Goal: Task Accomplishment & Management: Complete application form

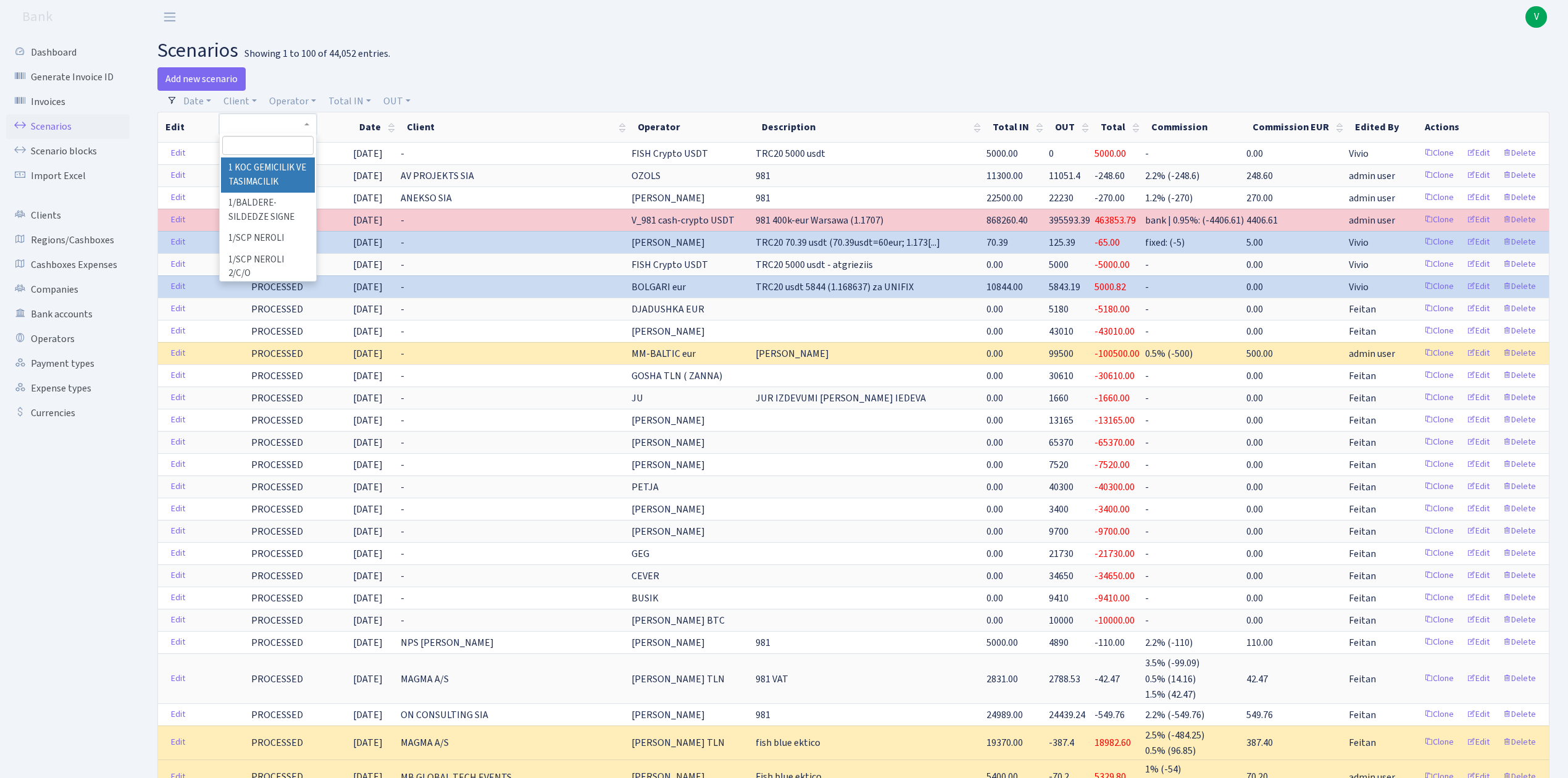
select select "100"
click at [258, 149] on input "search" at bounding box center [268, 145] width 91 height 19
type input "vladko"
click at [268, 165] on li "[PERSON_NAME]" at bounding box center [267, 168] width 93 height 22
click at [836, 58] on h2 "scenarios Showing 1 to 100 of 44,052 entries." at bounding box center [853, 51] width 1392 height 24
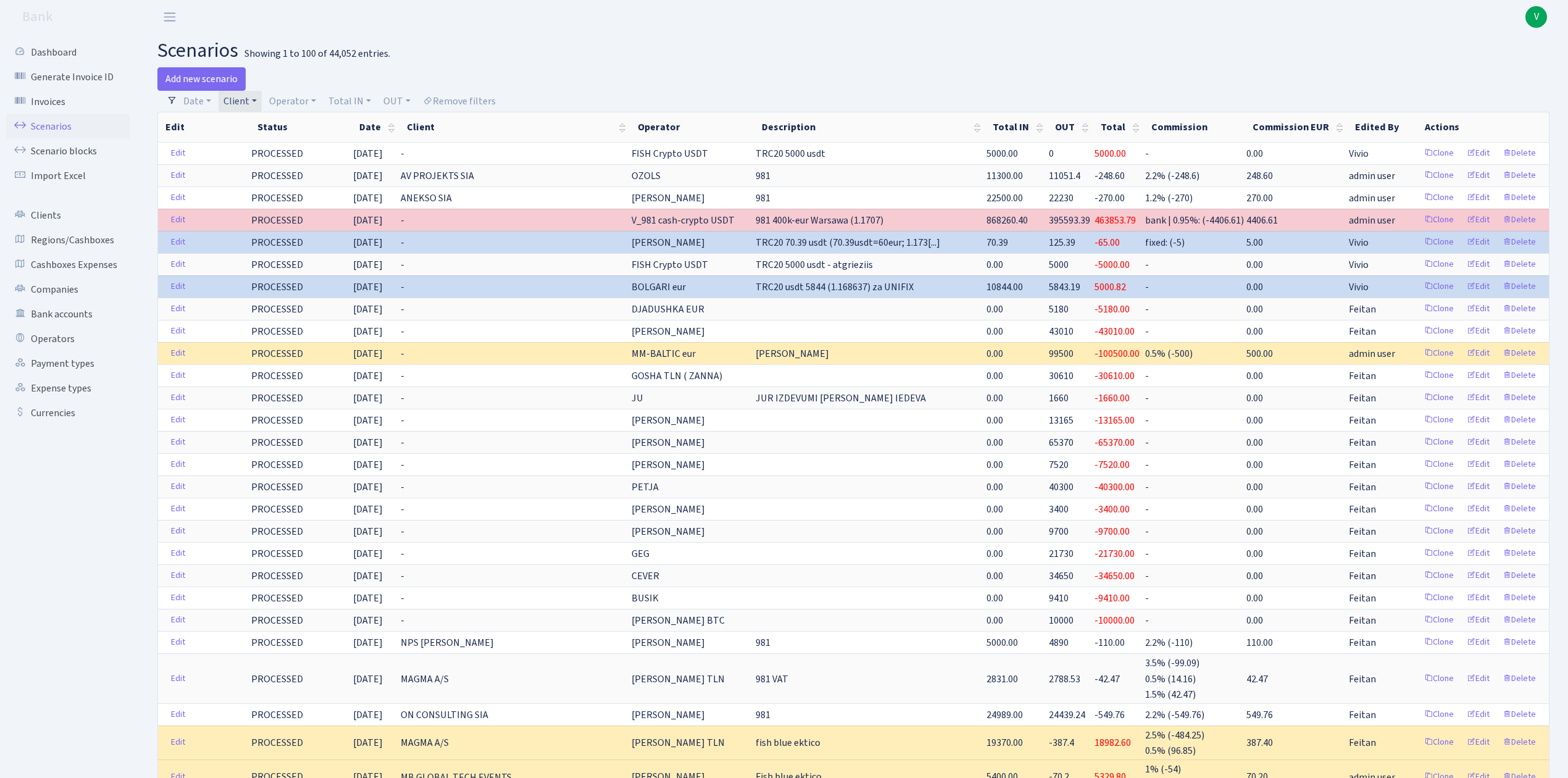
click at [234, 102] on link "Client" at bounding box center [240, 101] width 43 height 21
click at [1532, 24] on span "V" at bounding box center [1536, 17] width 22 height 22
click at [1498, 66] on link "Logout" at bounding box center [1497, 71] width 111 height 19
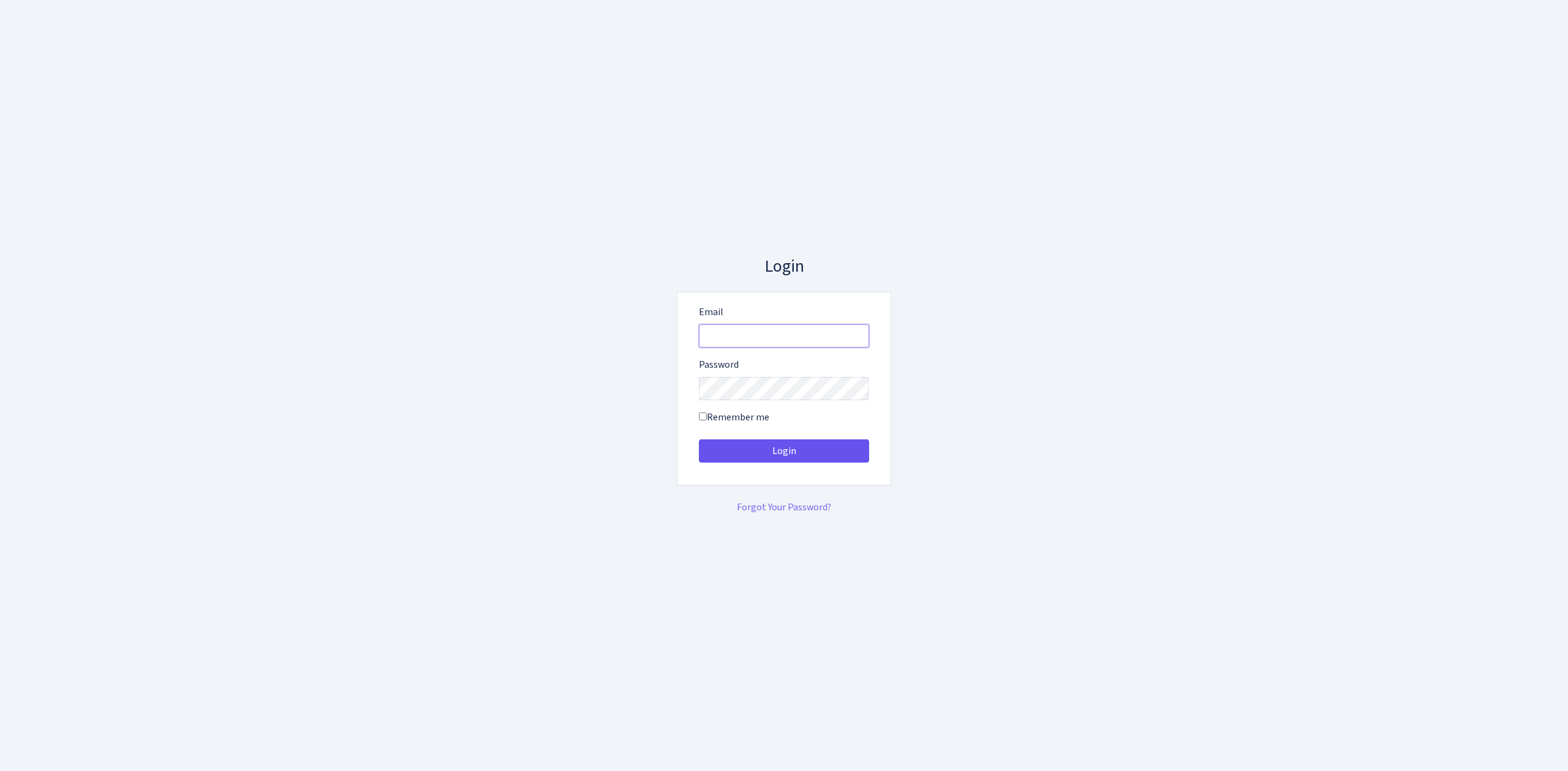
type input "[EMAIL_ADDRESS][DOMAIN_NAME]"
click at [850, 447] on button "Login" at bounding box center [784, 451] width 170 height 24
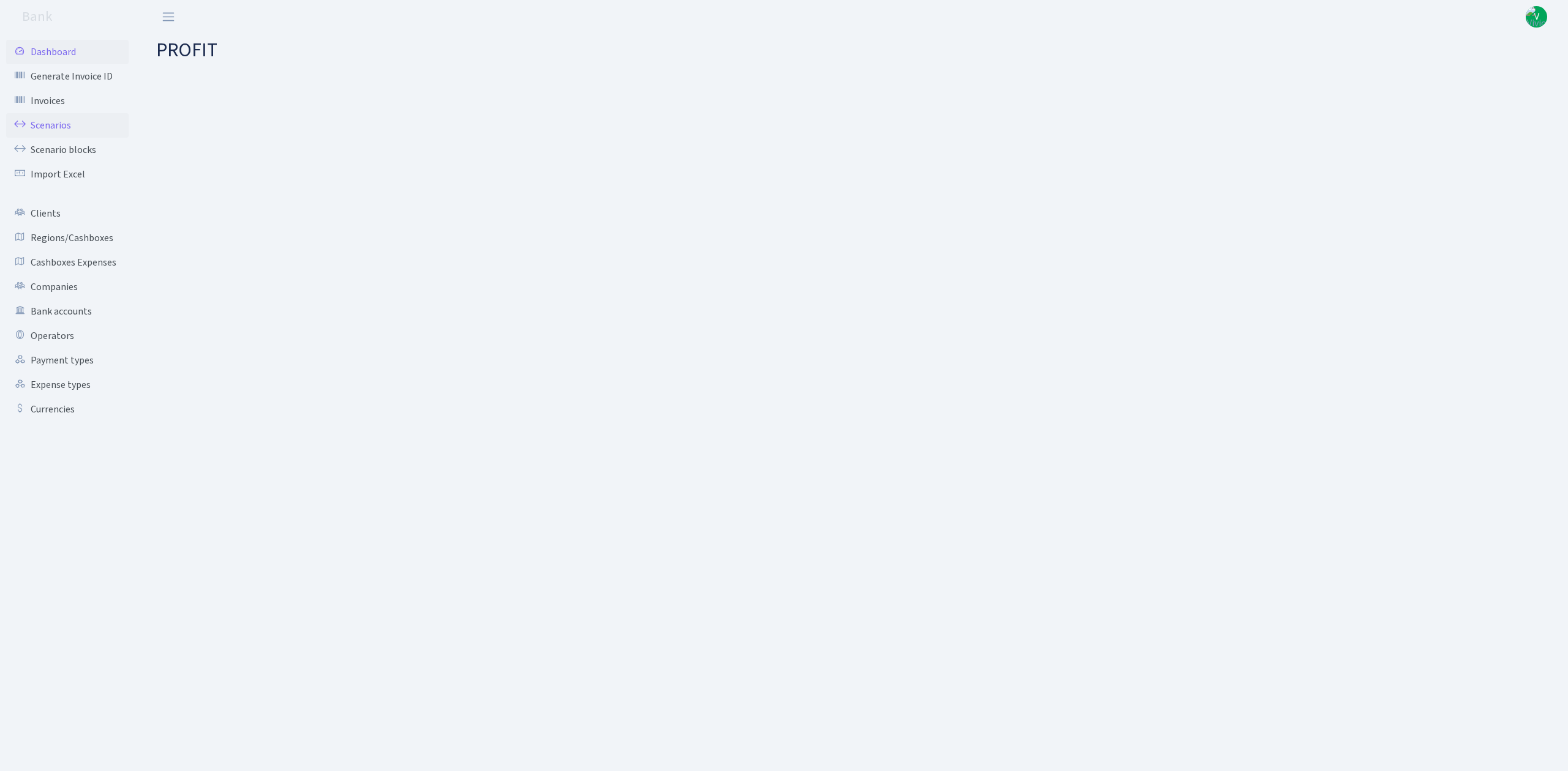
click at [48, 130] on link "Scenarios" at bounding box center [67, 125] width 122 height 24
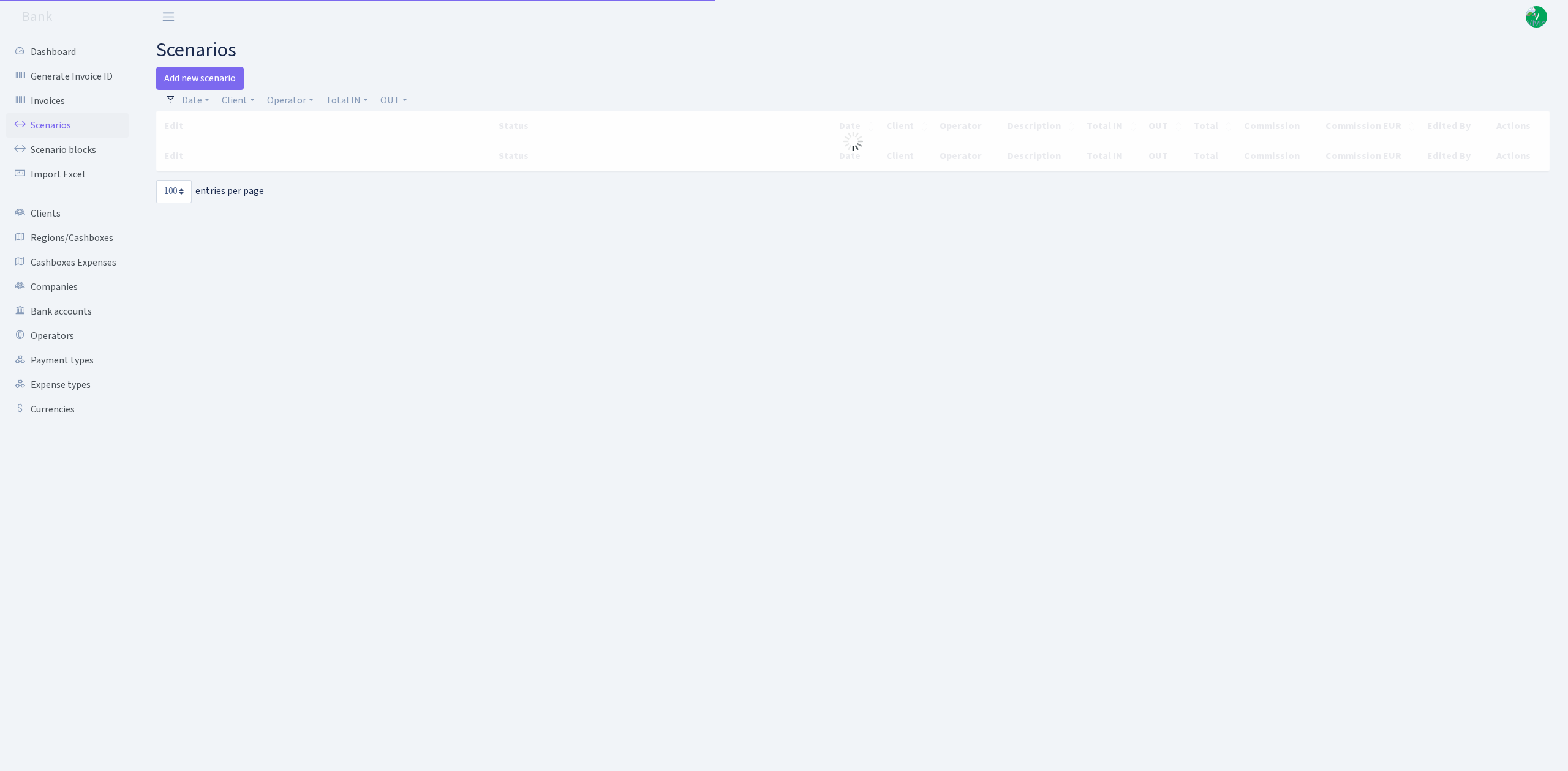
select select "100"
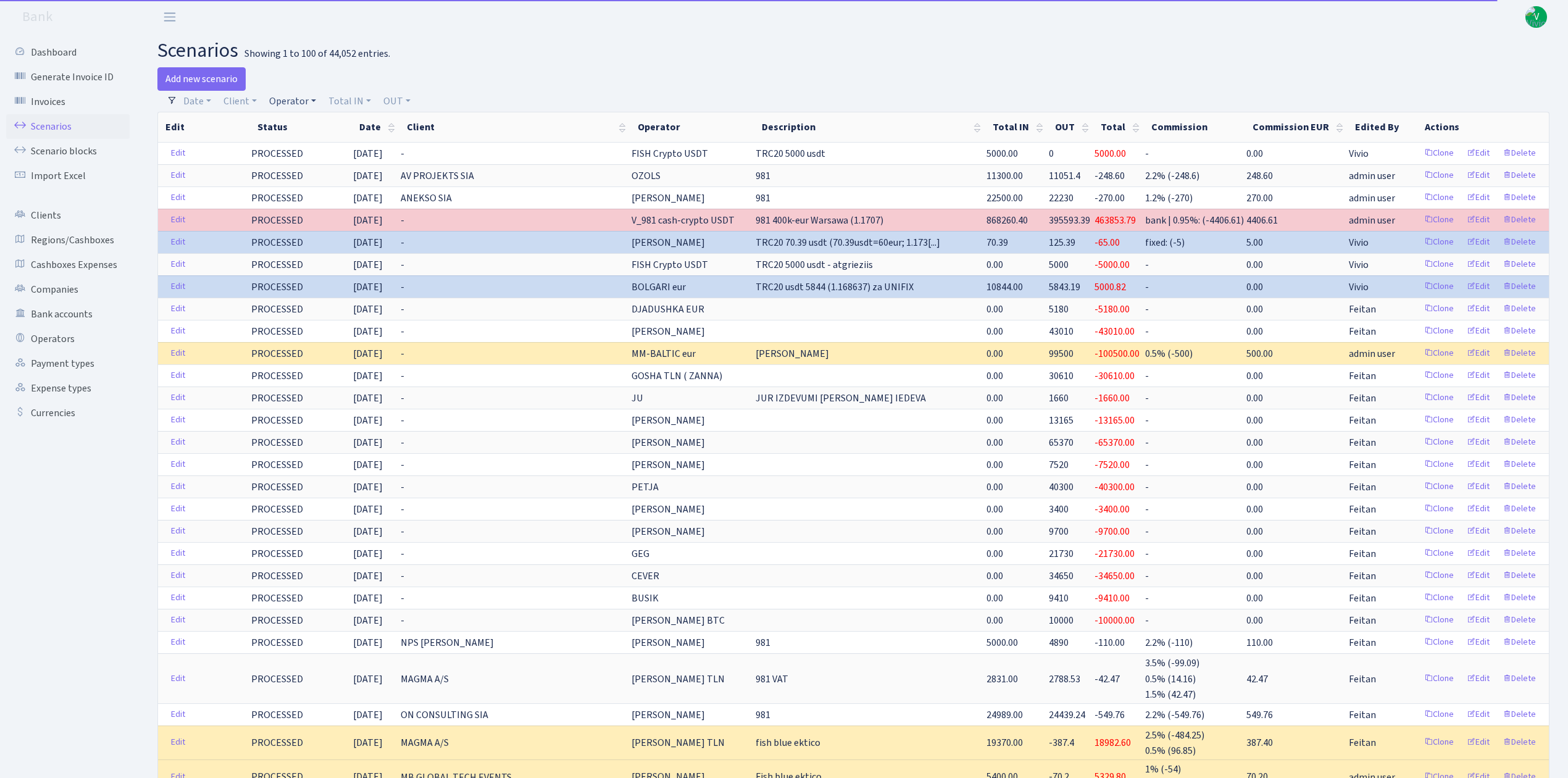
click at [294, 97] on link "Operator" at bounding box center [292, 101] width 57 height 21
click at [309, 141] on input "search" at bounding box center [313, 145] width 91 height 19
click at [243, 99] on link "Client" at bounding box center [240, 101] width 43 height 21
click at [262, 144] on input "search" at bounding box center [268, 145] width 91 height 19
type input "vladk"
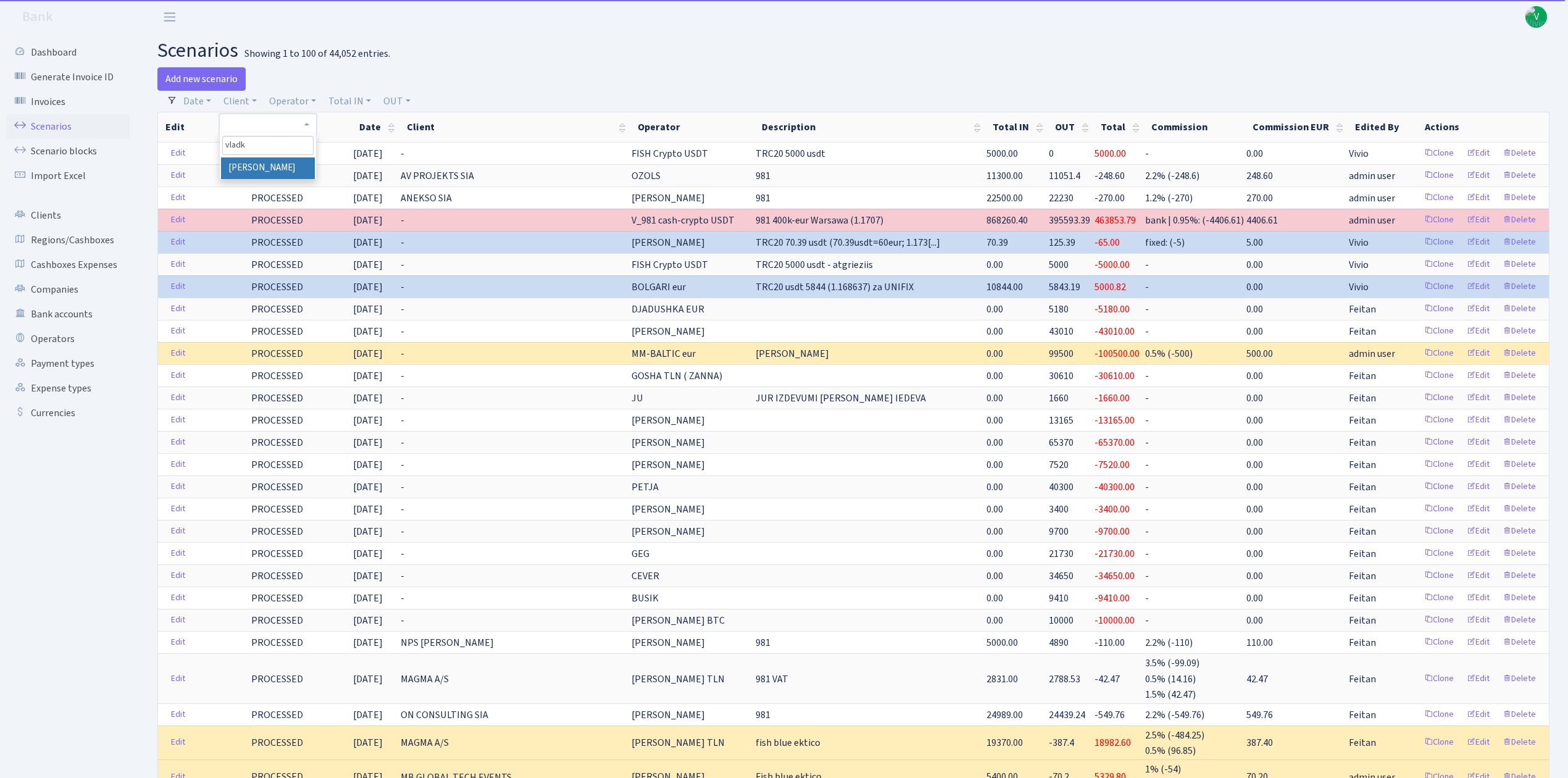
click at [275, 159] on li "[PERSON_NAME]" at bounding box center [267, 168] width 93 height 22
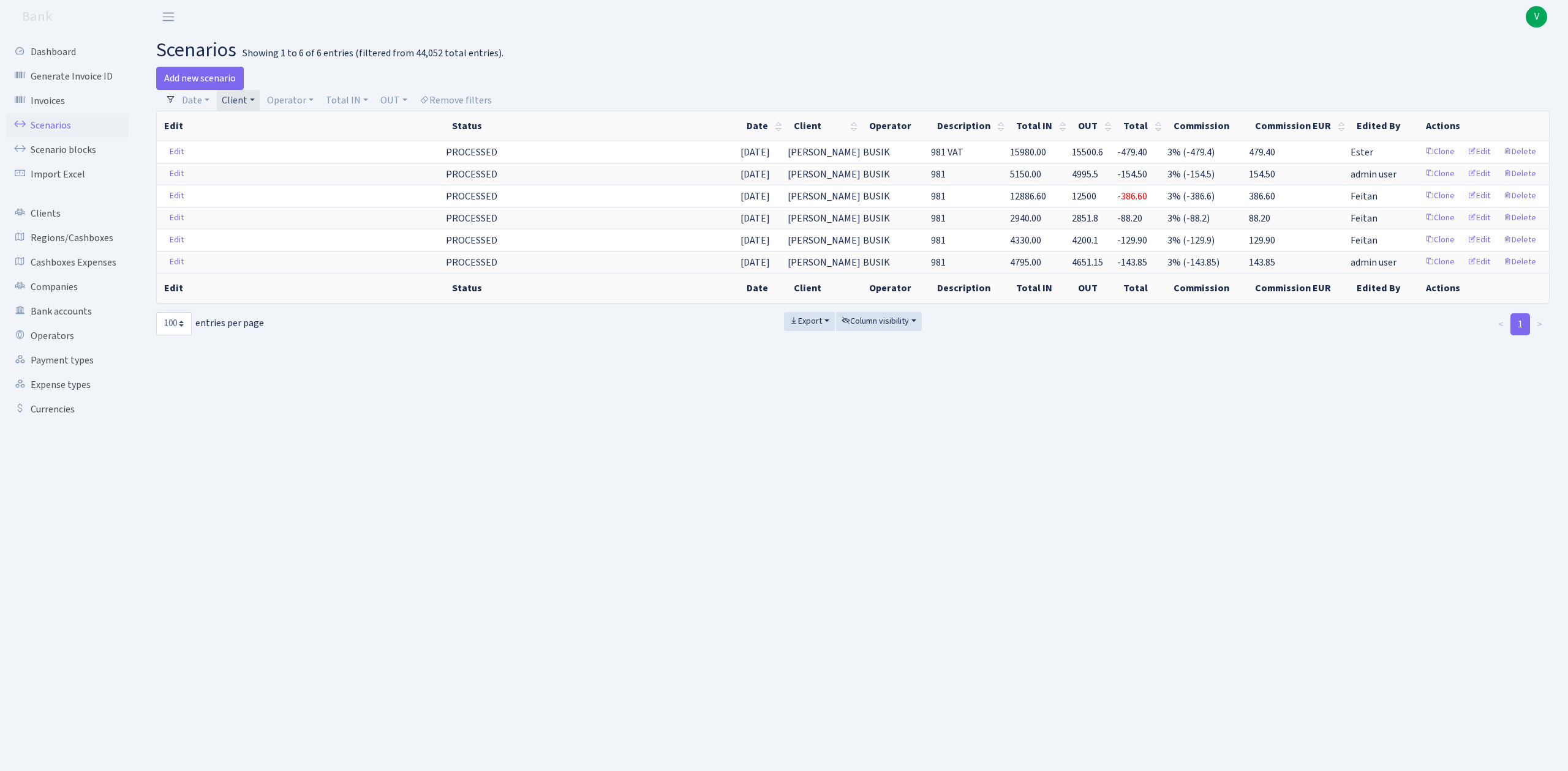
click at [248, 101] on link "Client" at bounding box center [238, 100] width 43 height 21
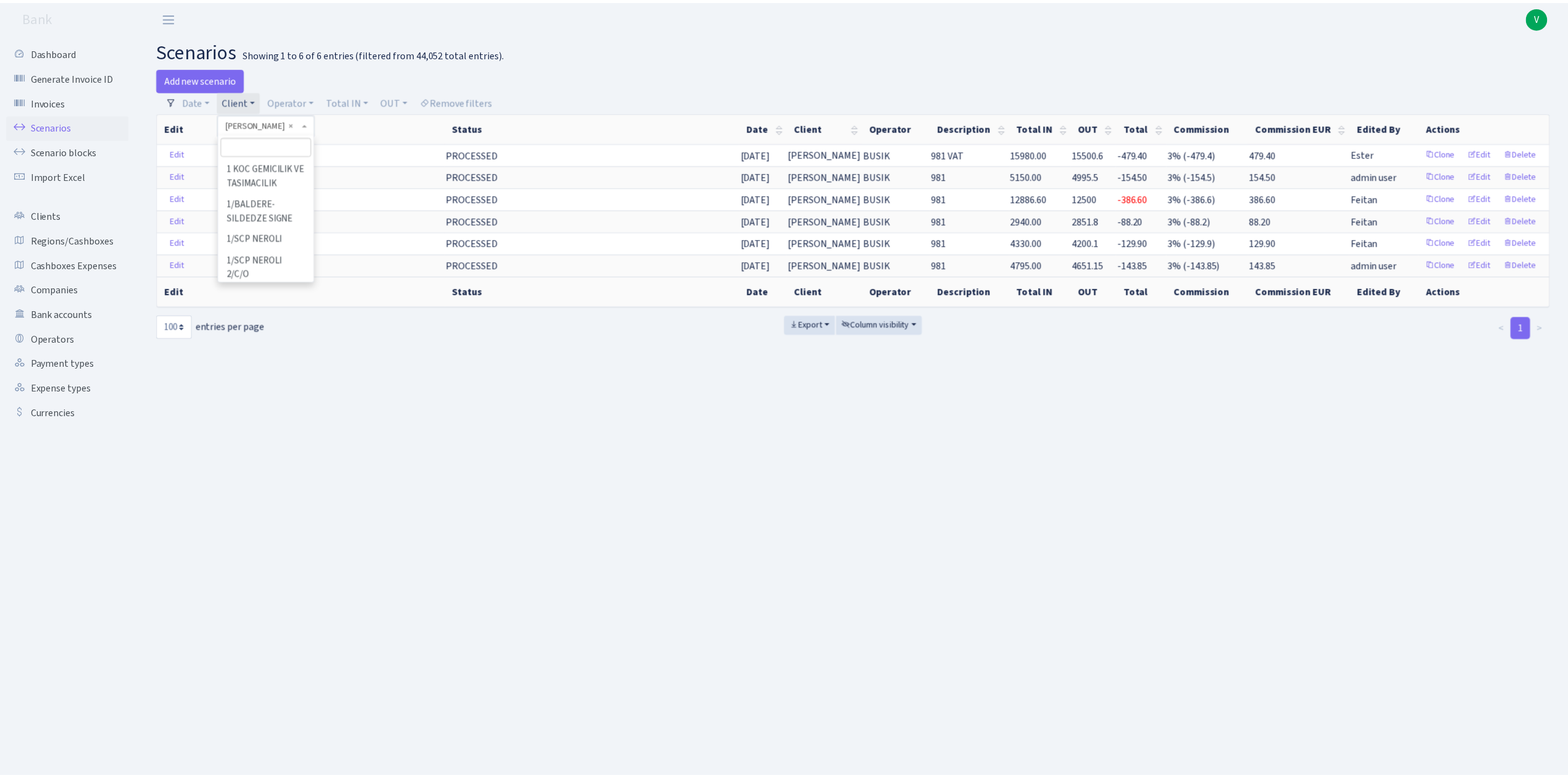
scroll to position [104060, 0]
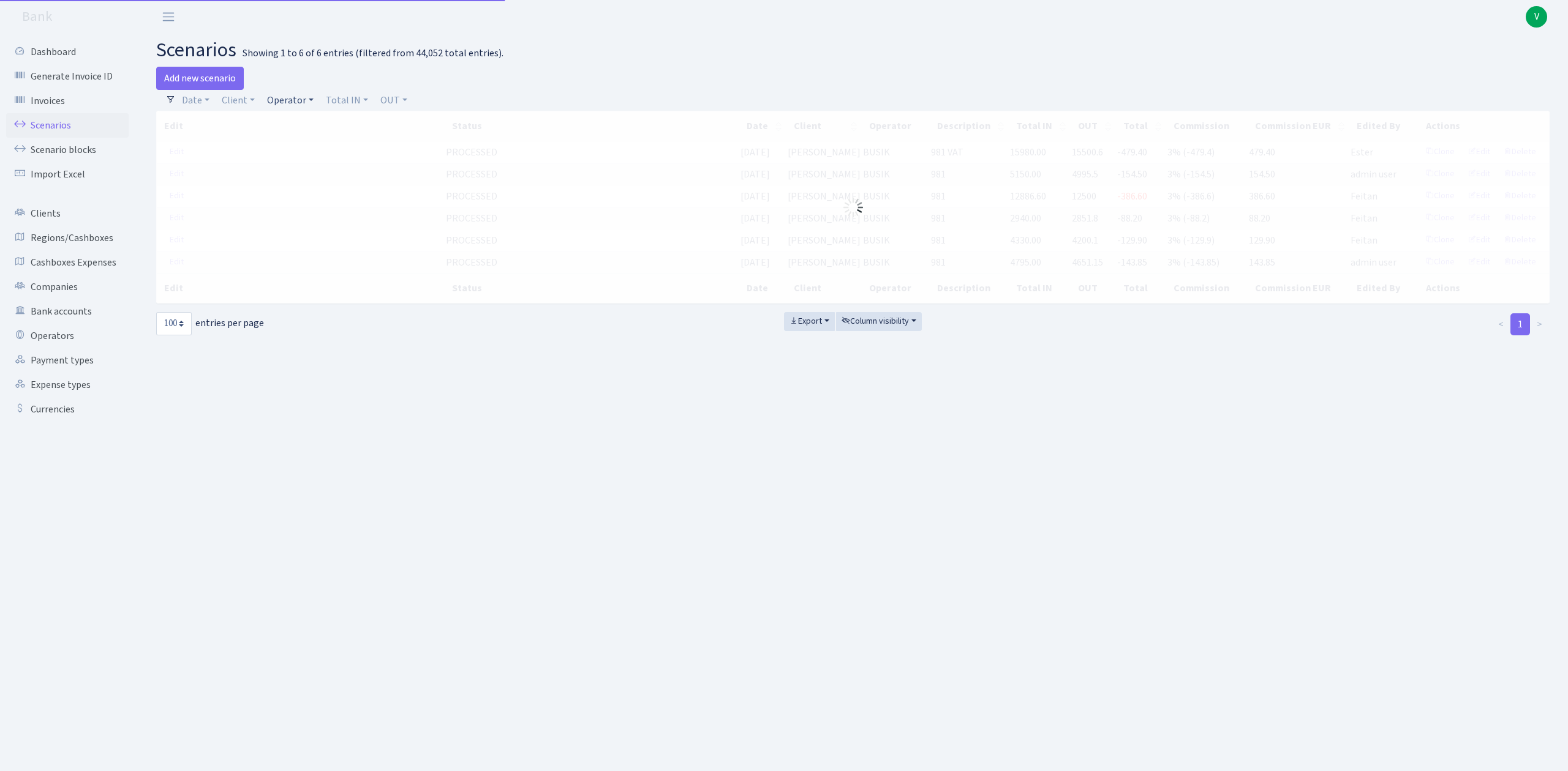
click at [293, 94] on link "Operator" at bounding box center [290, 100] width 57 height 21
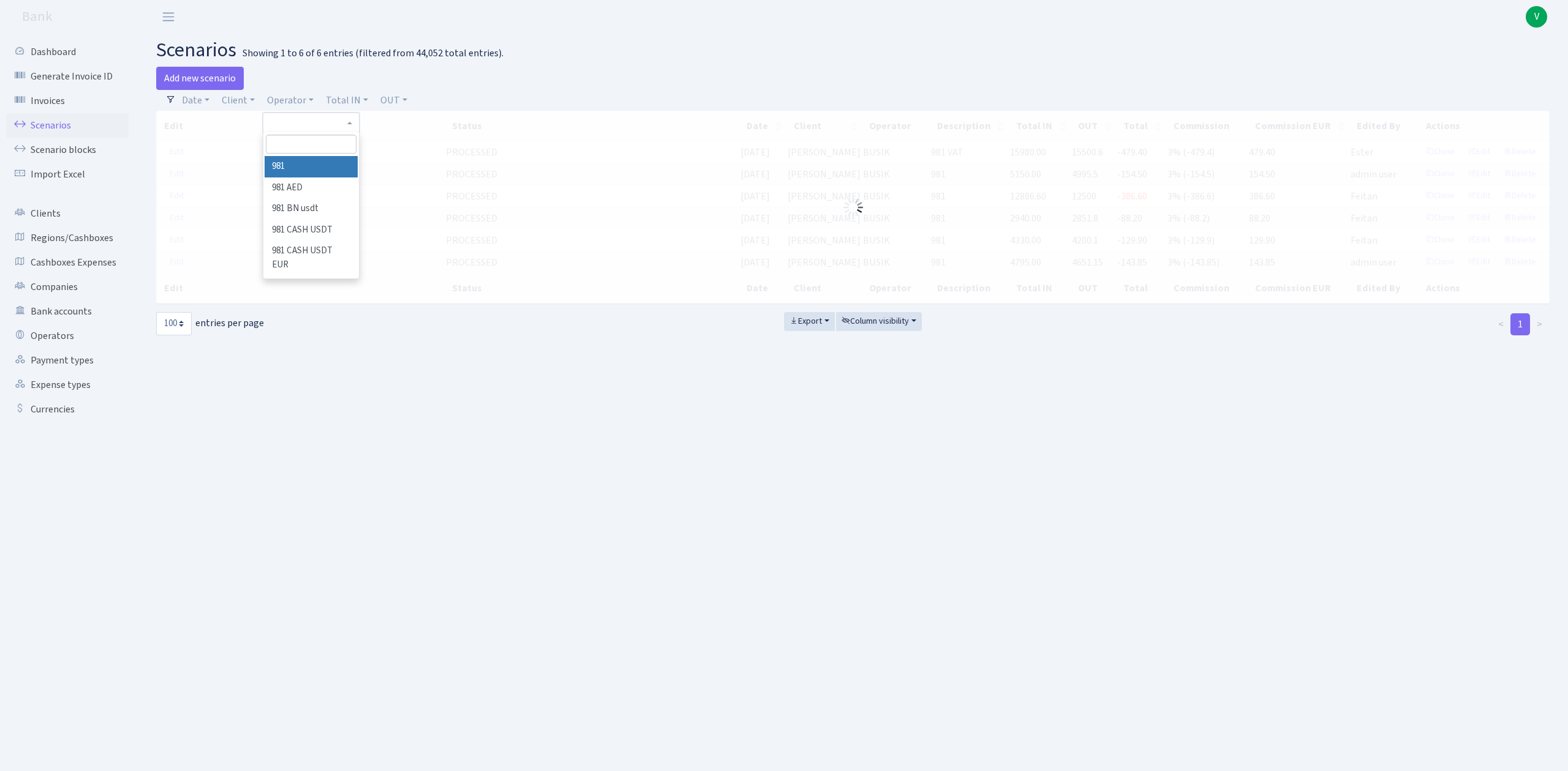
click at [314, 138] on input "search" at bounding box center [311, 144] width 90 height 19
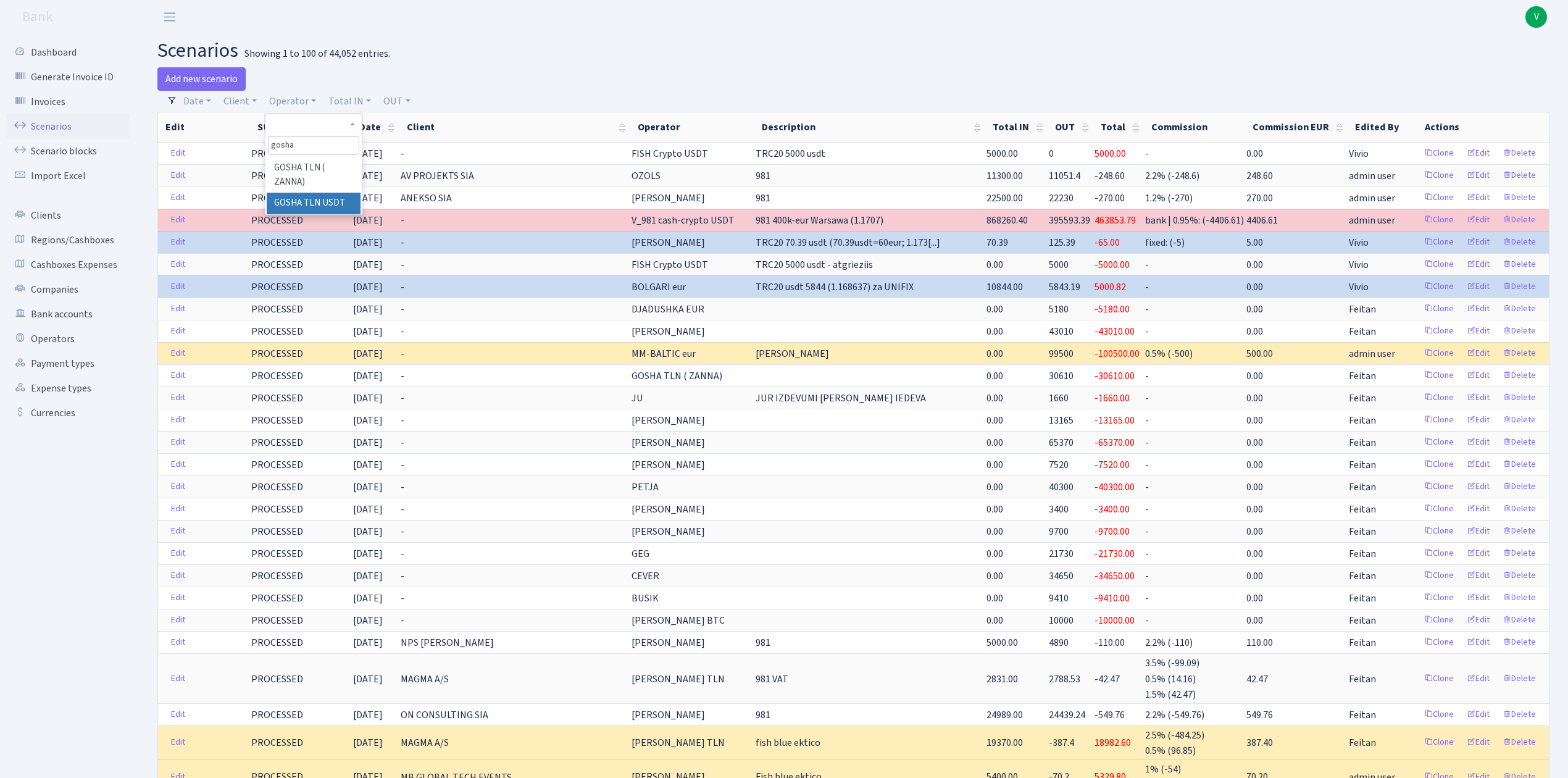
type input "gosha"
click at [335, 196] on li "GOSHA TLN USDT" at bounding box center [313, 204] width 93 height 22
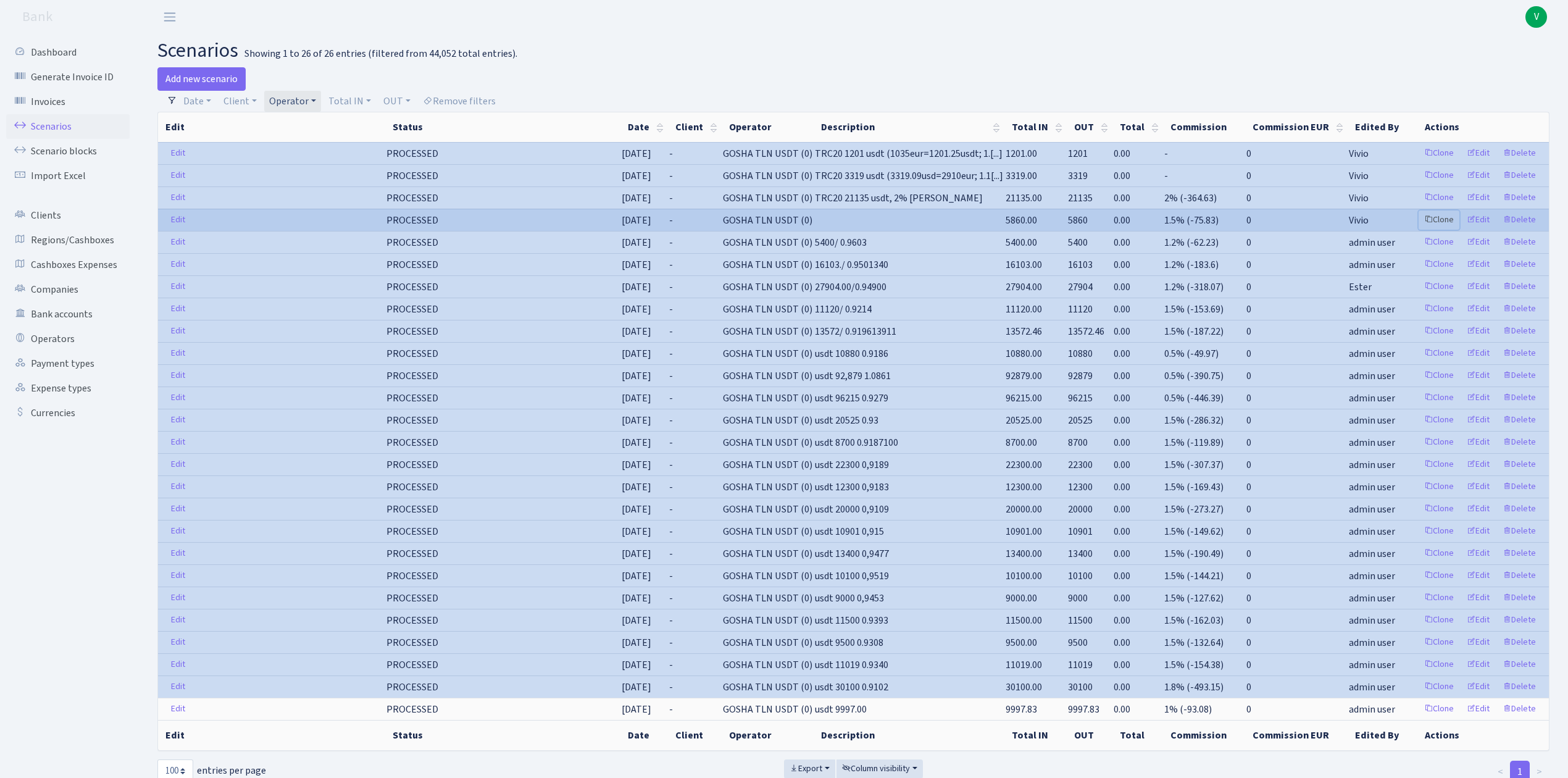
click at [1445, 219] on link "Clone" at bounding box center [1439, 220] width 40 height 19
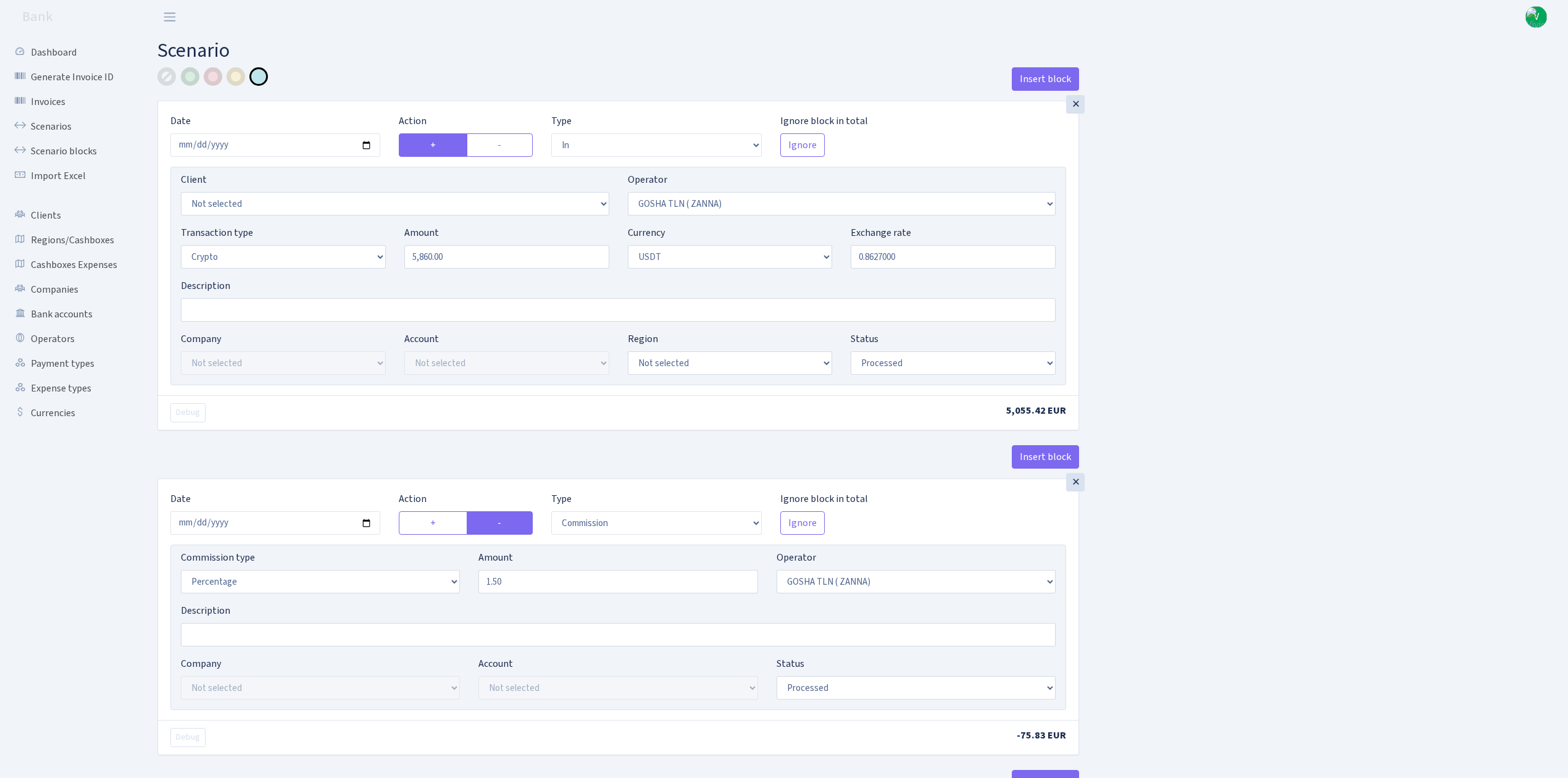
select select "in"
select select "134"
select select "3"
select select "6"
select select "processed"
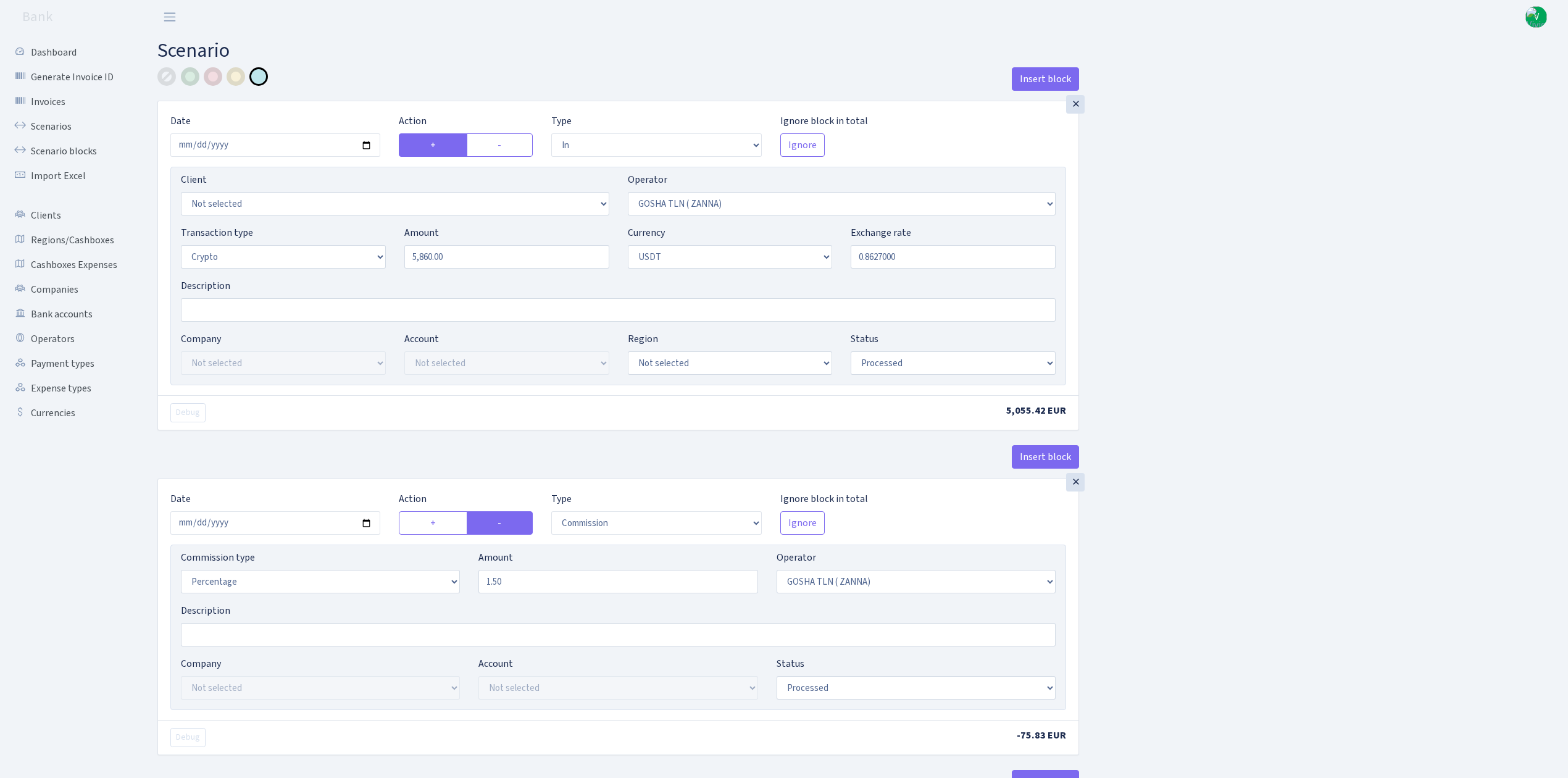
select select "commission"
select select "134"
select select "processed"
select select "in"
select select "317"
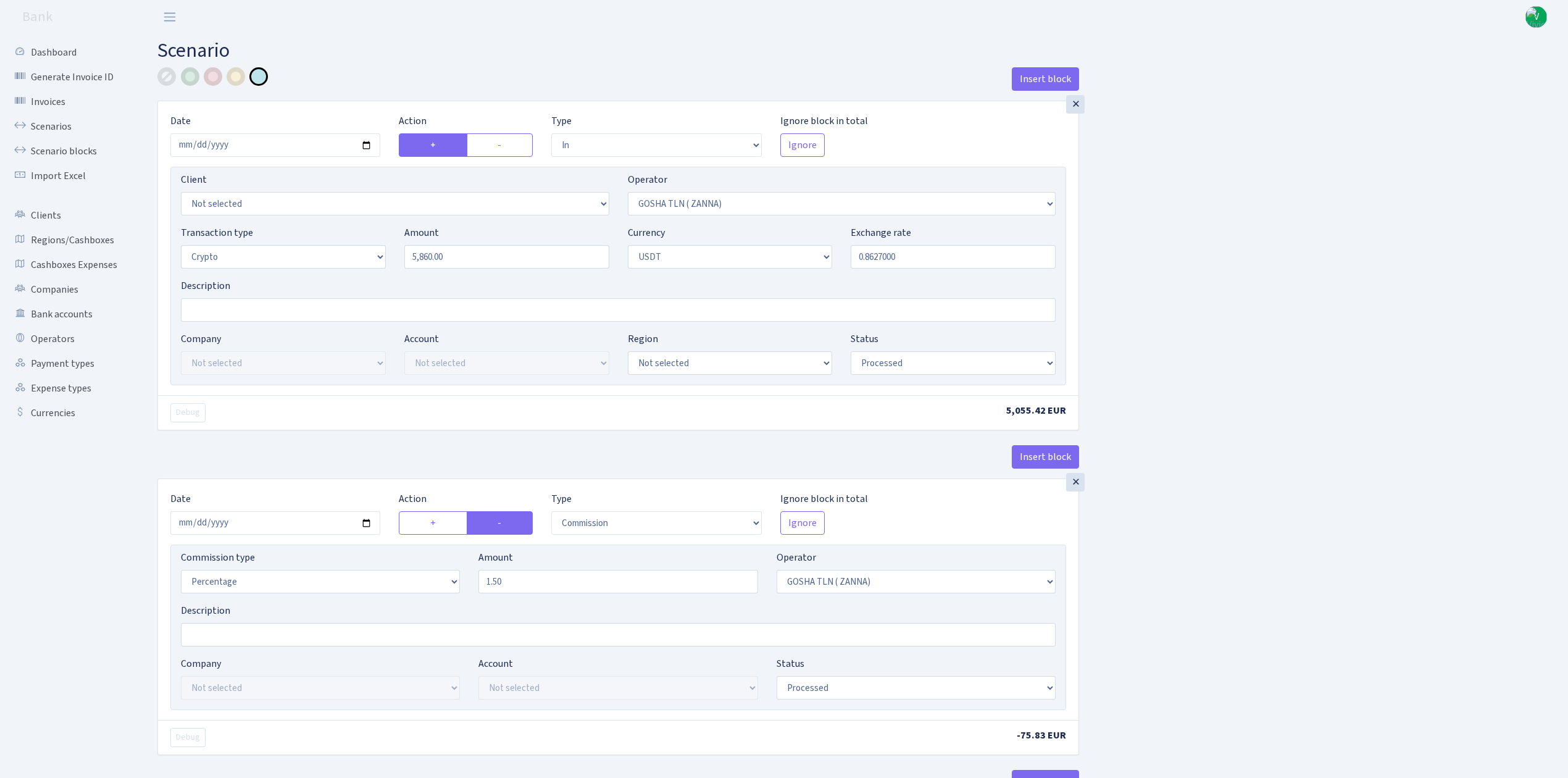
select select "2"
select select "6"
select select "20"
select select "57"
select select "processed"
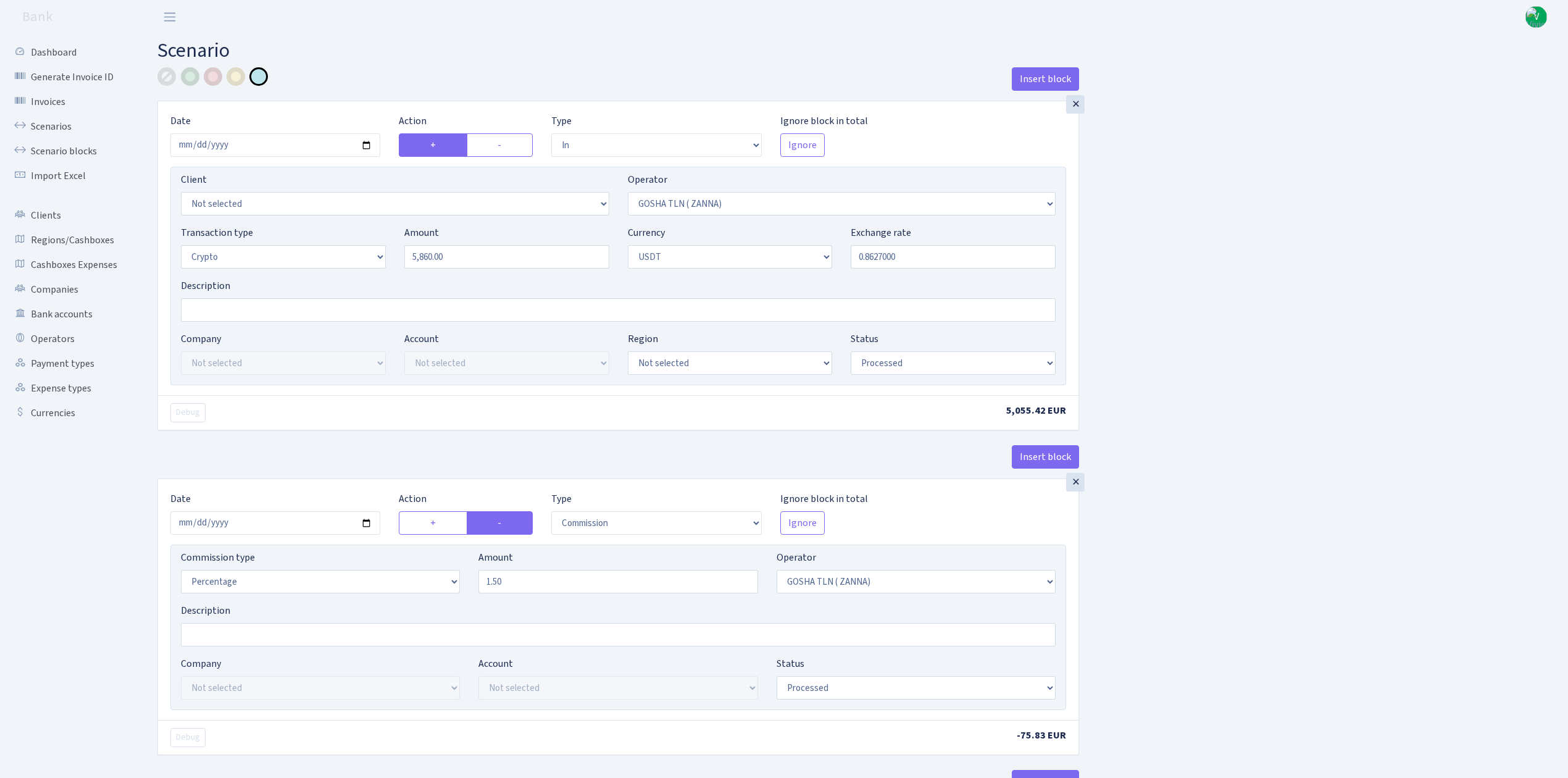
select select "out"
select select "317"
select select "15"
select select "6"
select select "processed"
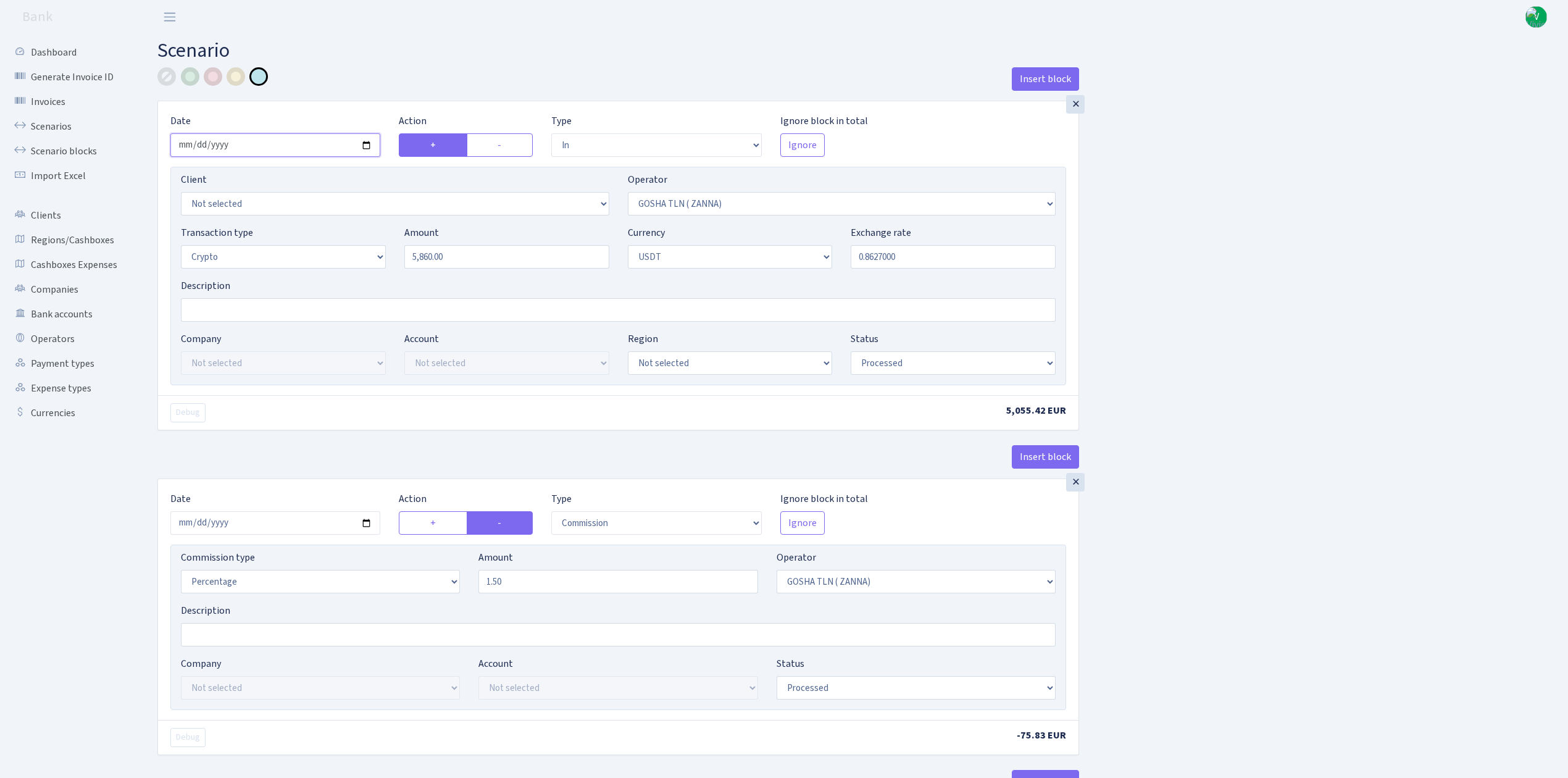
click at [364, 141] on input "2025-06-12" at bounding box center [275, 145] width 210 height 24
type input "[DATE]"
drag, startPoint x: 457, startPoint y: 252, endPoint x: 356, endPoint y: 246, distance: 101.2
click at [356, 246] on div "Transaction type Not selected 981 ELF FISH crypto GIRT IVO dekl MM-BALTIC eur U…" at bounding box center [618, 252] width 894 height 53
click at [477, 253] on input "5860.00" at bounding box center [507, 257] width 205 height 24
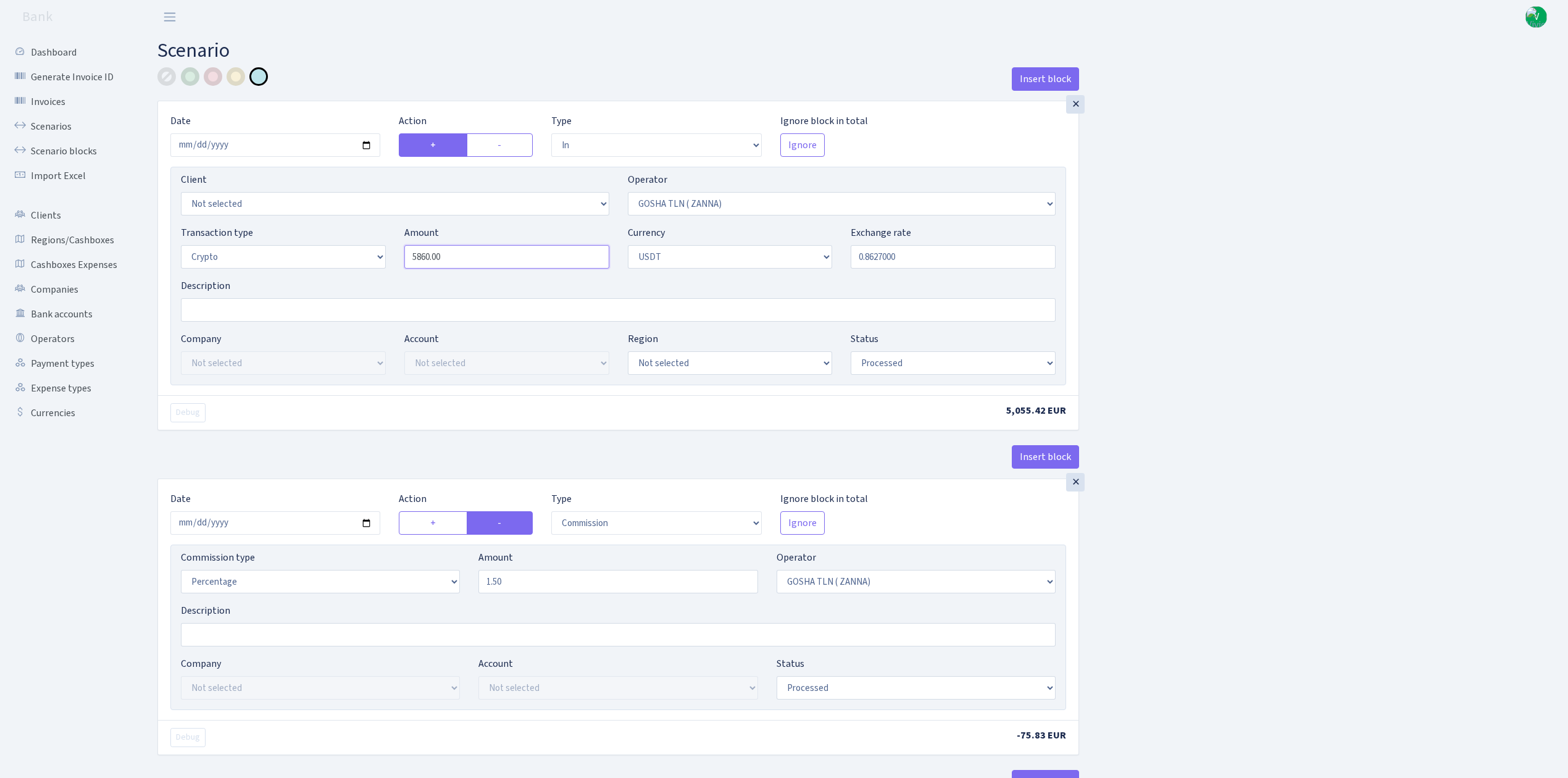
drag, startPoint x: 484, startPoint y: 255, endPoint x: 347, endPoint y: 255, distance: 137.0
click at [352, 255] on div "Transaction type Not selected 981 ELF FISH crypto GIRT IVO dekl MM-BALTIC eur U…" at bounding box center [618, 252] width 894 height 53
click at [902, 253] on input "0.8627000" at bounding box center [953, 257] width 205 height 24
type input "11,740.00"
drag, startPoint x: 871, startPoint y: 258, endPoint x: 957, endPoint y: 257, distance: 86.0
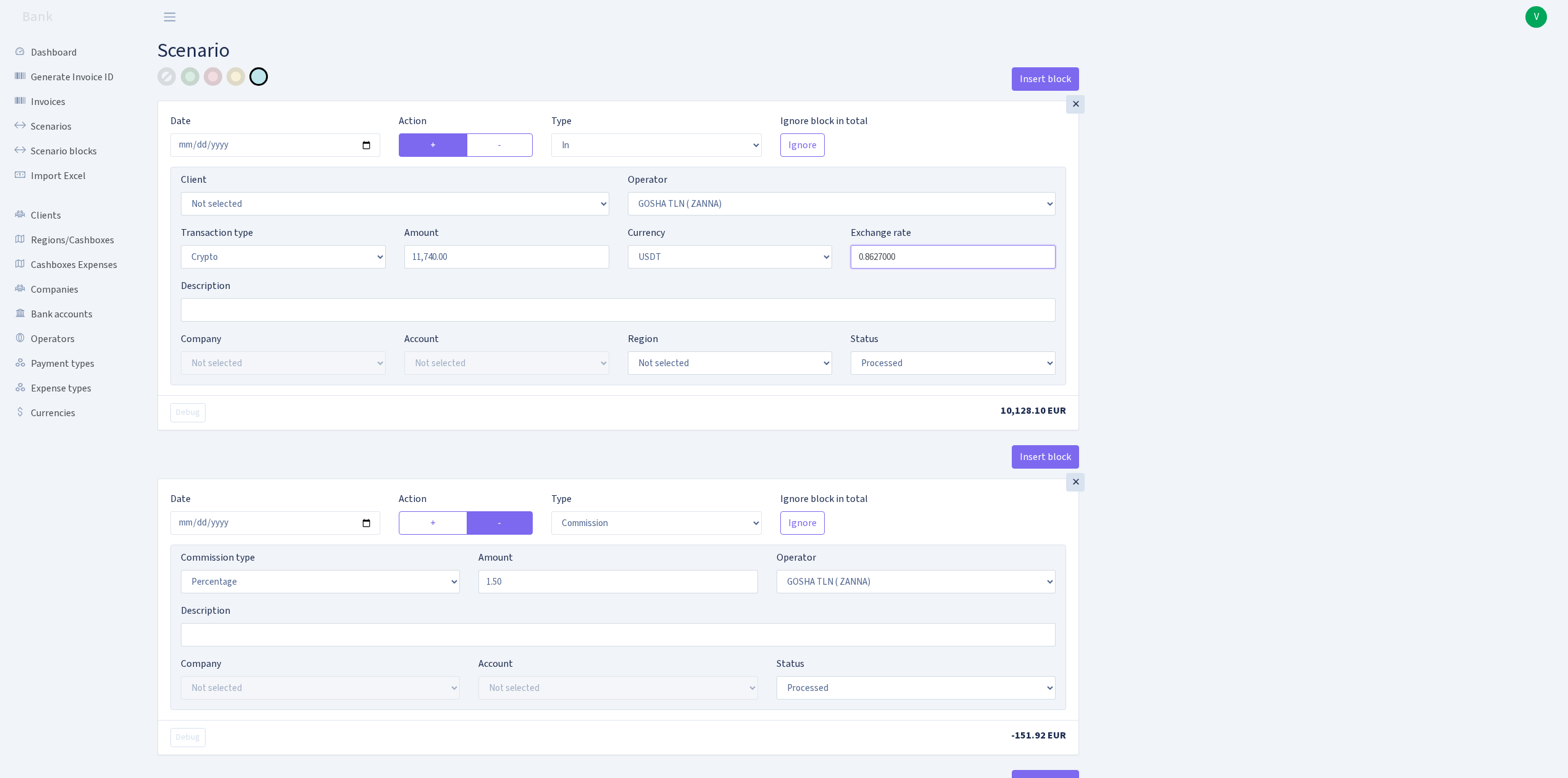
click at [958, 257] on input "0.8627000" at bounding box center [953, 257] width 205 height 24
drag, startPoint x: 892, startPoint y: 258, endPoint x: 917, endPoint y: 258, distance: 25.0
click at [917, 258] on input "0.8517600" at bounding box center [953, 257] width 205 height 24
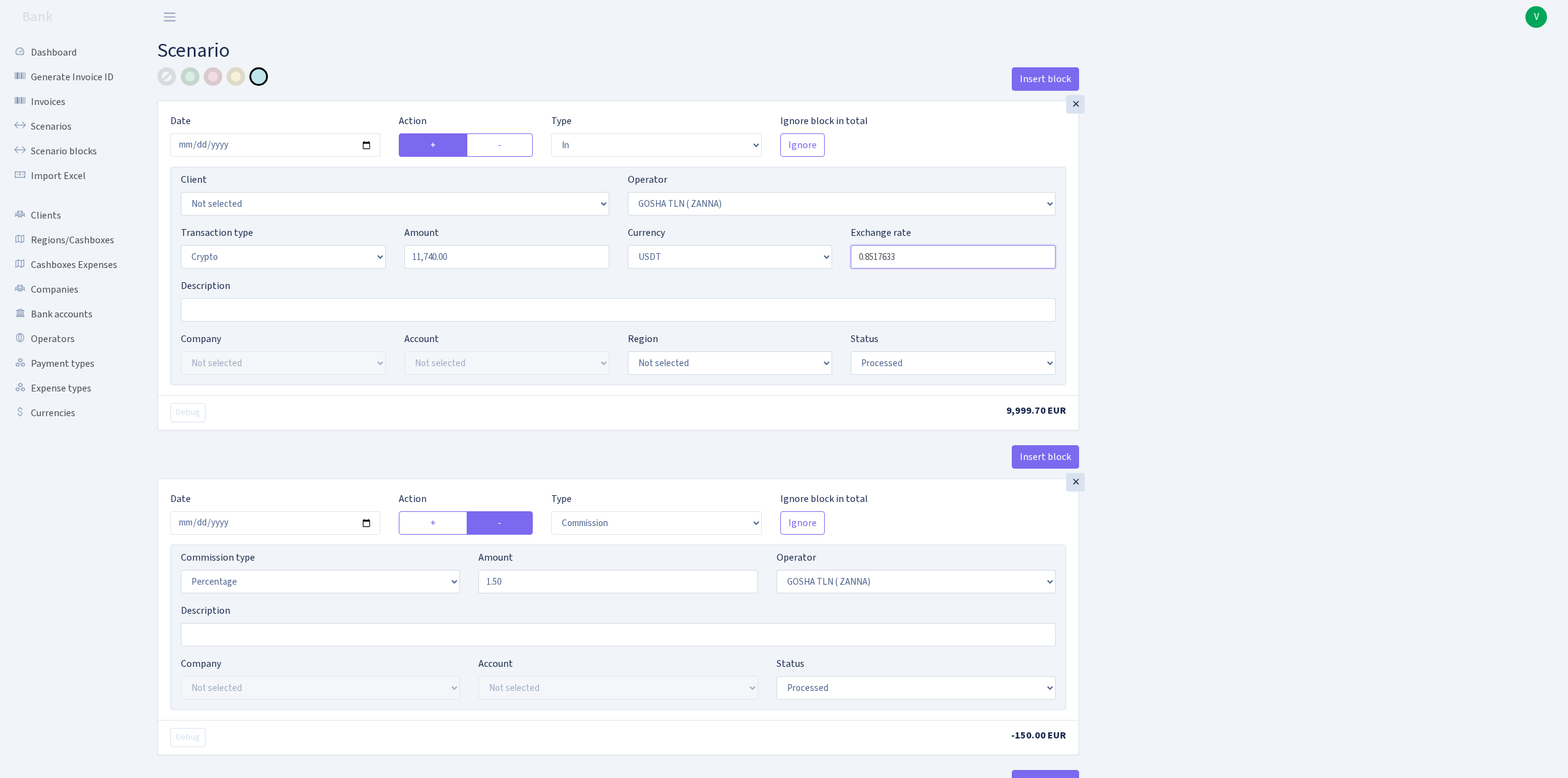
drag, startPoint x: 890, startPoint y: 257, endPoint x: 944, endPoint y: 251, distance: 54.3
click at [944, 251] on input "0.8517633" at bounding box center [953, 257] width 205 height 24
type input "0.8517887"
click at [364, 517] on input "2025-06-12" at bounding box center [275, 523] width 210 height 24
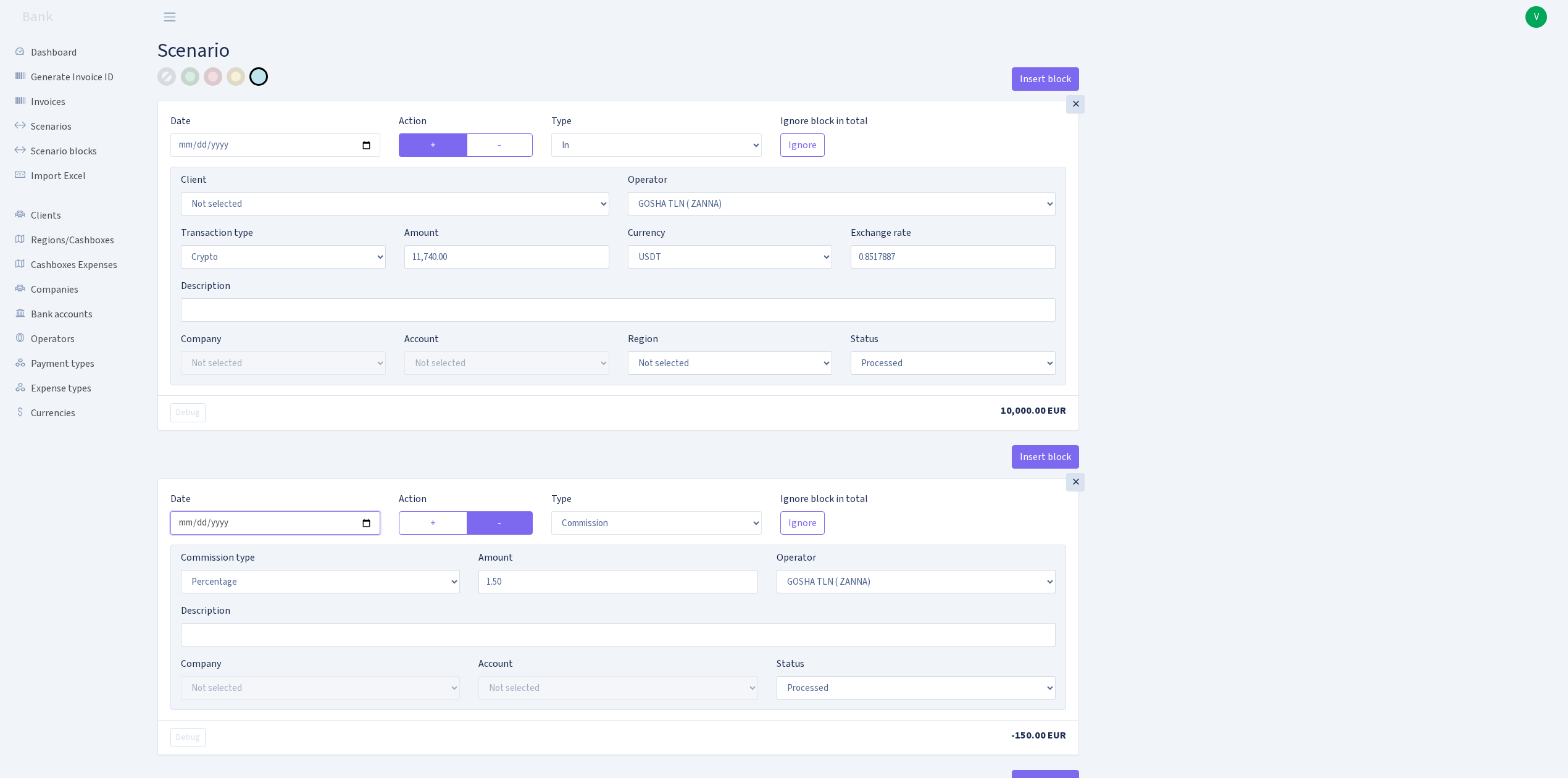
click at [366, 523] on input "2025-06-12" at bounding box center [275, 523] width 210 height 24
type input "[DATE]"
drag, startPoint x: 529, startPoint y: 588, endPoint x: 396, endPoint y: 579, distance: 133.3
click at [401, 577] on div "Commission type Percentage Fixed Bank Amount 1.50 Operator Not selected 981 981…" at bounding box center [618, 577] width 894 height 53
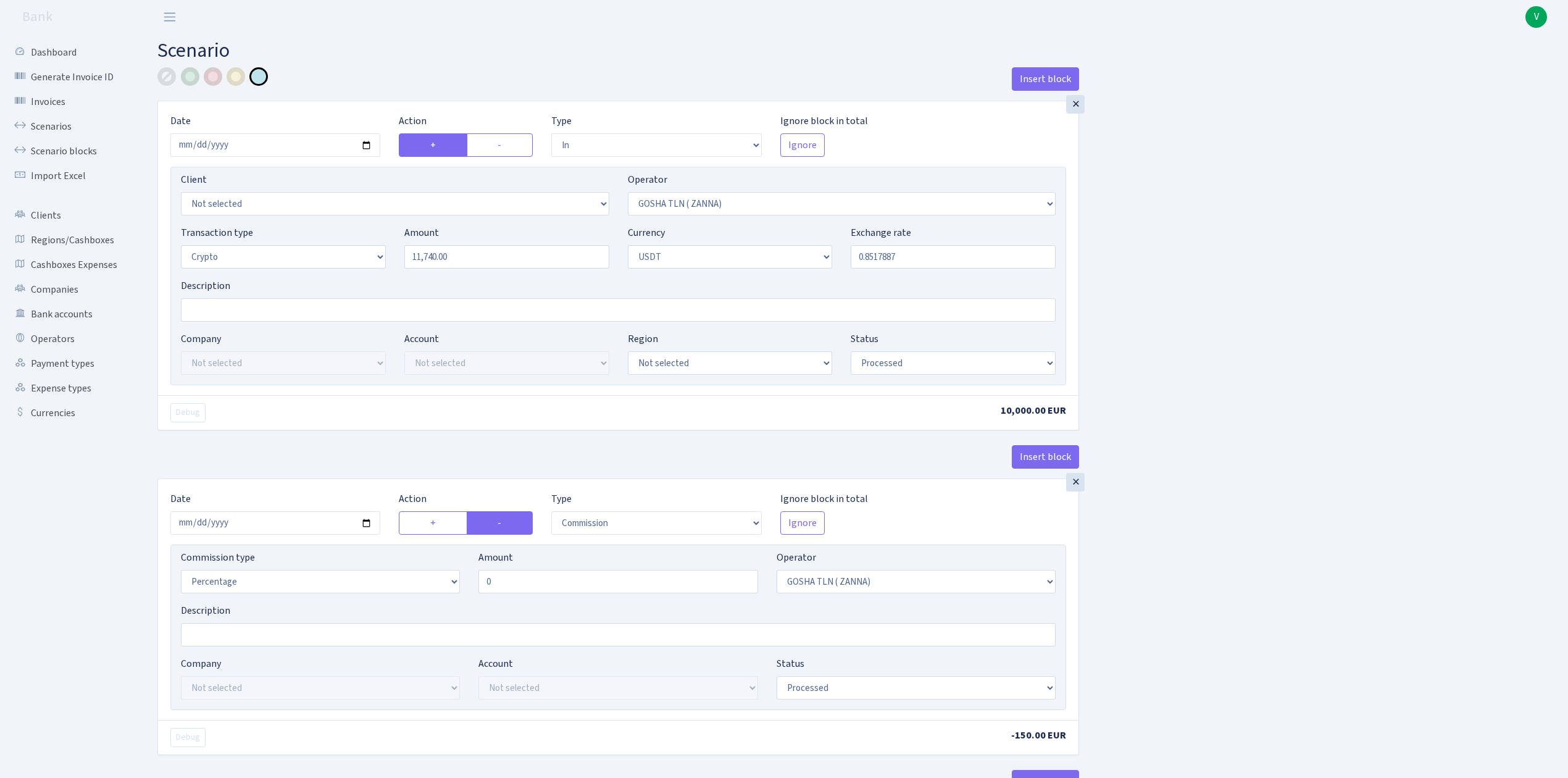
type input "0.00"
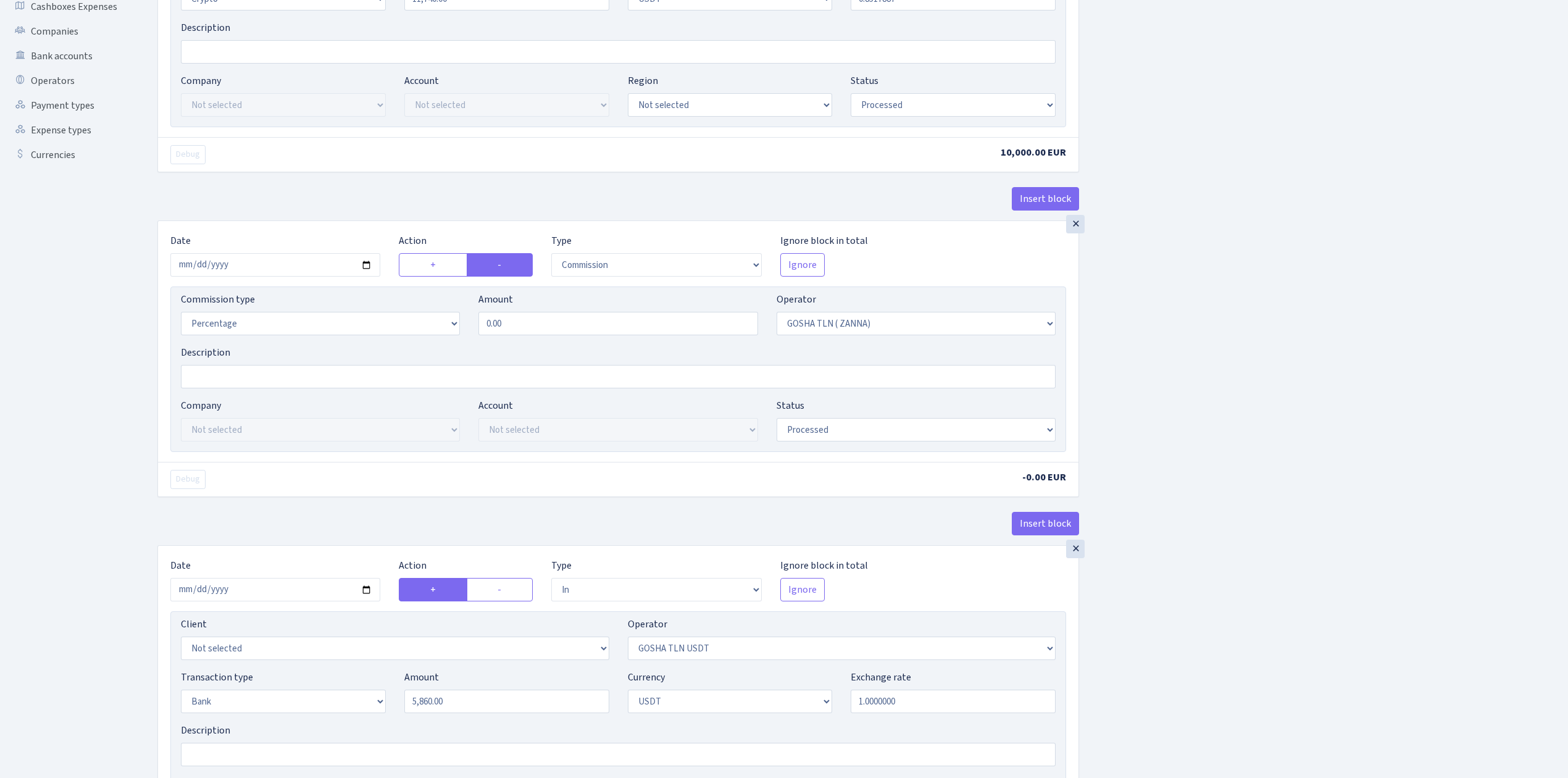
scroll to position [329, 0]
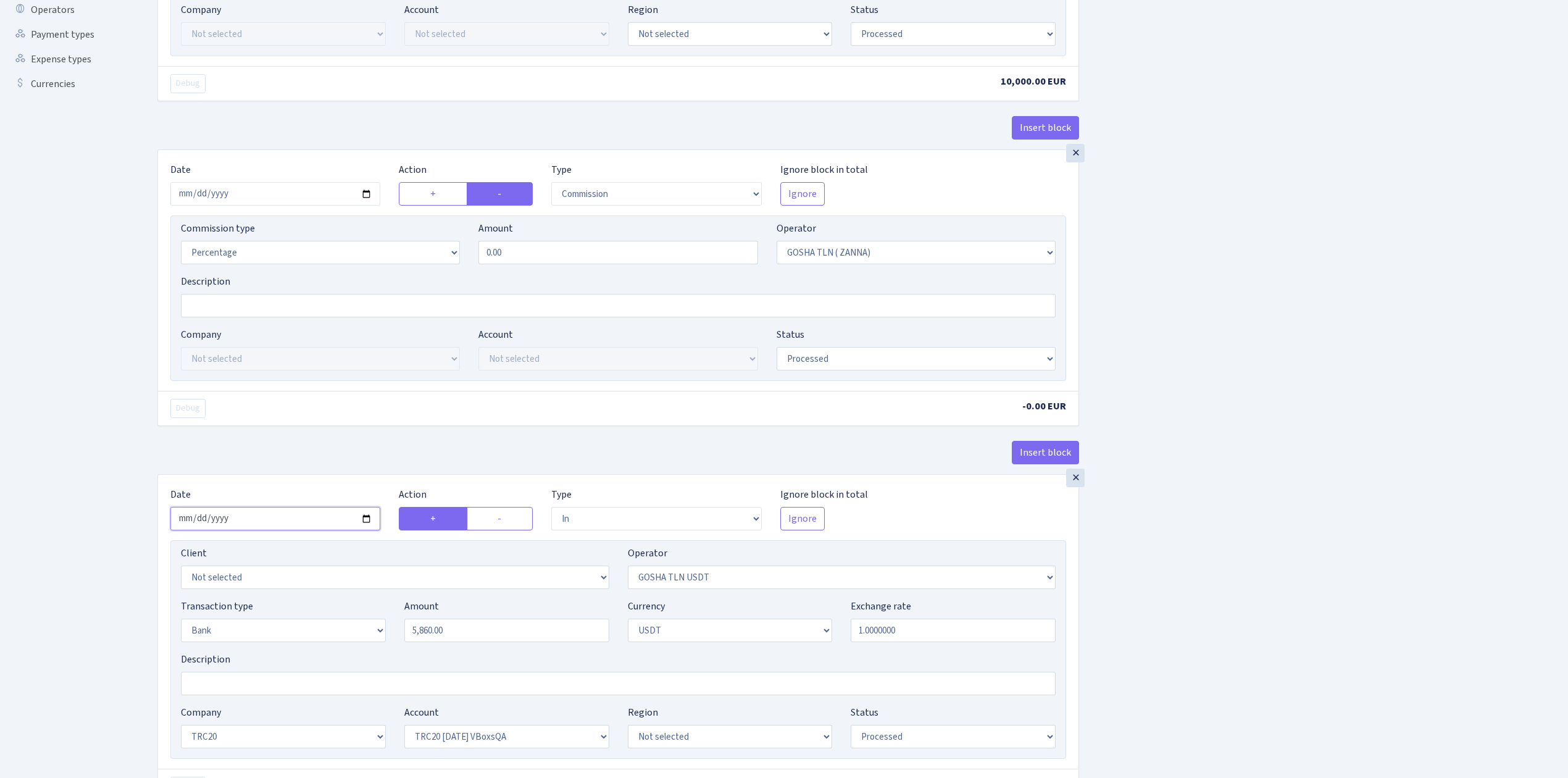
click at [369, 523] on input "2025-06-12" at bounding box center [275, 519] width 210 height 24
type input "2025-09-12"
drag, startPoint x: 467, startPoint y: 634, endPoint x: 356, endPoint y: 621, distance: 111.8
click at [356, 621] on div "Transaction type Not selected 981 ELF FISH crypto GIRT IVO dekl MM-BALTIC eur U…" at bounding box center [618, 626] width 894 height 53
click at [1420, 652] on div "Insert block × Date 2025-09-12 Action + - Type --- In Out Commission Field requ…" at bounding box center [853, 512] width 1411 height 1548
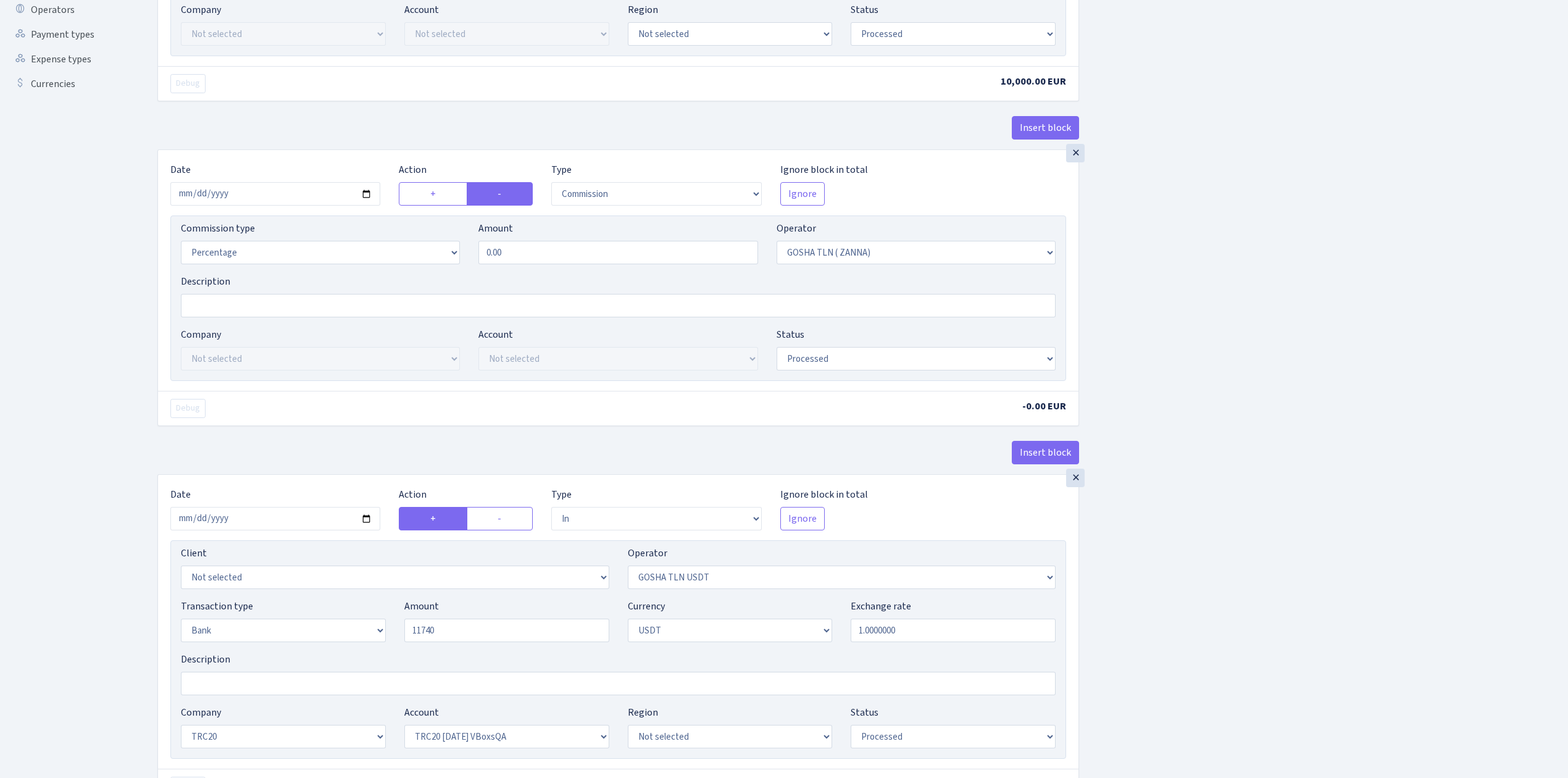
type input "11,740.00"
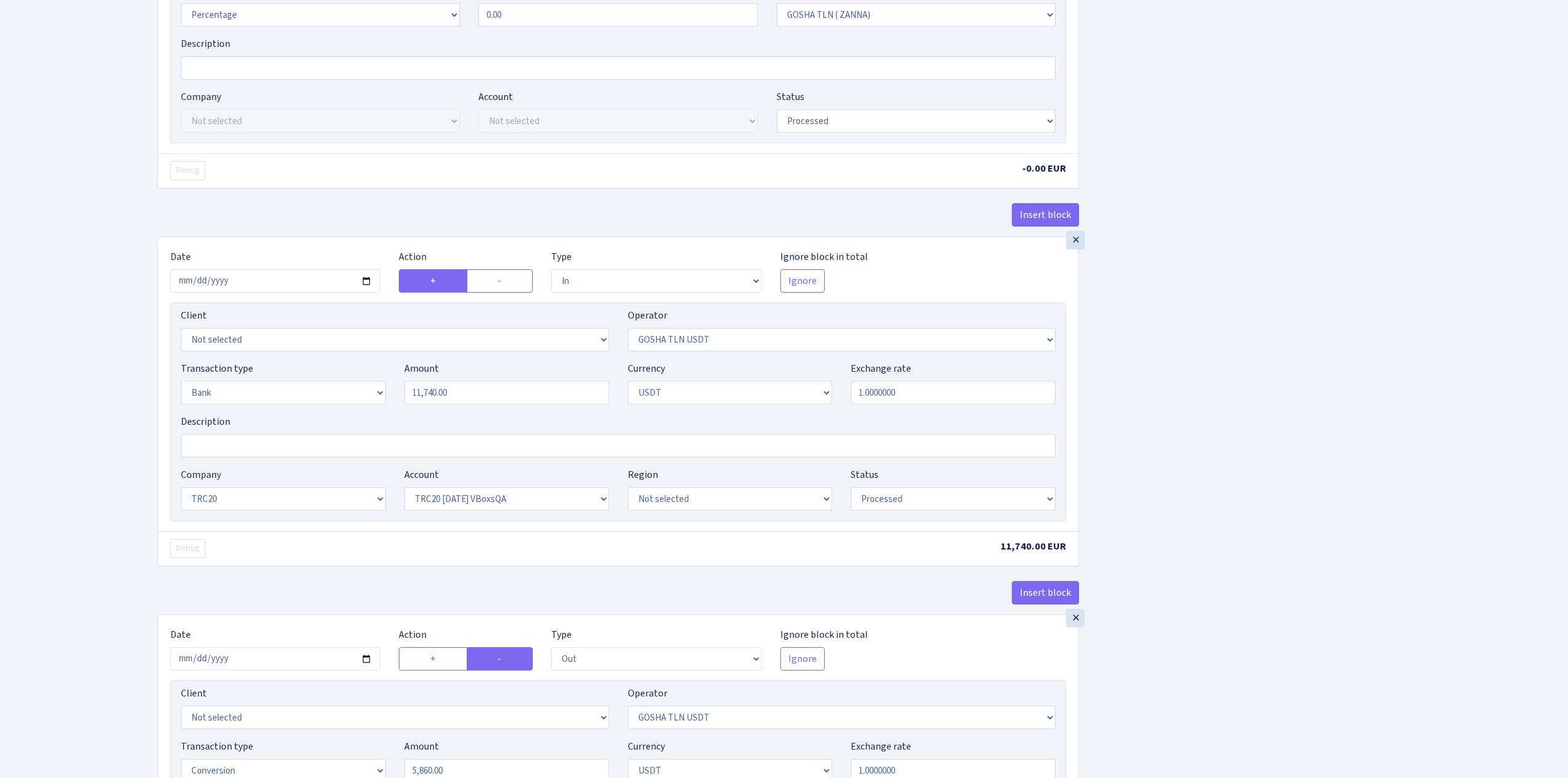
scroll to position [577, 0]
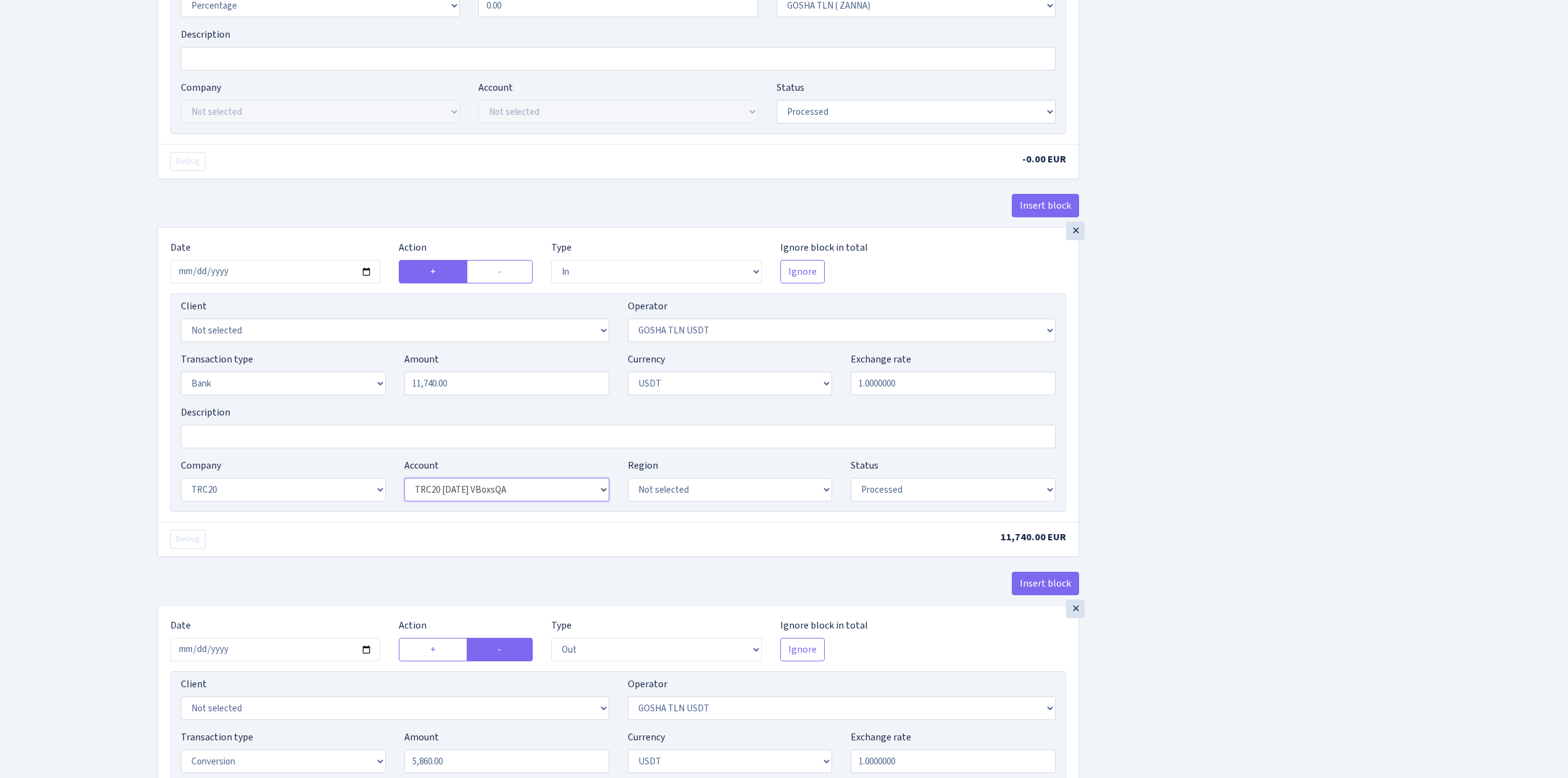
click at [465, 494] on select "Not selected TRC20 2024.08.01 S8dYrDY TRC20 2024.09.12 KEMg2gdc TRC20 2024.10.1…" at bounding box center [507, 489] width 205 height 24
select select "61"
click at [405, 484] on select "Not selected TRC20 2024.08.01 S8dYrDY TRC20 2024.09.12 KEMg2gdc TRC20 2024.10.1…" at bounding box center [507, 489] width 205 height 24
click at [1181, 655] on div "Insert block × Date 2025-09-12 Action + - Type --- In Out Commission Field requ…" at bounding box center [853, 265] width 1411 height 1548
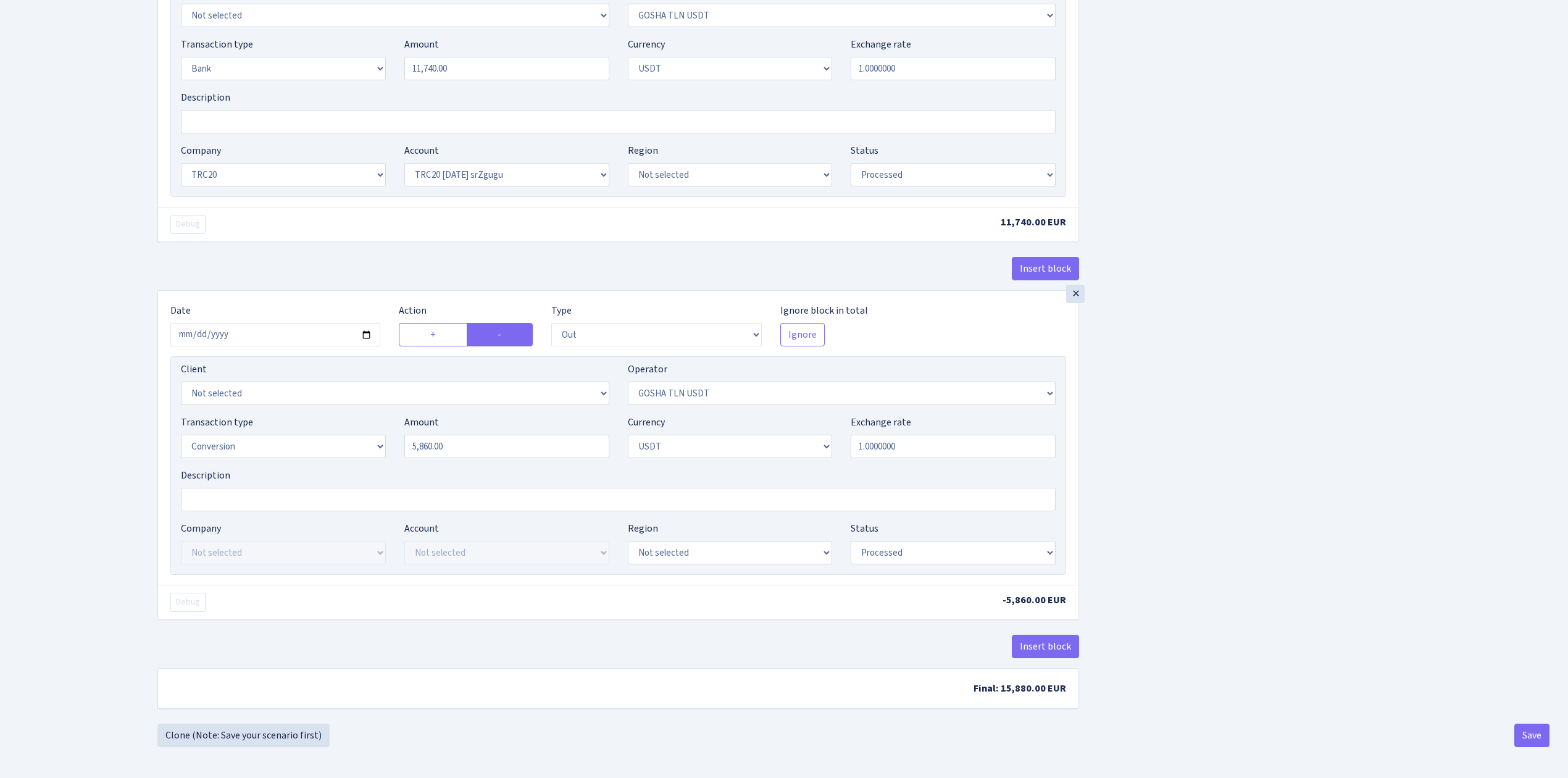
scroll to position [902, 0]
click at [369, 328] on input "2025-06-12" at bounding box center [275, 335] width 210 height 24
type input "[DATE]"
drag, startPoint x: 470, startPoint y: 437, endPoint x: 373, endPoint y: 416, distance: 99.2
click at [379, 424] on div "Transaction type Not selected 981 ELF FISH crypto GIRT IVO dekl MM-BALTIC eur U…" at bounding box center [618, 442] width 894 height 53
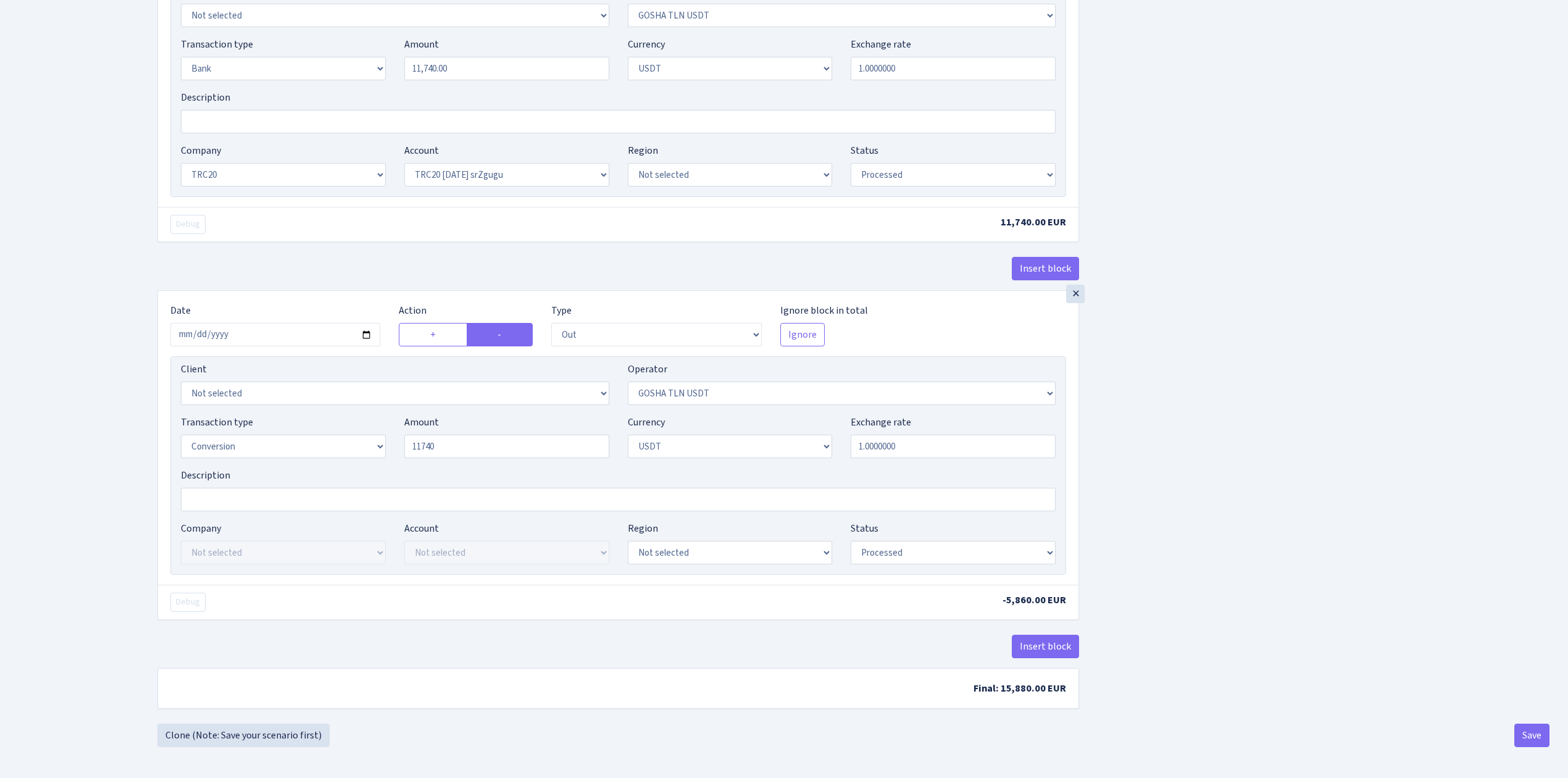
type input "11,740.00"
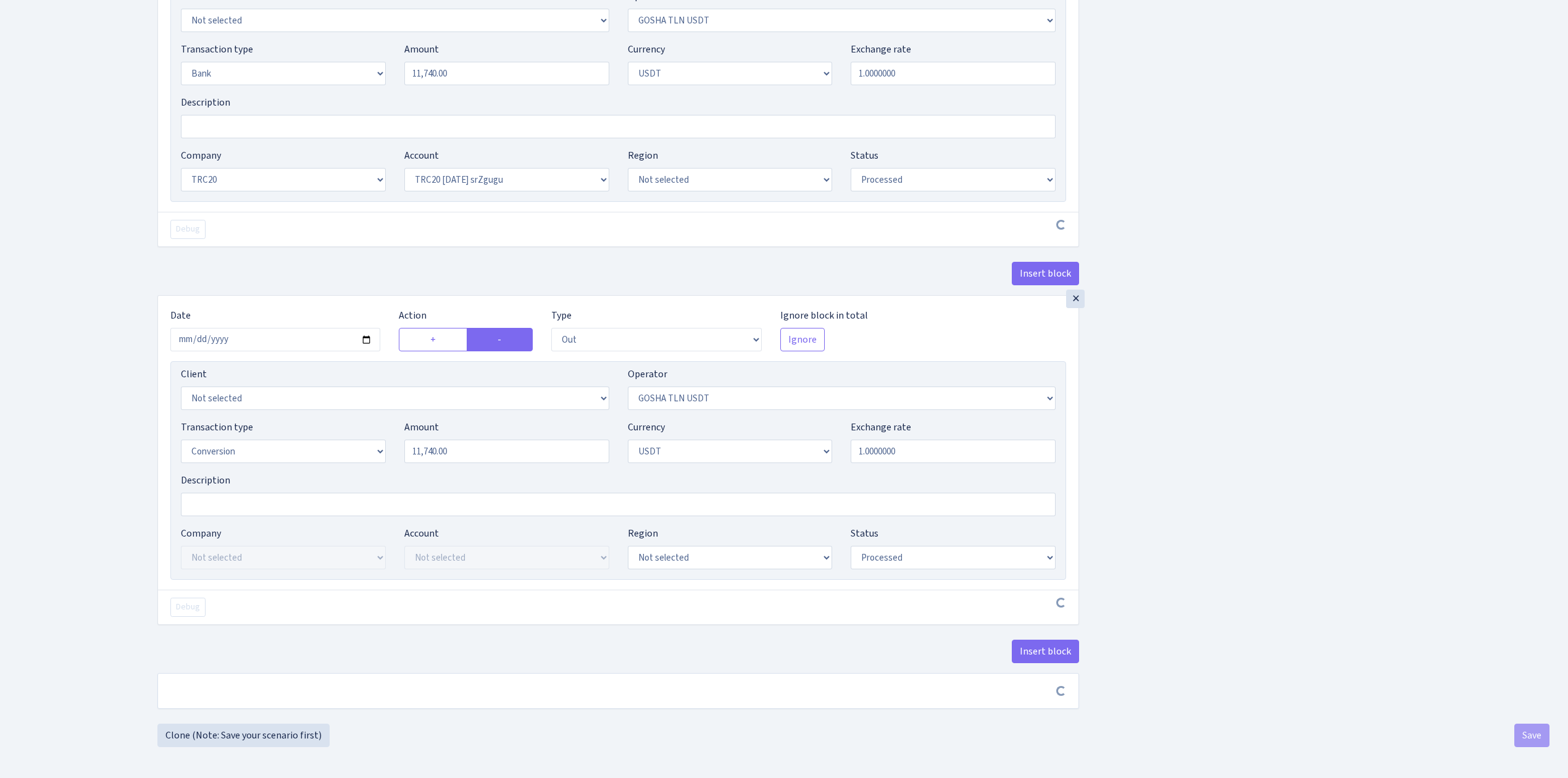
scroll to position [897, 0]
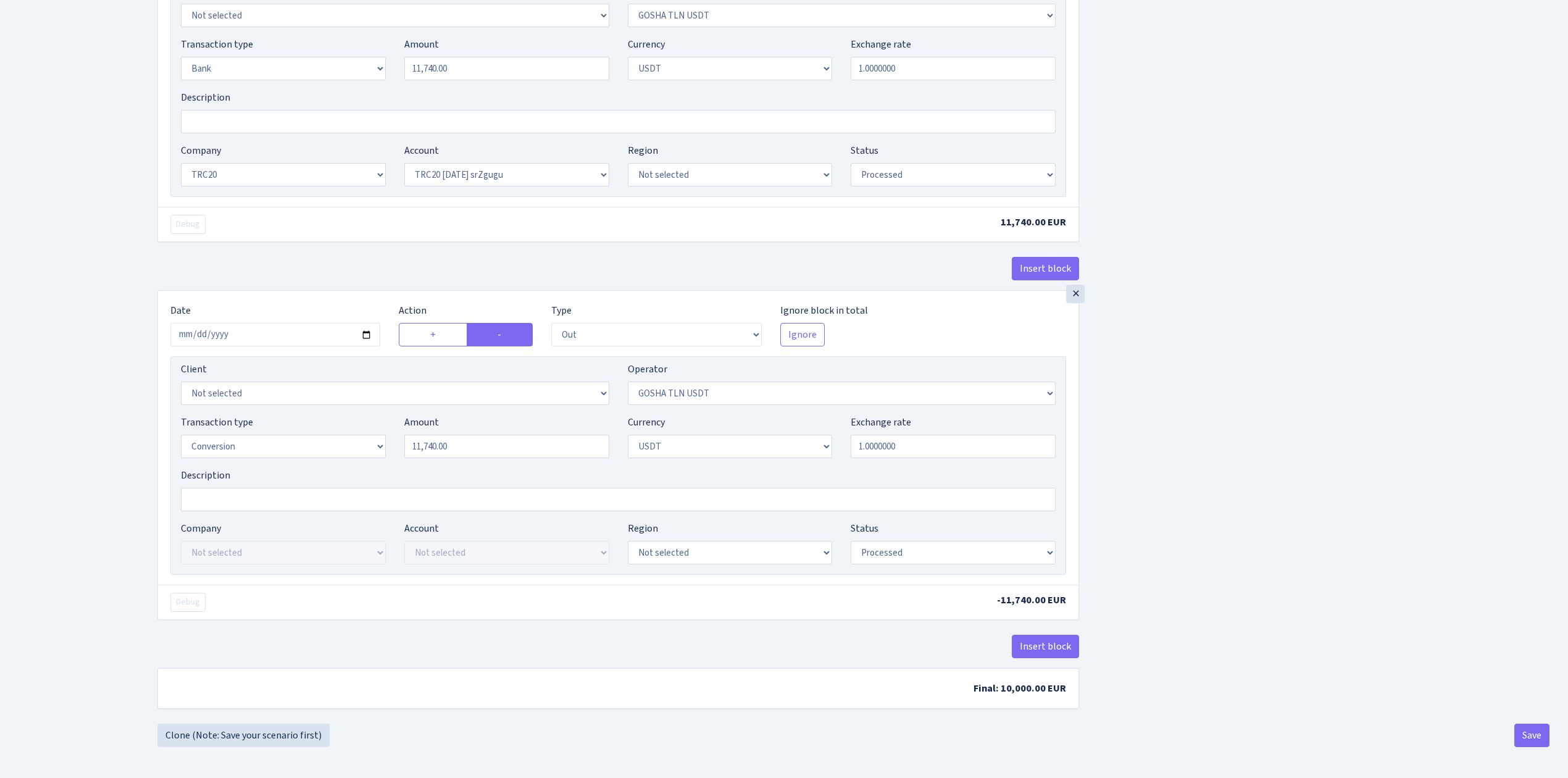
click at [1532, 735] on button "Save" at bounding box center [1532, 735] width 35 height 24
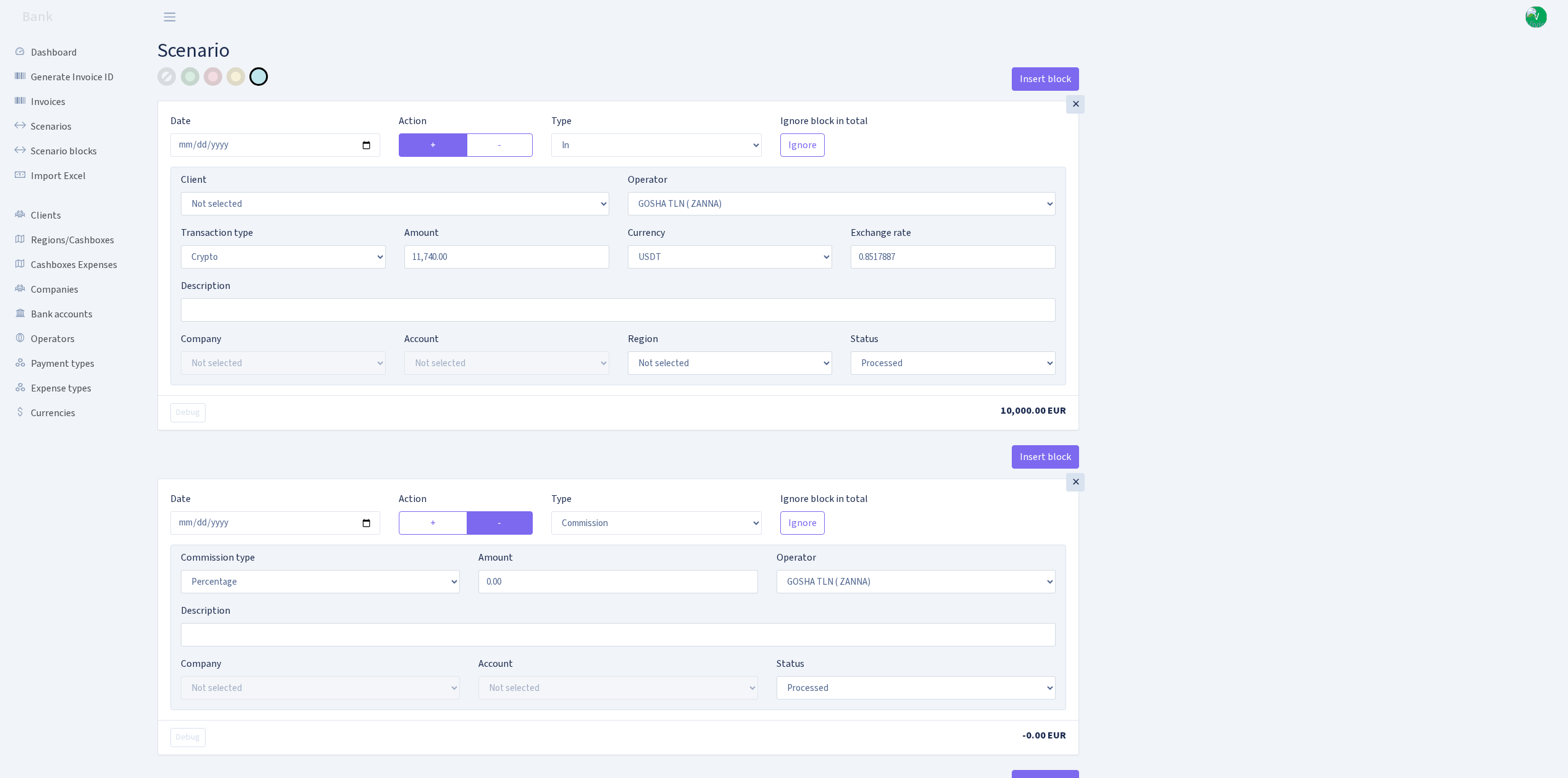
select select "in"
select select "134"
select select "3"
select select "6"
select select "processed"
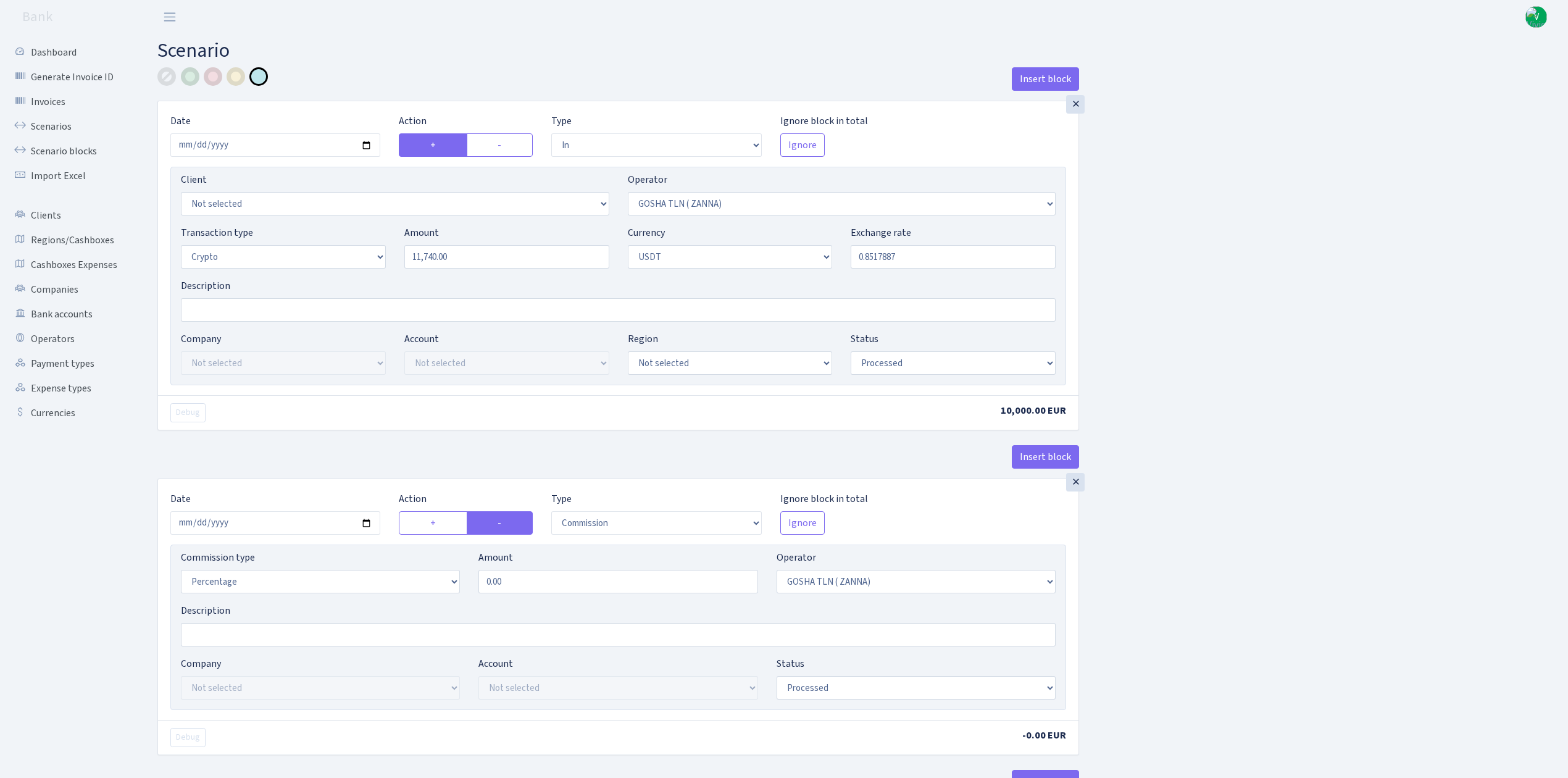
select select "commission"
select select "134"
select select "processed"
select select "in"
select select "317"
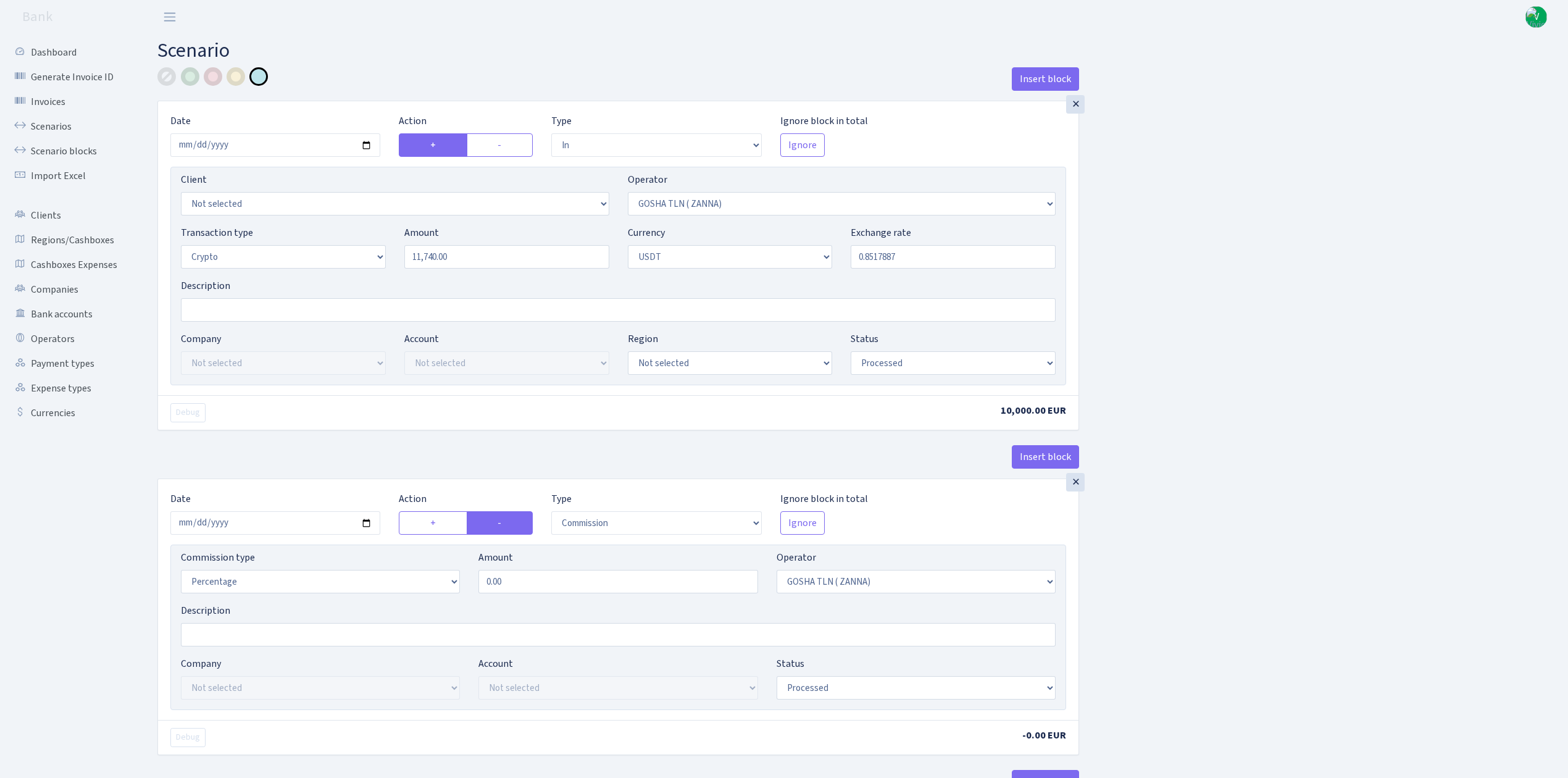
select select "2"
select select "6"
select select "20"
select select "61"
select select "processed"
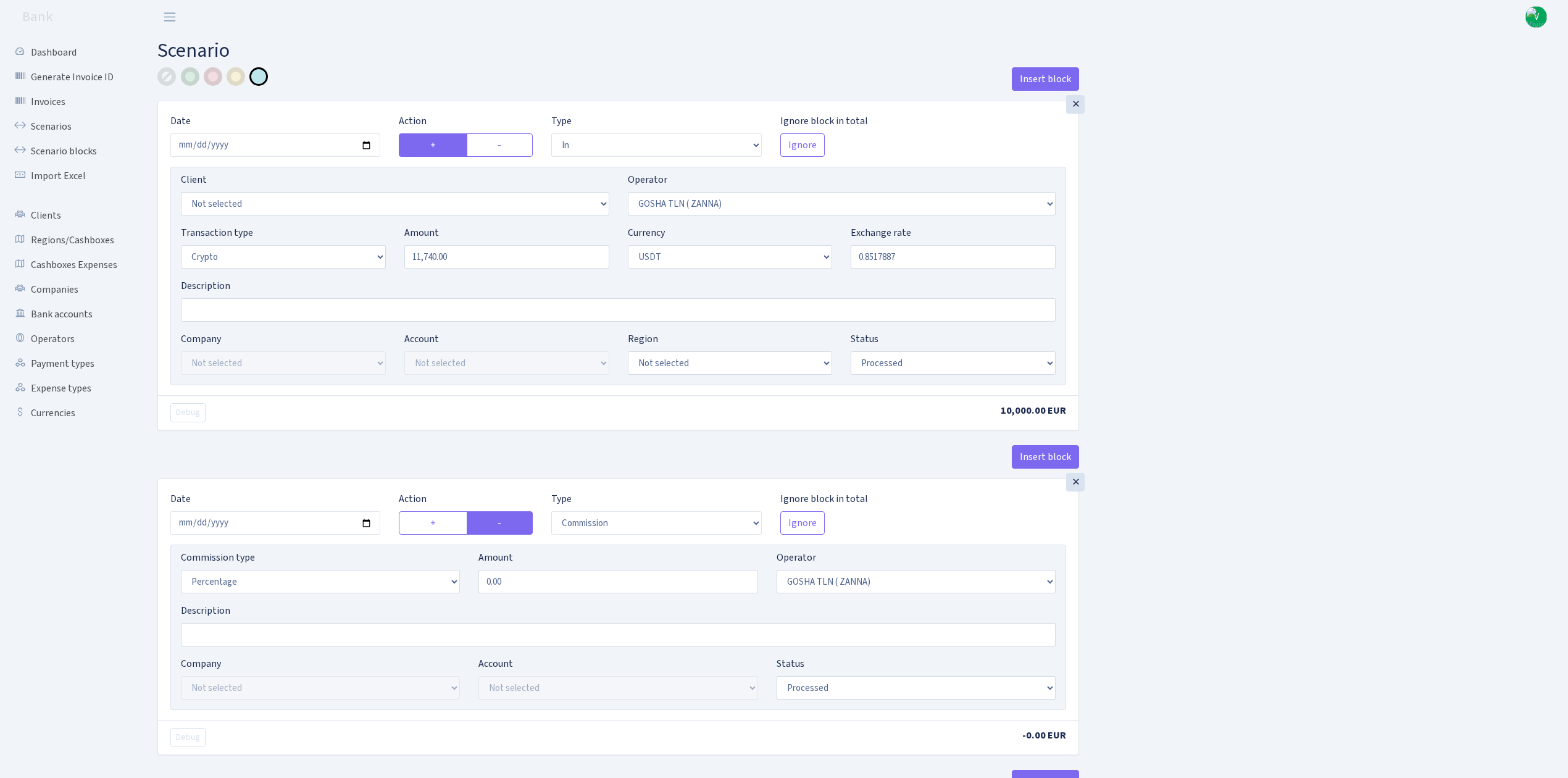
select select "out"
select select "317"
select select "15"
select select "6"
select select "processed"
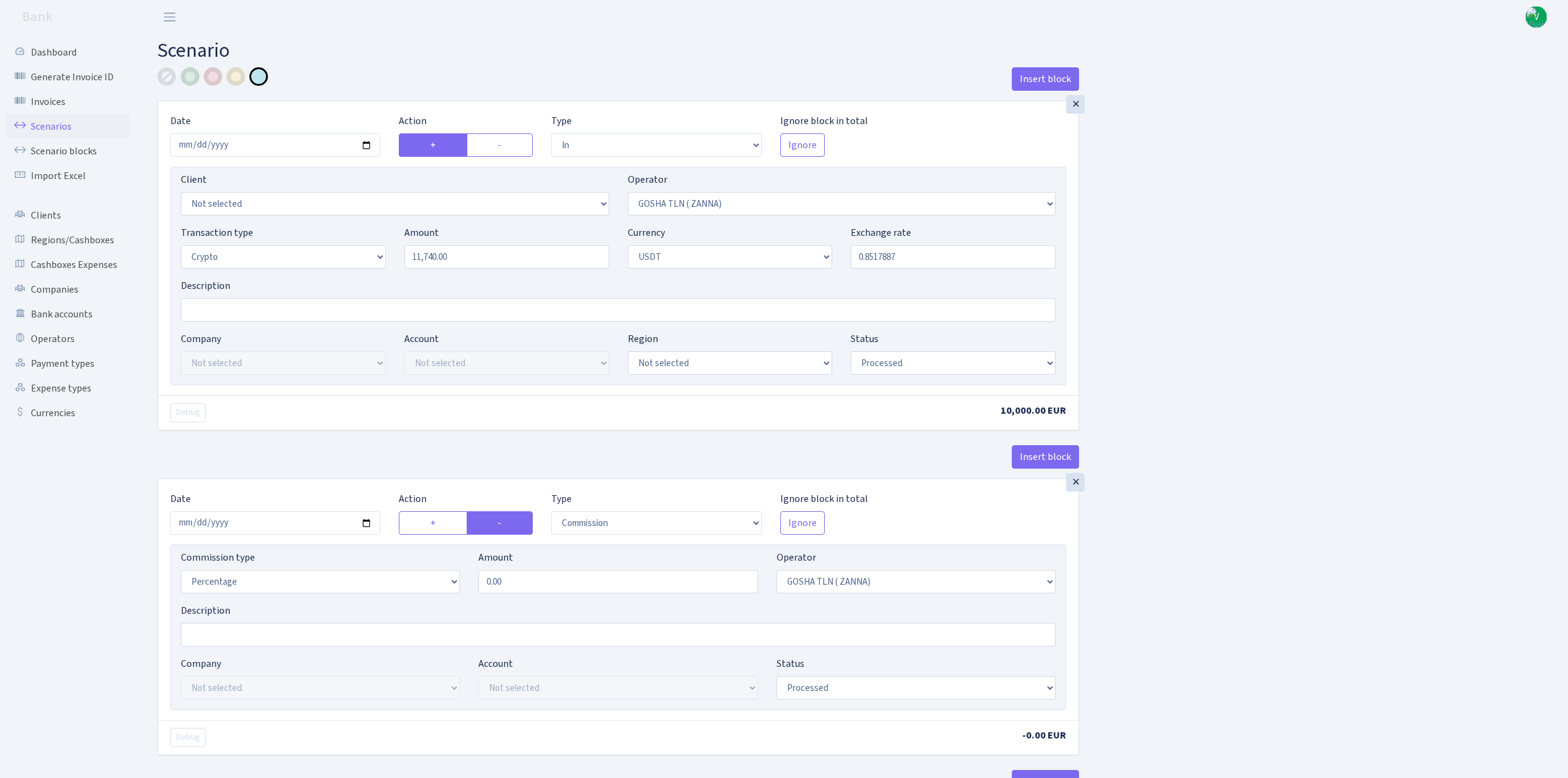
click at [55, 128] on link "Scenarios" at bounding box center [68, 126] width 123 height 25
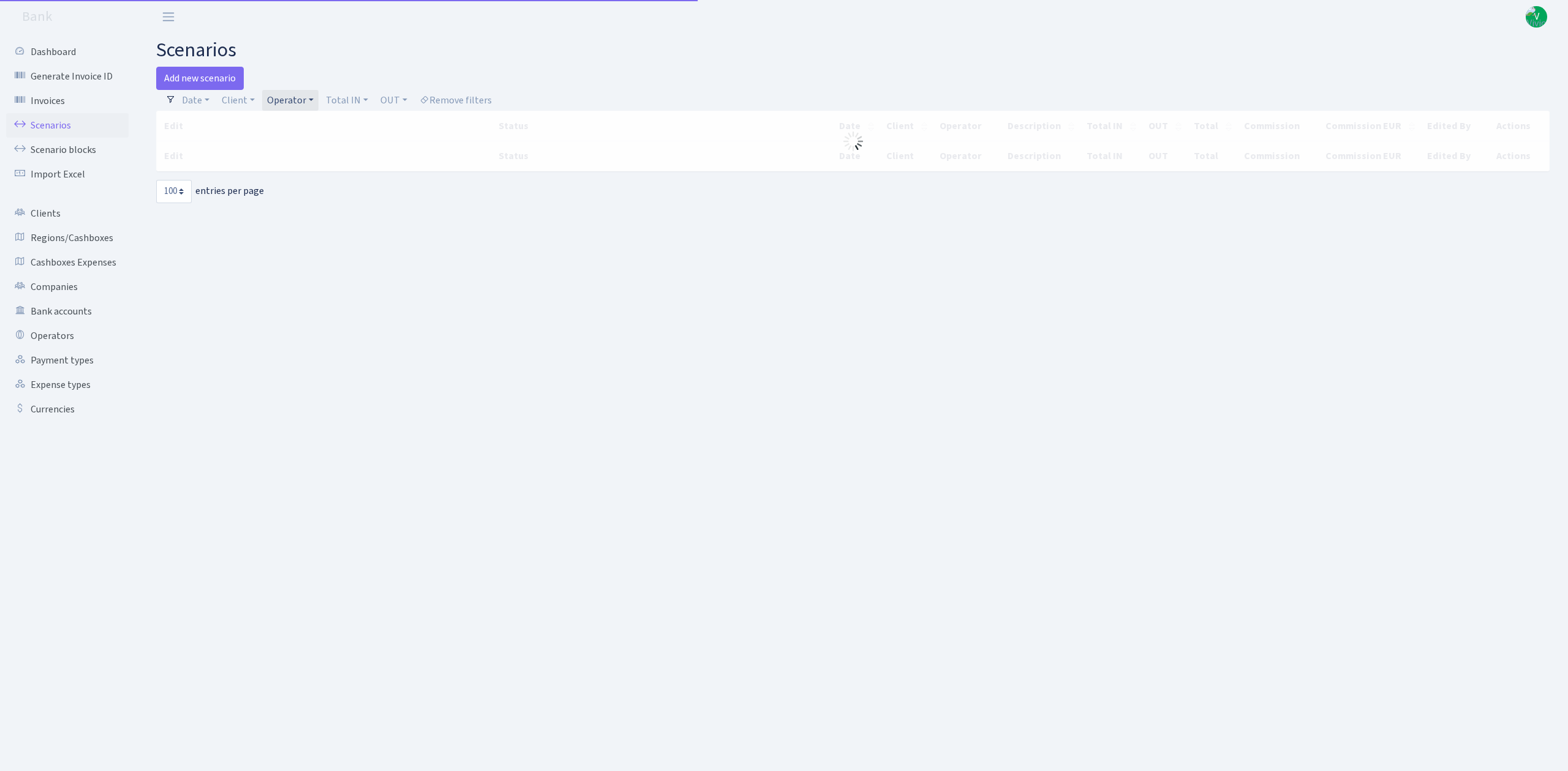
select select "100"
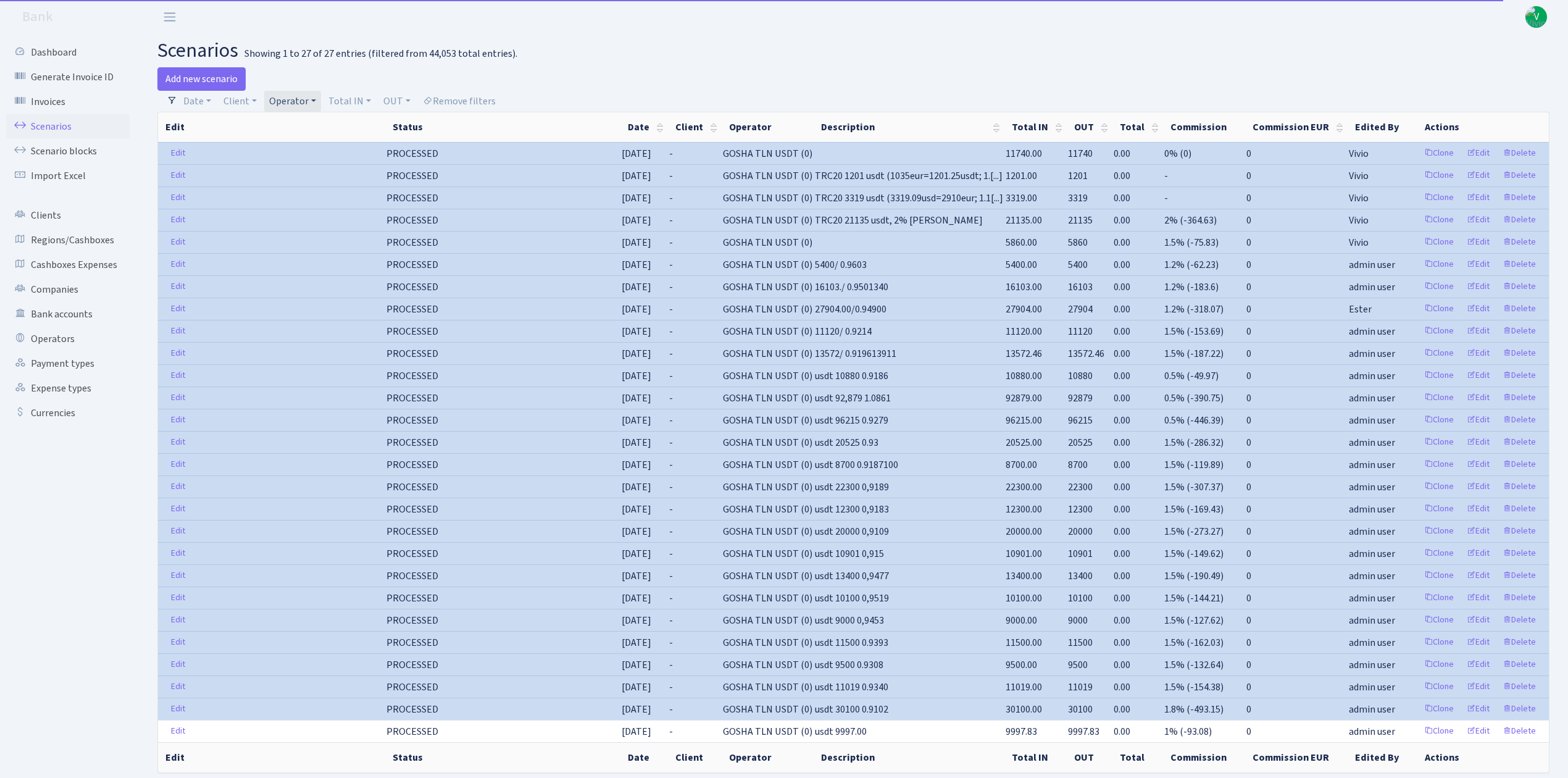
click at [310, 100] on link "Operator" at bounding box center [292, 101] width 57 height 21
click at [310, 200] on li "GOSHA TLN ( ZANNA)" at bounding box center [313, 183] width 93 height 35
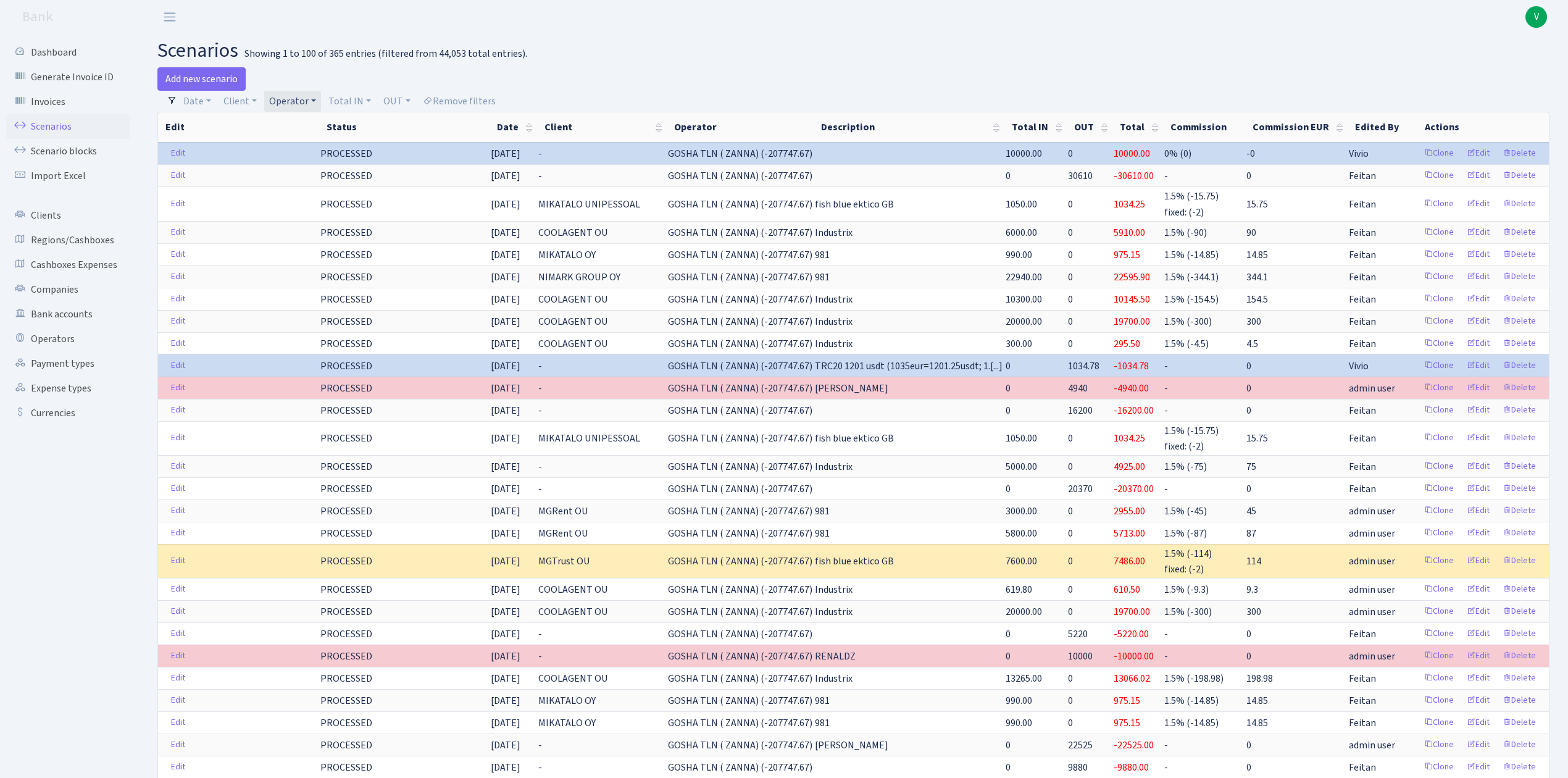
click at [309, 97] on link "Operator" at bounding box center [292, 101] width 57 height 21
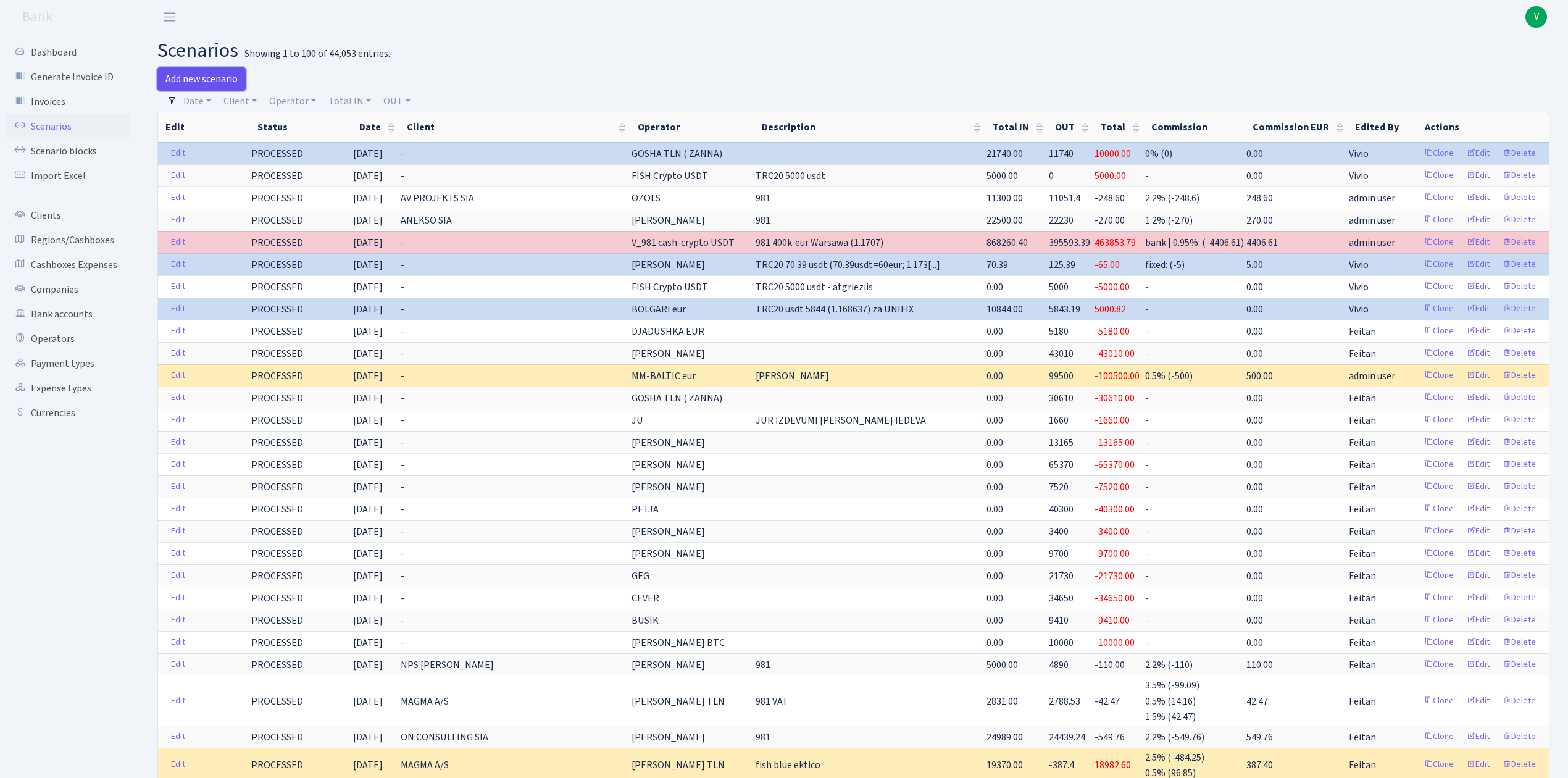
click at [221, 77] on link "Add new scenario" at bounding box center [201, 79] width 88 height 24
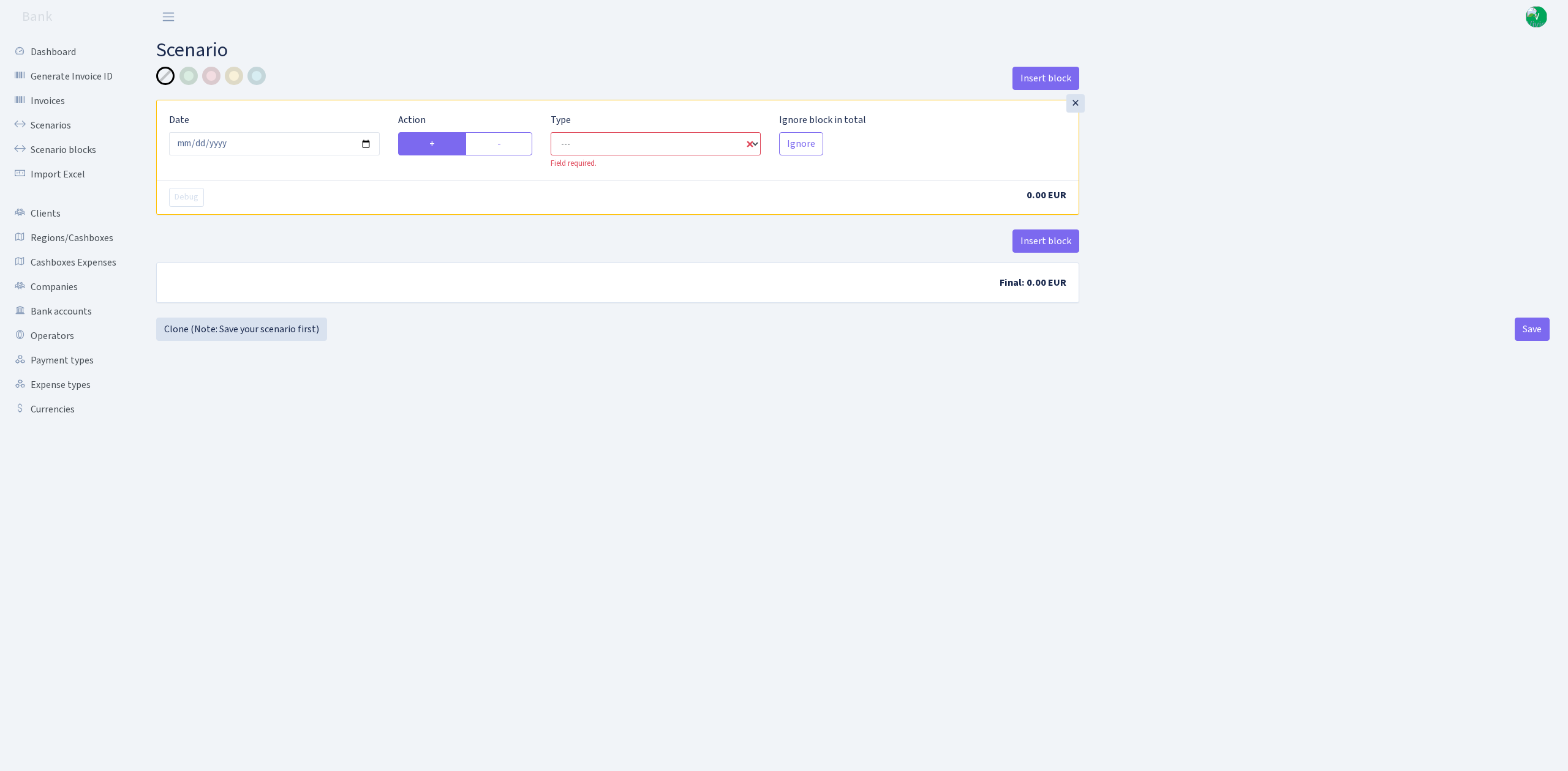
click at [585, 146] on select "--- In Out Commission" at bounding box center [656, 144] width 210 height 24
select select "in"
click at [550, 133] on select "--- In Out Commission" at bounding box center [656, 144] width 210 height 24
select select "1"
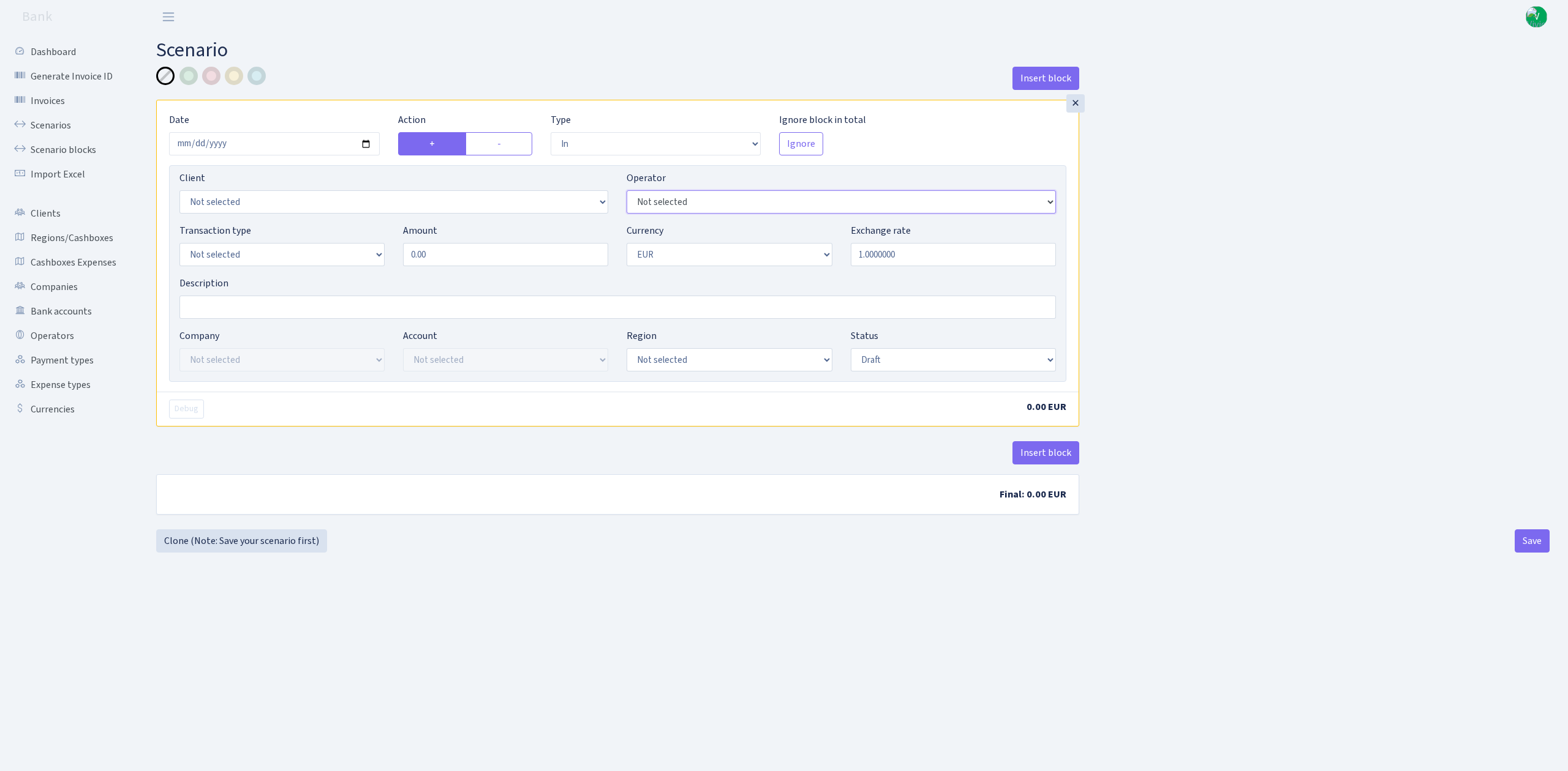
click at [673, 204] on select "Not selected 981 981 AED 981 BN usdt 981 CASH USDT 981 CASH USDT EUR 981 GOLD 9…" at bounding box center [841, 202] width 429 height 24
select select "242"
click at [627, 192] on select "Not selected 981 981 AED 981 BN usdt 981 CASH USDT 981 CASH USDT EUR 981 GOLD 9…" at bounding box center [841, 202] width 429 height 24
click at [824, 556] on main "Scenario Insert block × Date [DATE] Action + - Type --- In Out Commission Field…" at bounding box center [853, 387] width 1431 height 707
click at [224, 261] on select "Not selected 981 ELF FISH crypto [PERSON_NAME] MM-BALTIC eur UAB Bank Cash Cash…" at bounding box center [282, 255] width 205 height 24
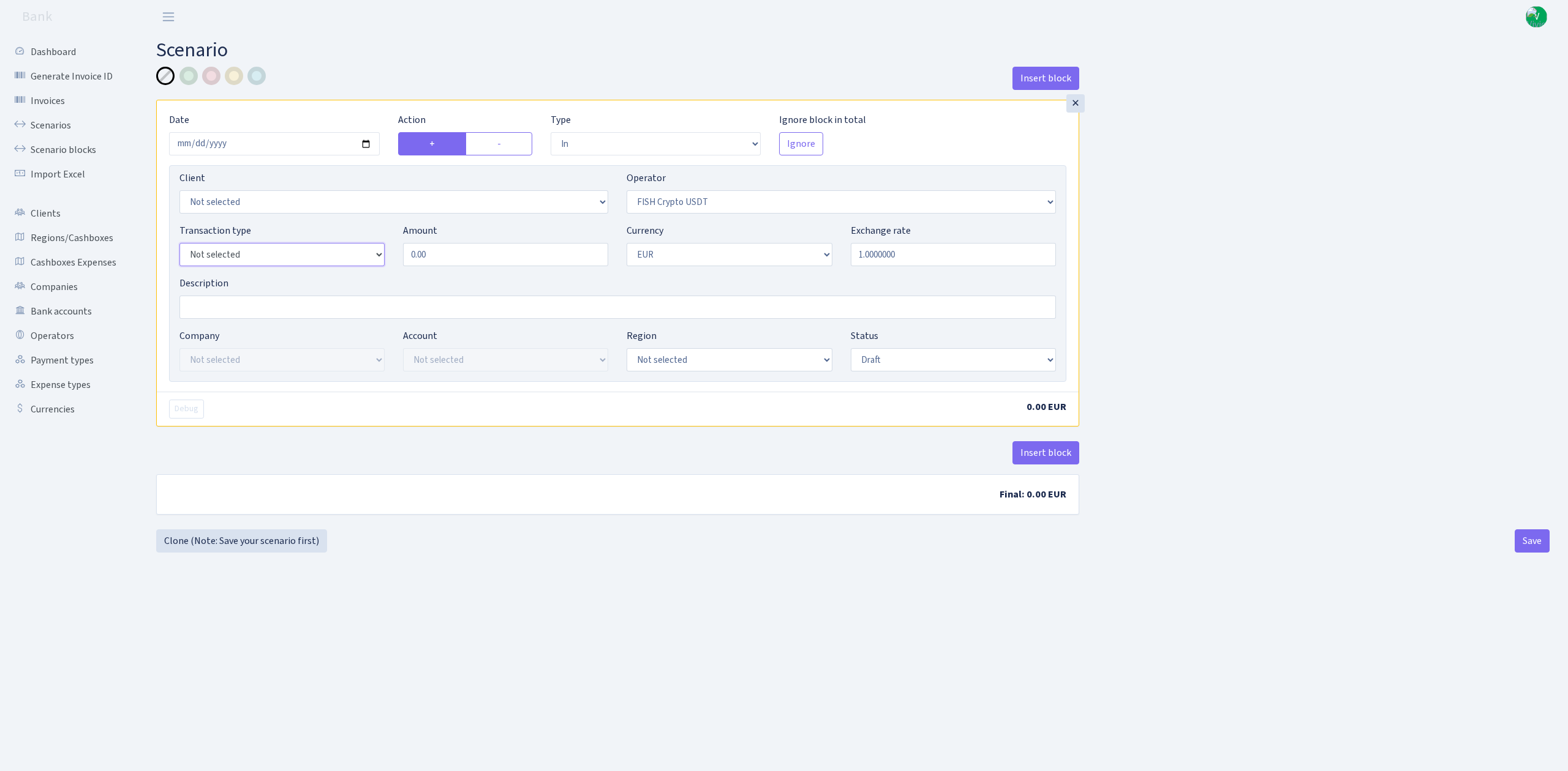
select select "2"
click at [180, 245] on select "Not selected 981 ELF FISH crypto [PERSON_NAME] MM-BALTIC eur UAB Bank Cash Cash…" at bounding box center [282, 255] width 205 height 24
click at [442, 253] on input "0.00" at bounding box center [505, 255] width 205 height 24
drag, startPoint x: 444, startPoint y: 255, endPoint x: 383, endPoint y: 241, distance: 62.6
click at [383, 241] on div "Transaction type Not selected 981 ELF FISH crypto [PERSON_NAME] MM-BALTIC eur U…" at bounding box center [618, 250] width 895 height 53
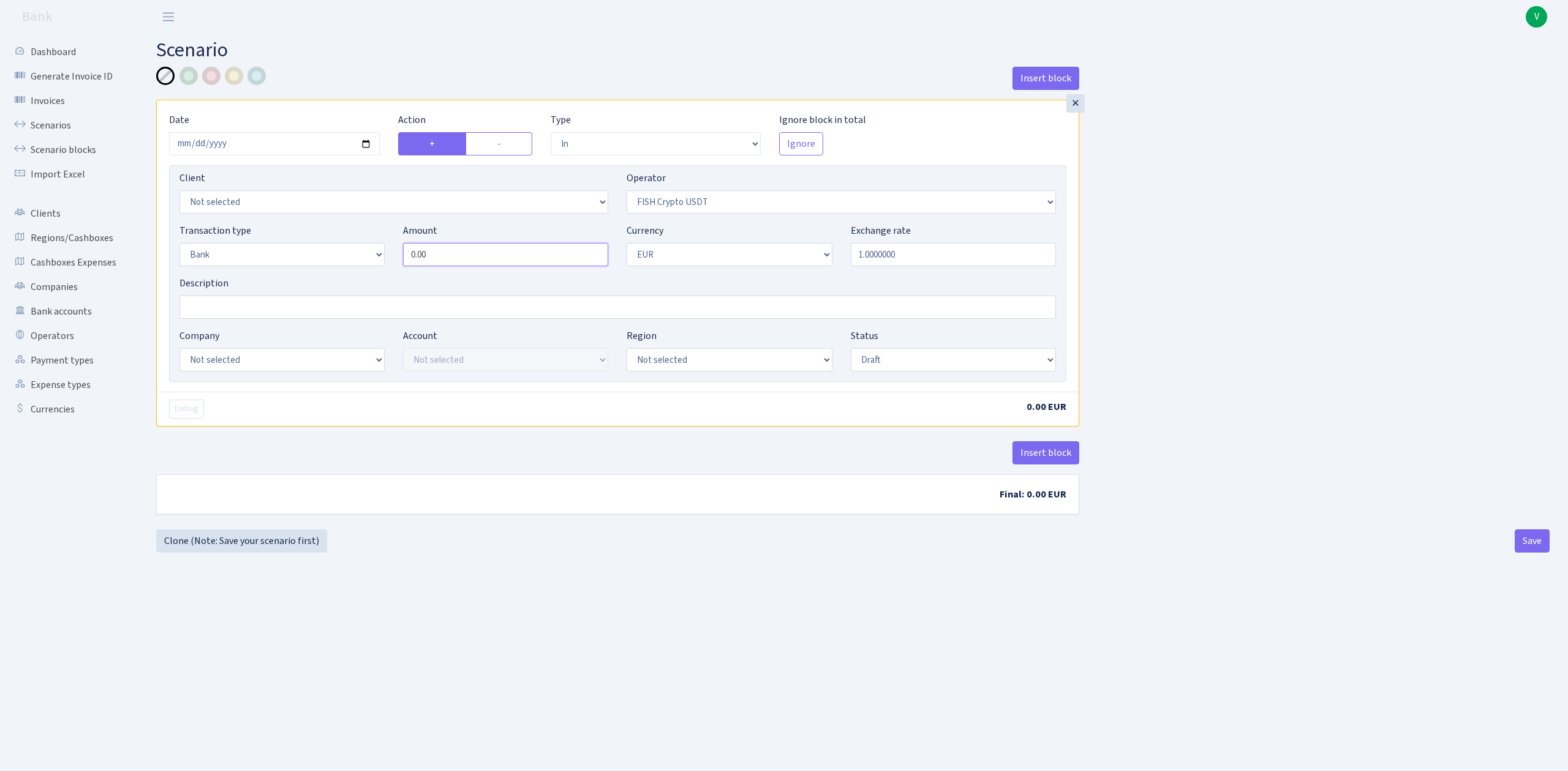
paste input "493525,46"
click at [439, 260] on input "493525,46" at bounding box center [505, 255] width 205 height 24
drag, startPoint x: 457, startPoint y: 252, endPoint x: 332, endPoint y: 226, distance: 127.7
click at [332, 226] on div "Transaction type Not selected 981 ELF FISH crypto [PERSON_NAME] MM-BALTIC eur U…" at bounding box center [618, 250] width 895 height 53
click at [683, 260] on select "Not selected AED BGN BTC ETH EUR GBP JPN RUB TRX UAH" at bounding box center [729, 255] width 205 height 24
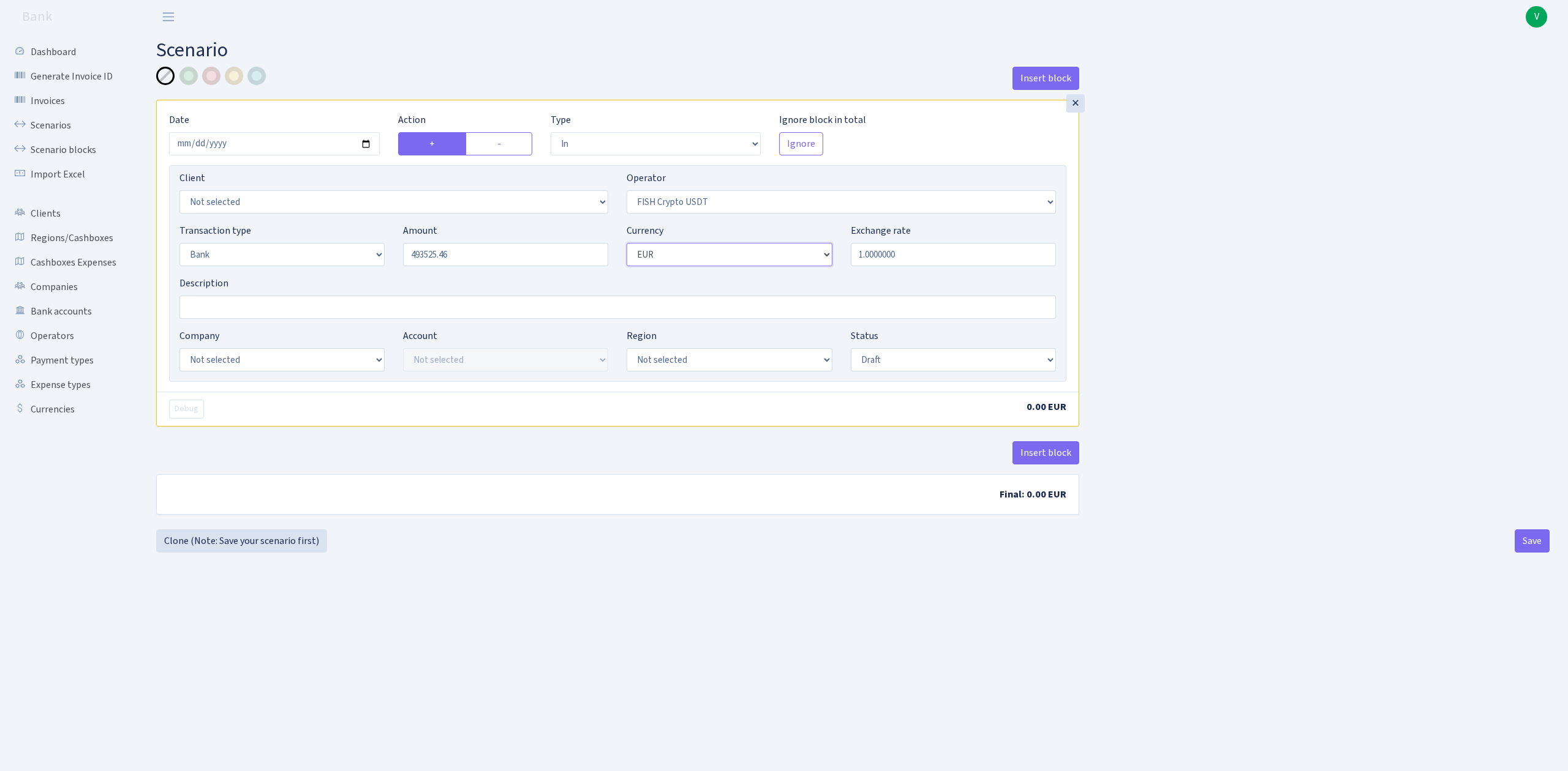
type input "493,525.46"
select select "6"
click at [627, 245] on select "Not selected AED BGN BTC ETH EUR GBP JPN RUB TRX UAH" at bounding box center [729, 255] width 205 height 24
click at [691, 529] on div "Insert block × Date [DATE] Action + - Type --- In Out Commission Field required…" at bounding box center [618, 298] width 942 height 463
click at [204, 311] on input "Description" at bounding box center [618, 307] width 877 height 24
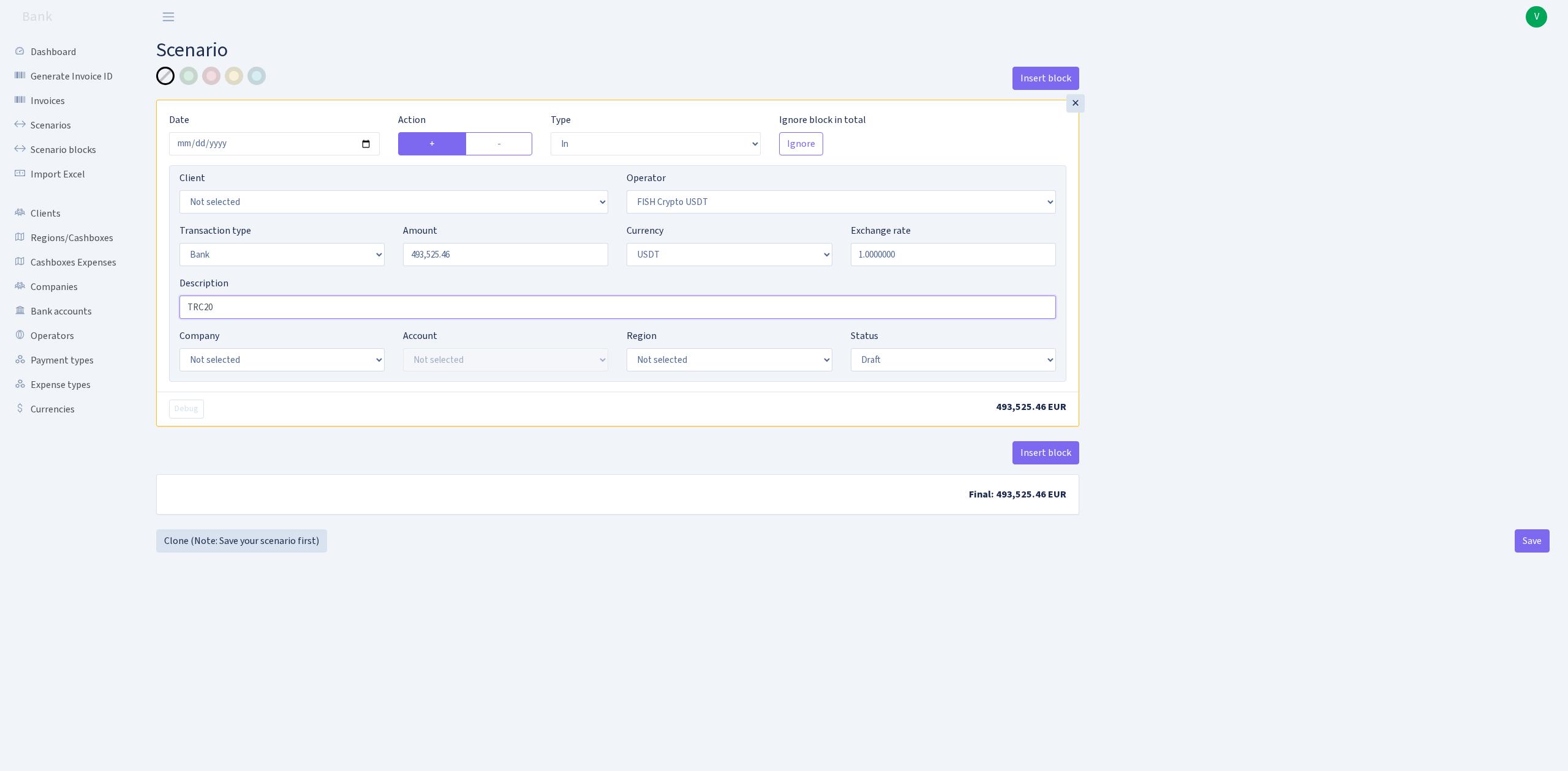
paste input "493525.46"
click at [329, 310] on input "TRC20 493525.46 usdt" at bounding box center [618, 307] width 877 height 24
paste input "418802.36/0.8519876=491559.22+0.4%=493525.46usdt"
type input "TRC20 493525.46 usdt (418802.36/0.8519876=491559.22+0.4%=493525.46usdt)"
click at [336, 353] on select "Not selected ALFASTAR ATARA COMMERCE LTD CONTROL BASE CRYPTO TOMASS CRYPTO wall…" at bounding box center [282, 360] width 205 height 24
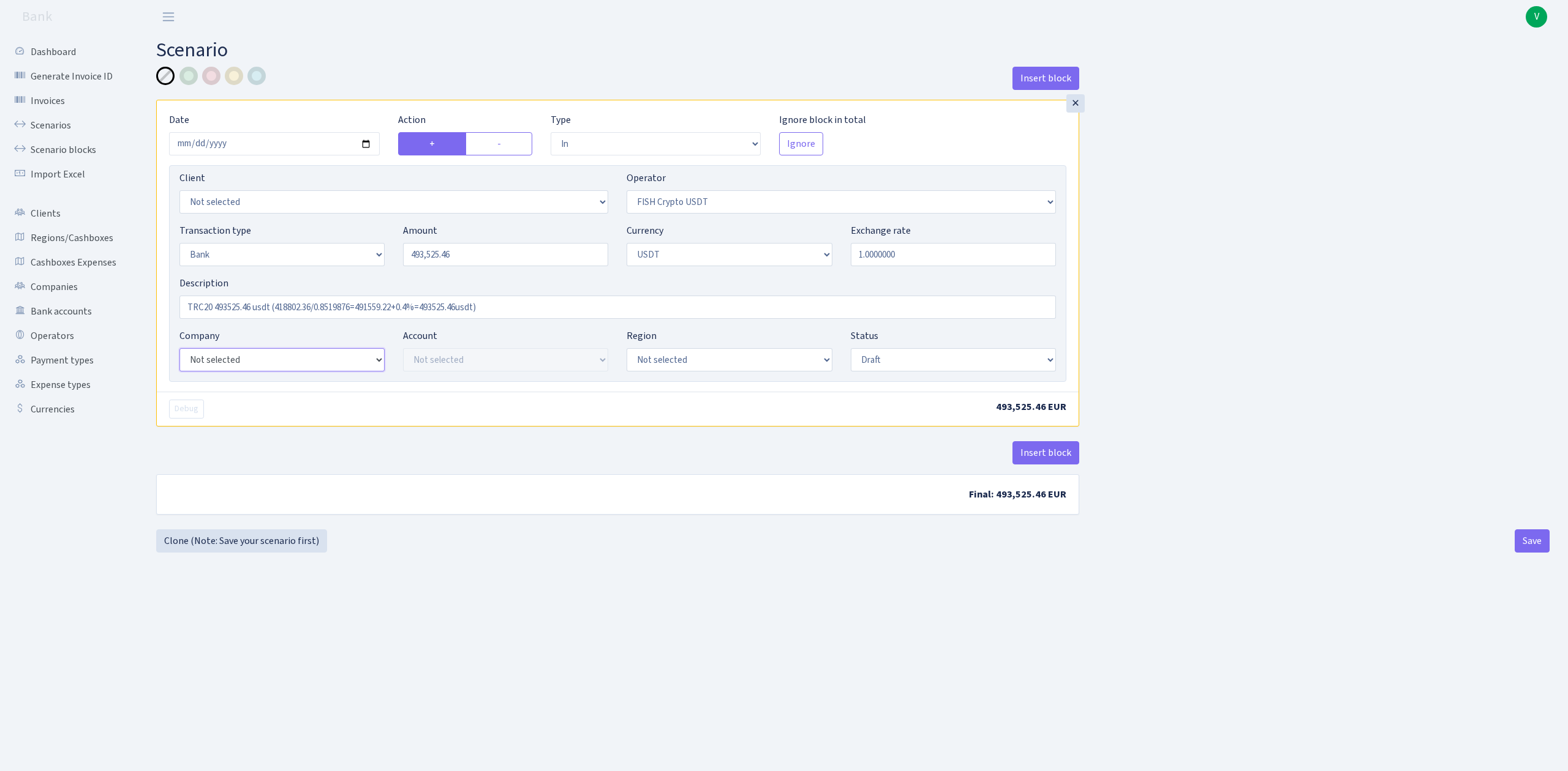
select select "20"
click at [180, 350] on select "Not selected ALFASTAR ATARA COMMERCE LTD CONTROL BASE CRYPTO TOMASS CRYPTO wall…" at bounding box center [282, 360] width 205 height 24
click at [581, 360] on select "Not selected TRC20 [DATE] S8dYrDY TRC20 [DATE] KEMg2gdc TRC20 [DATE] 296zE8ZYy …" at bounding box center [505, 360] width 205 height 24
select select "61"
click at [403, 350] on select "Not selected TRC20 [DATE] S8dYrDY TRC20 [DATE] KEMg2gdc TRC20 [DATE] 296zE8ZYy …" at bounding box center [505, 360] width 205 height 24
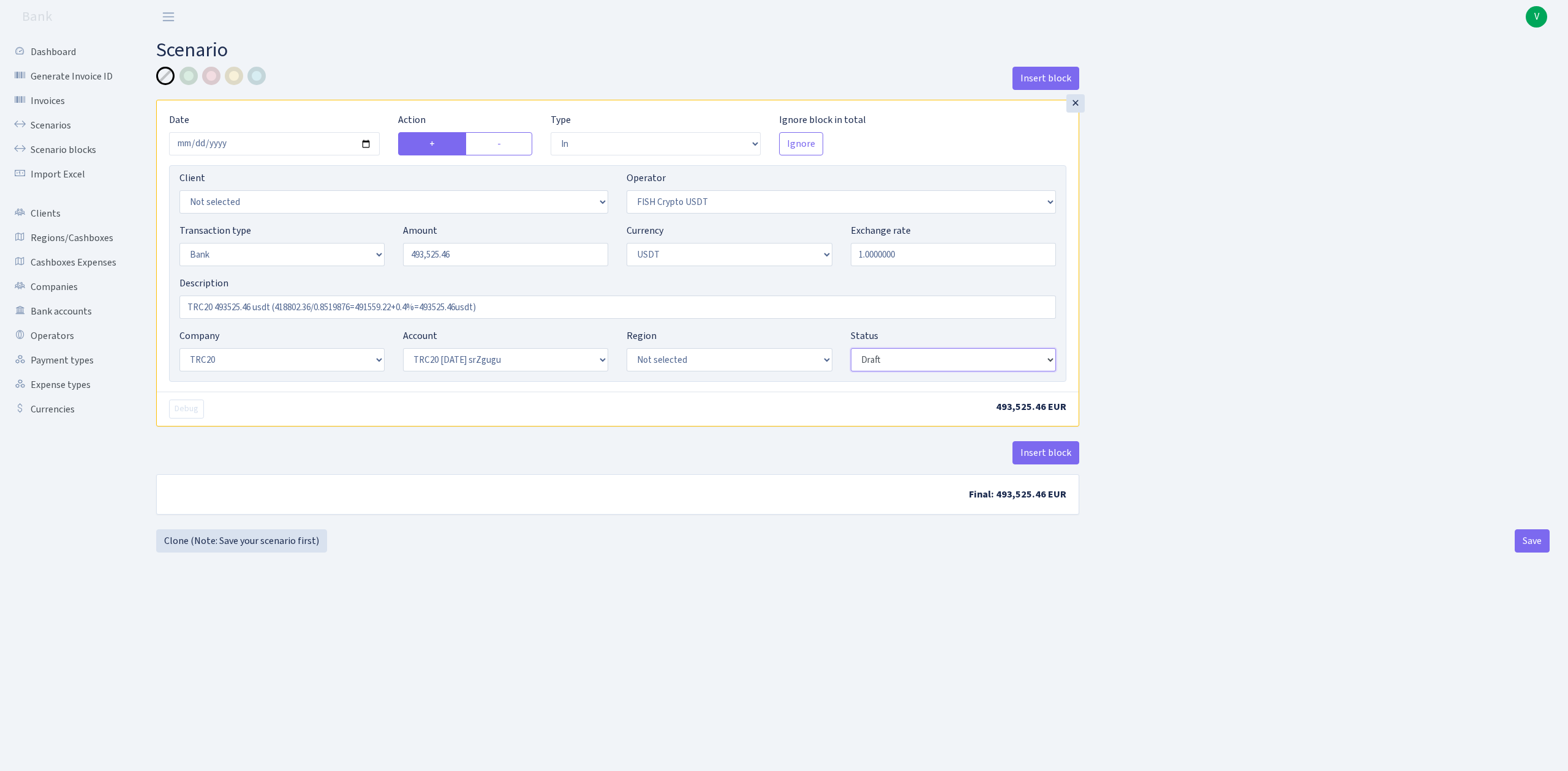
click at [910, 358] on select "Draft Pending Later Never Processed" at bounding box center [953, 360] width 205 height 24
select select "processed"
click at [851, 350] on select "Draft Pending Later Never Processed" at bounding box center [953, 360] width 205 height 24
click at [887, 522] on div "Insert block × Date [DATE] Action + - Type --- In Out Commission Field required…" at bounding box center [618, 298] width 942 height 463
click at [1544, 537] on button "Save" at bounding box center [1532, 541] width 35 height 24
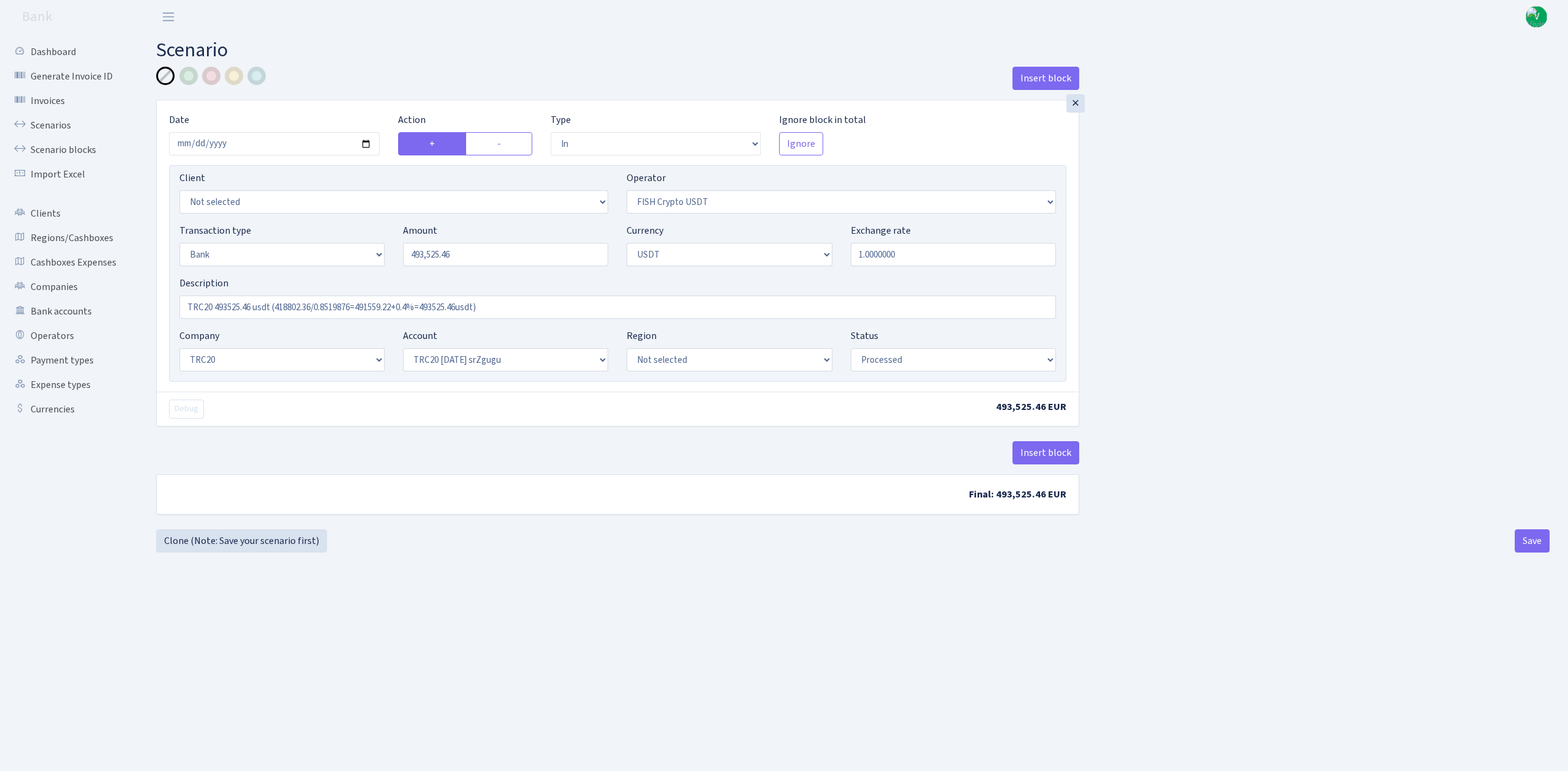
select select "in"
select select "242"
select select "2"
select select "6"
select select "20"
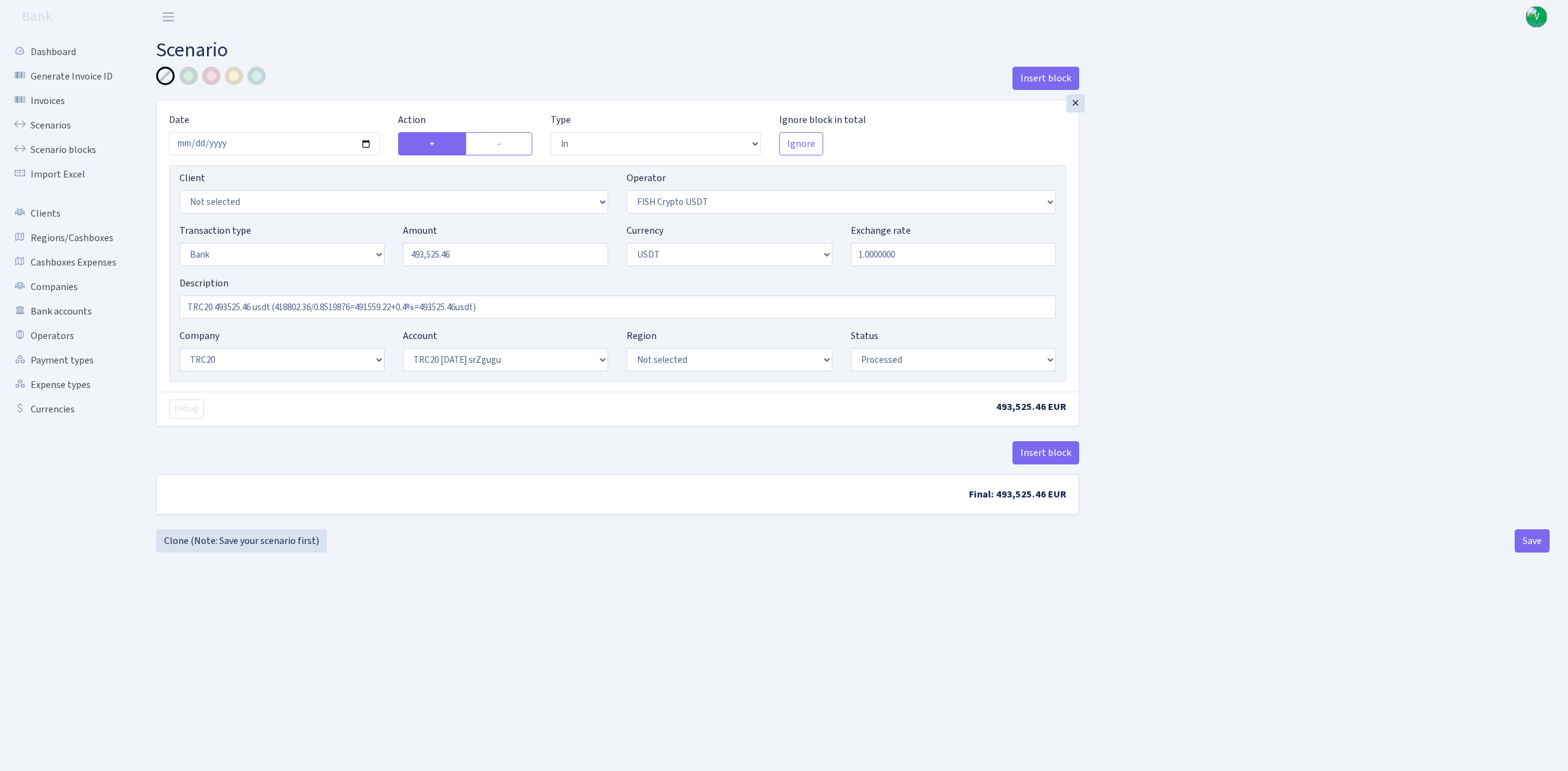
select select "61"
select select "processed"
click at [62, 124] on link "Scenarios" at bounding box center [67, 125] width 122 height 24
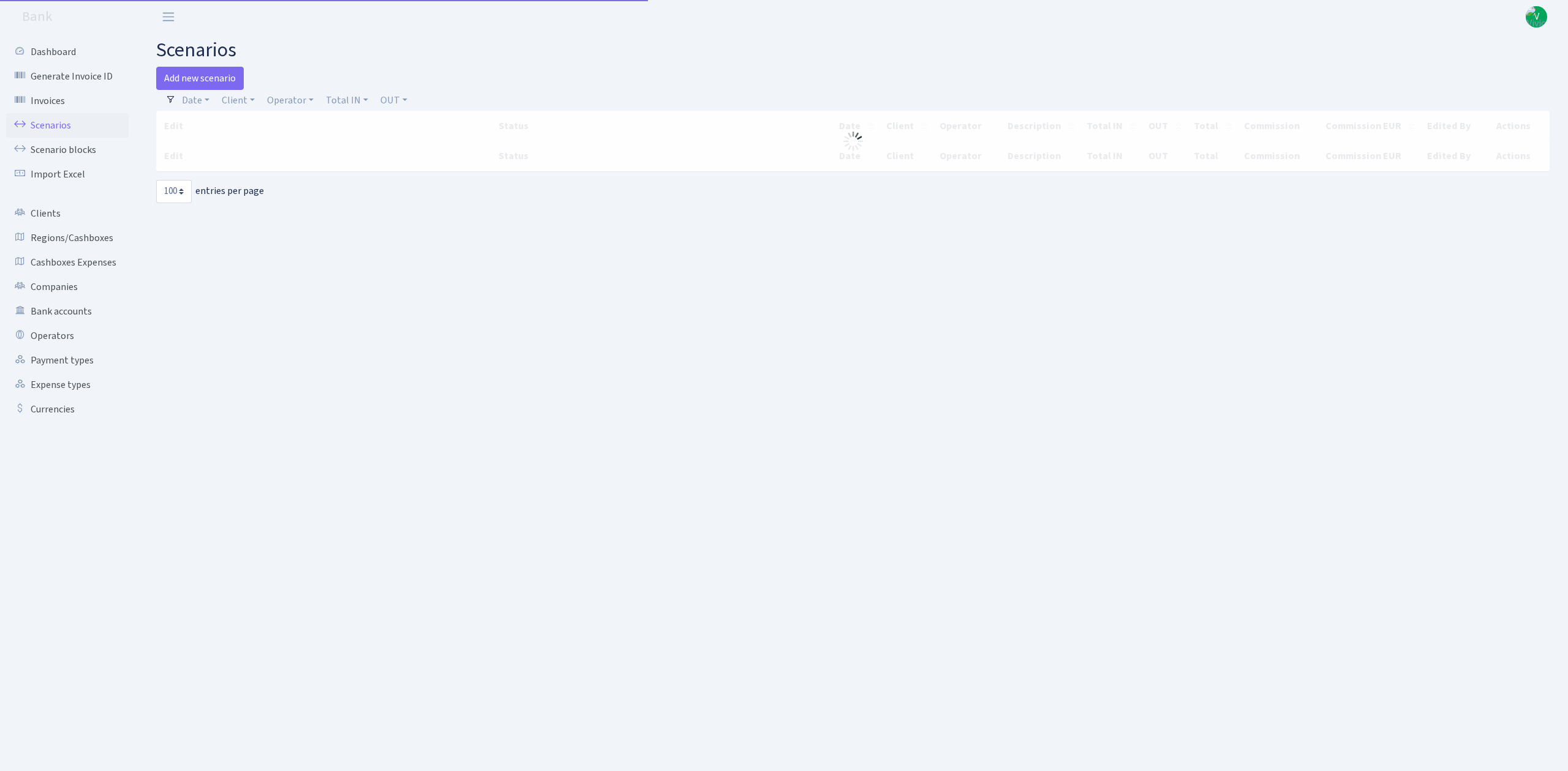
select select "100"
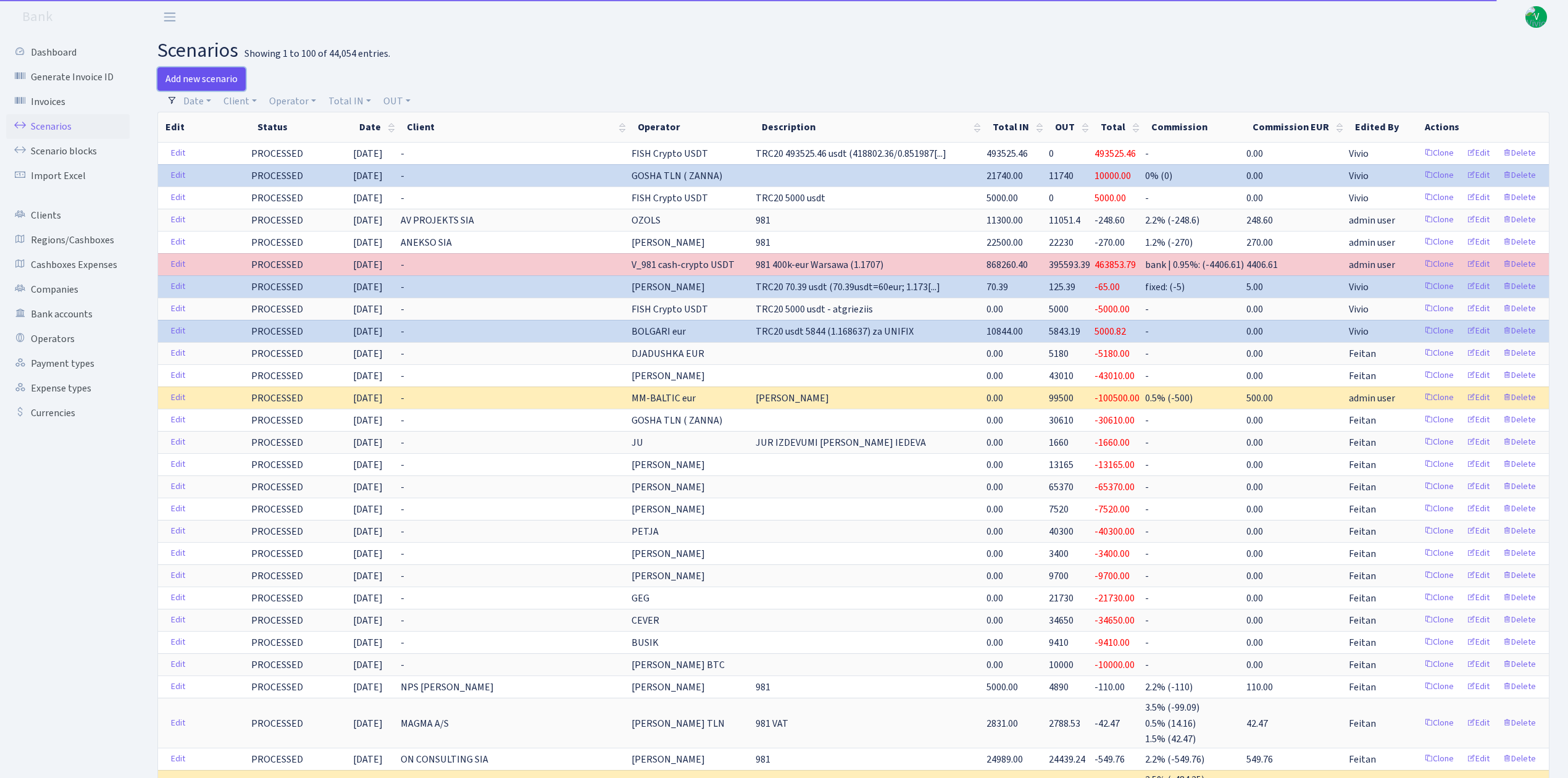
click at [198, 75] on link "Add new scenario" at bounding box center [201, 79] width 88 height 24
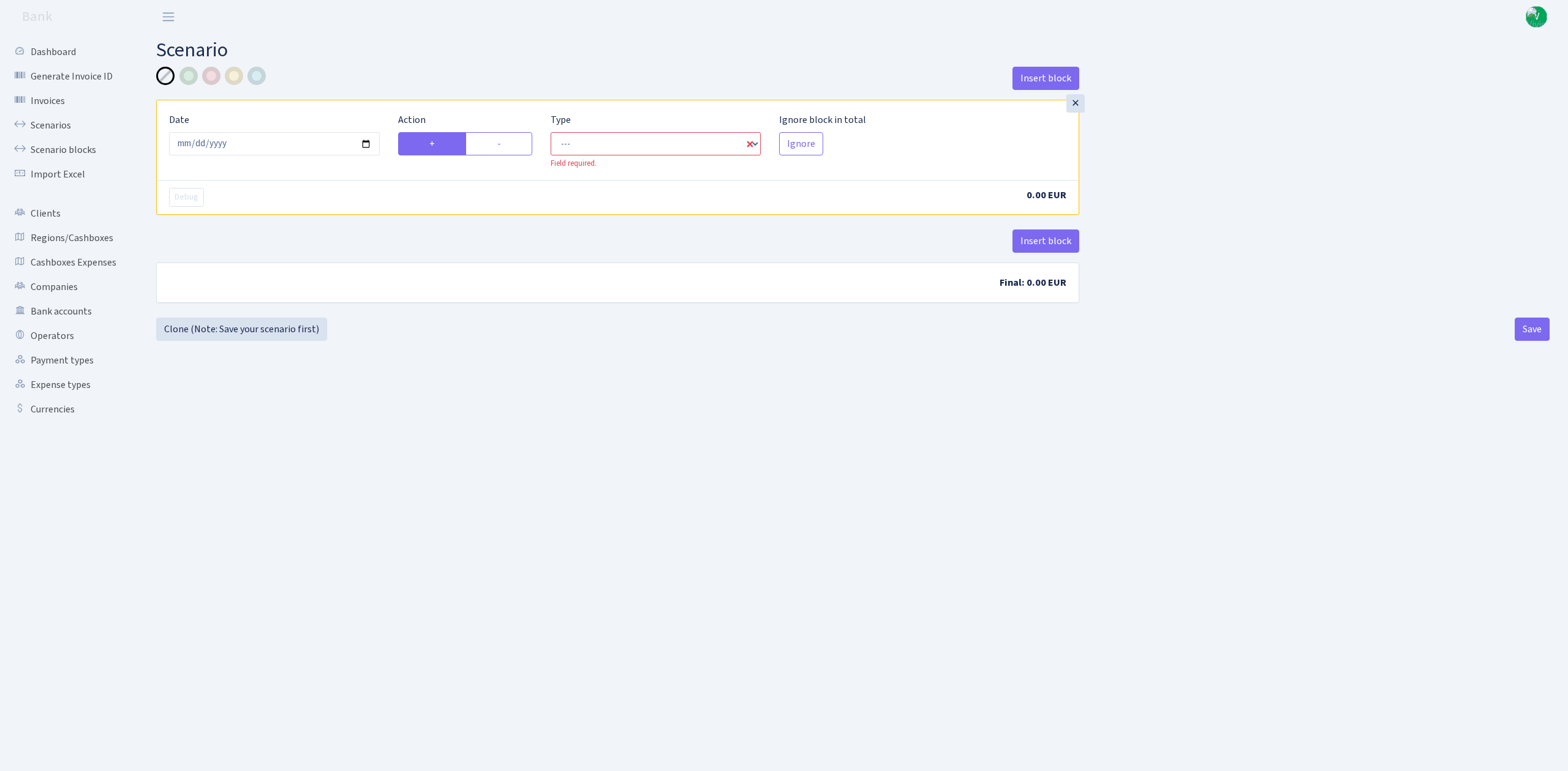
drag, startPoint x: 522, startPoint y: 140, endPoint x: 560, endPoint y: 141, distance: 38.0
click at [522, 139] on label "-" at bounding box center [499, 144] width 67 height 24
click at [505, 139] on input "-" at bounding box center [501, 140] width 8 height 8
radio input "true"
radio input "false"
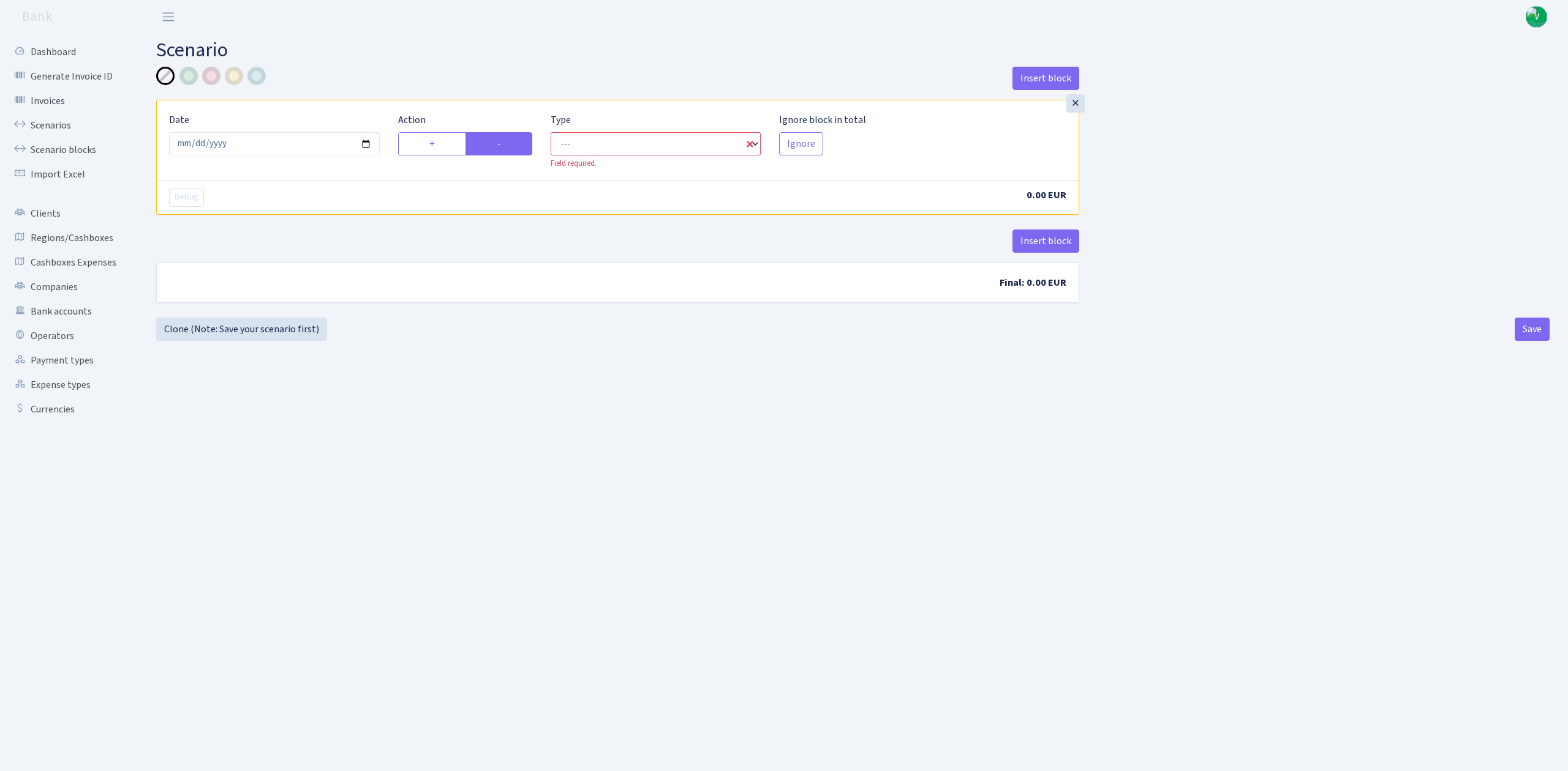
click at [613, 149] on select "--- In Out Commission" at bounding box center [656, 144] width 210 height 24
select select "out"
click at [550, 133] on select "--- In Out Commission" at bounding box center [656, 144] width 210 height 24
select select "1"
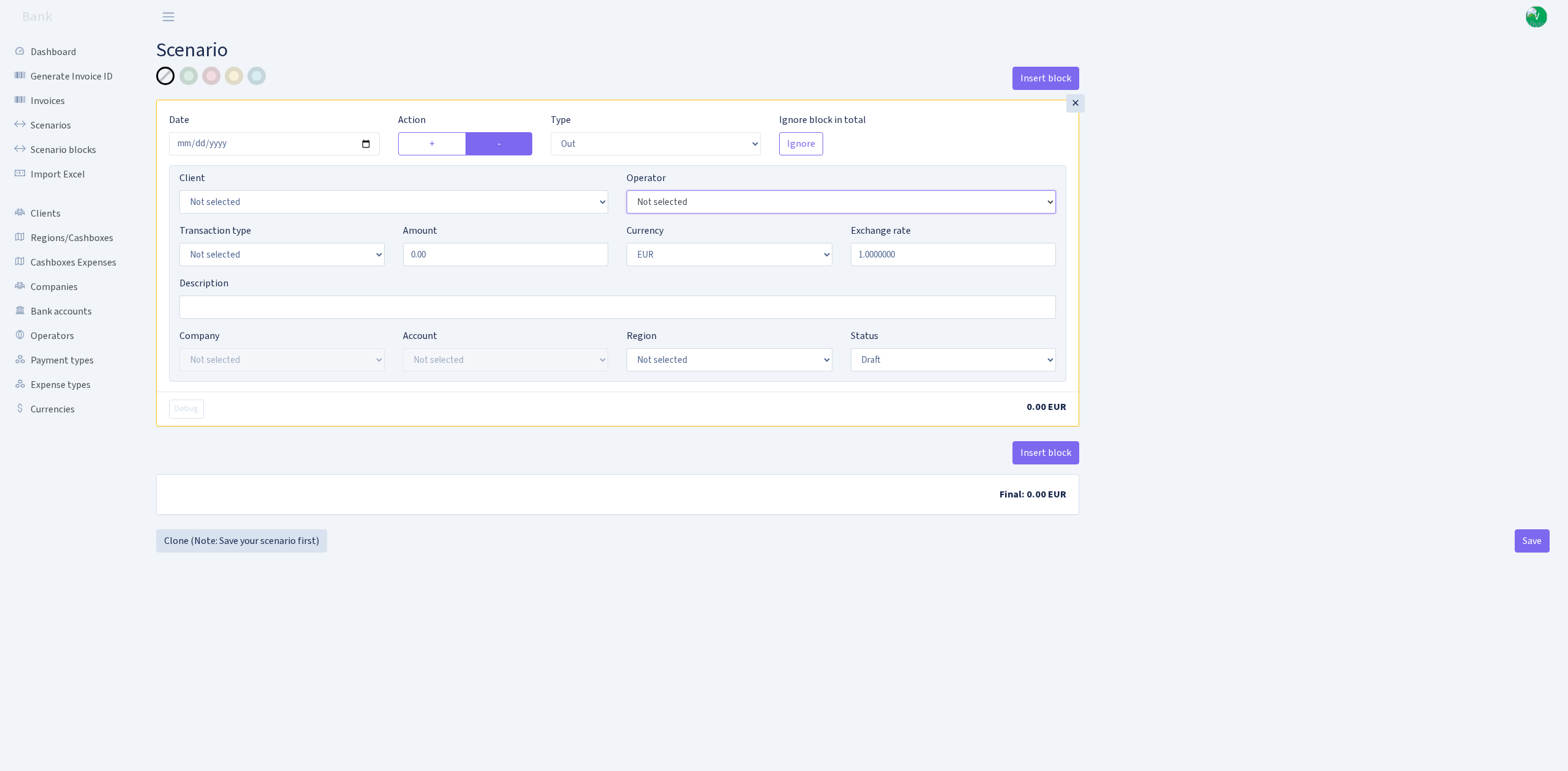
click at [713, 203] on select "Not selected 981 981 AED 981 BN usdt 981 CASH USDT 981 CASH USDT EUR 981 GOLD 9…" at bounding box center [841, 202] width 429 height 24
select select "435"
click at [627, 192] on select "Not selected 981 981 AED 981 BN usdt 981 CASH USDT 981 CASH USDT EUR 981 GOLD 9…" at bounding box center [841, 202] width 429 height 24
click at [778, 542] on div "Insert block × Date 2025-09-12 Action + - Type --- In Out Commission Field requ…" at bounding box center [852, 310] width 1393 height 486
click at [233, 260] on select "Not selected 981 ELF FISH crypto GIRT IVO dekl MM-BALTIC eur UAB Bank Cash Cash…" at bounding box center [282, 255] width 205 height 24
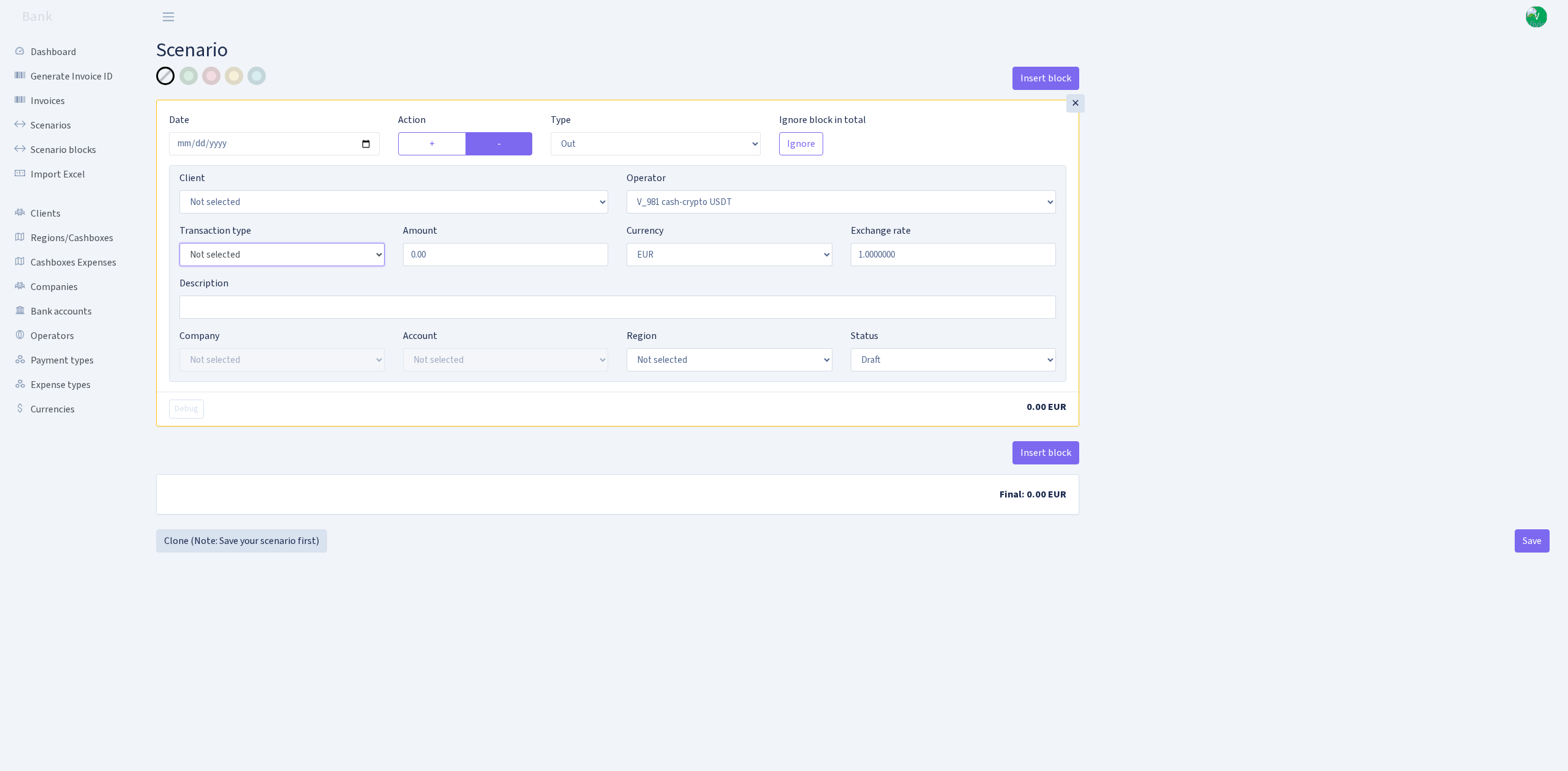
select select "2"
click at [180, 245] on select "Not selected 981 ELF FISH crypto GIRT IVO dekl MM-BALTIC eur UAB Bank Cash Cash…" at bounding box center [282, 255] width 205 height 24
drag, startPoint x: 457, startPoint y: 253, endPoint x: 323, endPoint y: 240, distance: 134.6
click at [323, 240] on div "Transaction type Not selected 981 ELF FISH crypto GIRT IVO dekl MM-BALTIC eur U…" at bounding box center [618, 250] width 895 height 53
click at [653, 252] on select "Not selected AED BGN BTC ETH EUR GBP JPN RUB TRX UAH" at bounding box center [729, 255] width 205 height 24
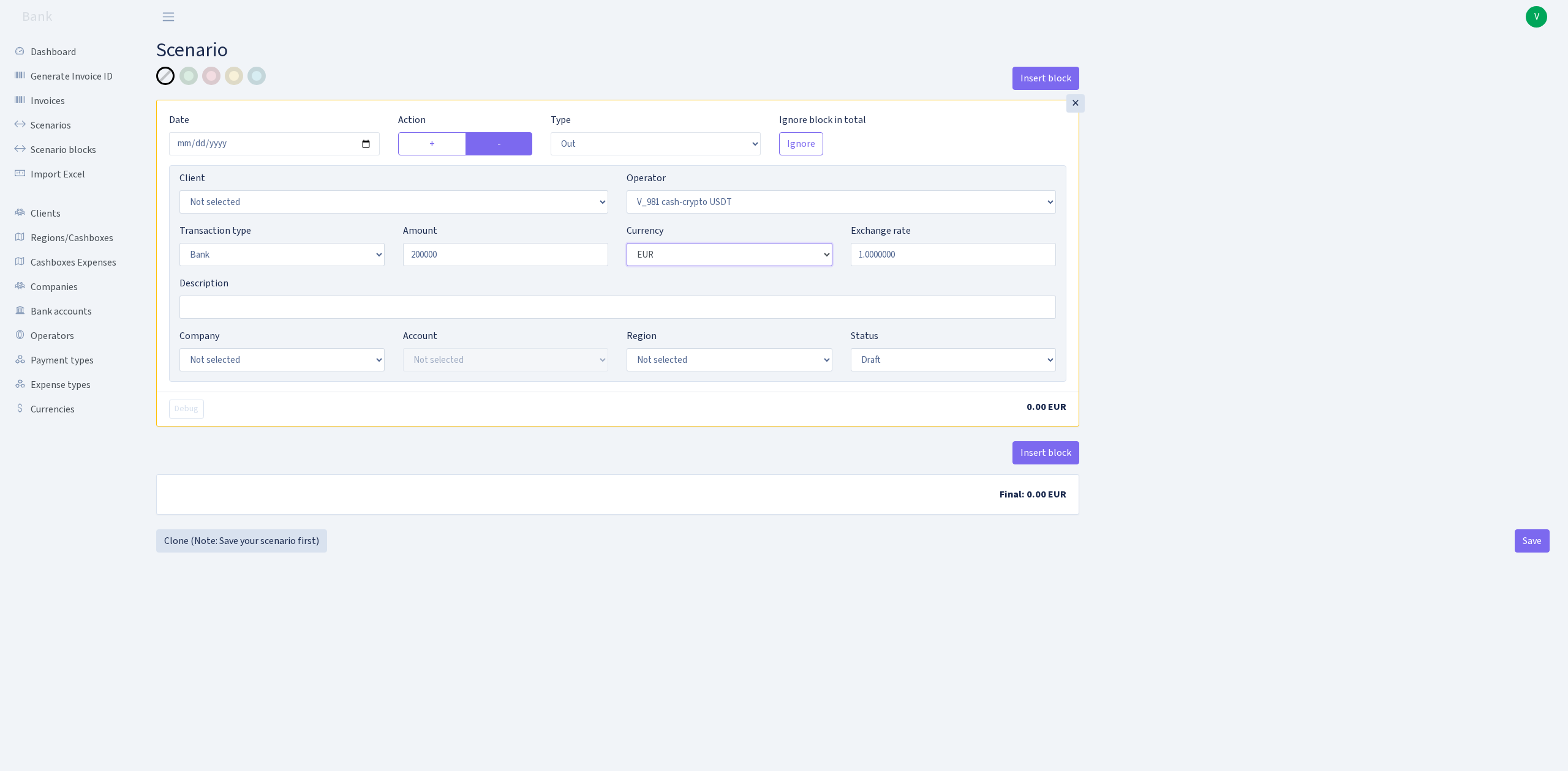
type input "200,000.00"
select select "6"
click at [627, 245] on select "Not selected AED BGN BTC ETH EUR GBP JPN RUB TRX UAH" at bounding box center [729, 255] width 205 height 24
click at [466, 316] on input "Description" at bounding box center [618, 307] width 877 height 24
type input "TRC20 200000 usdt"
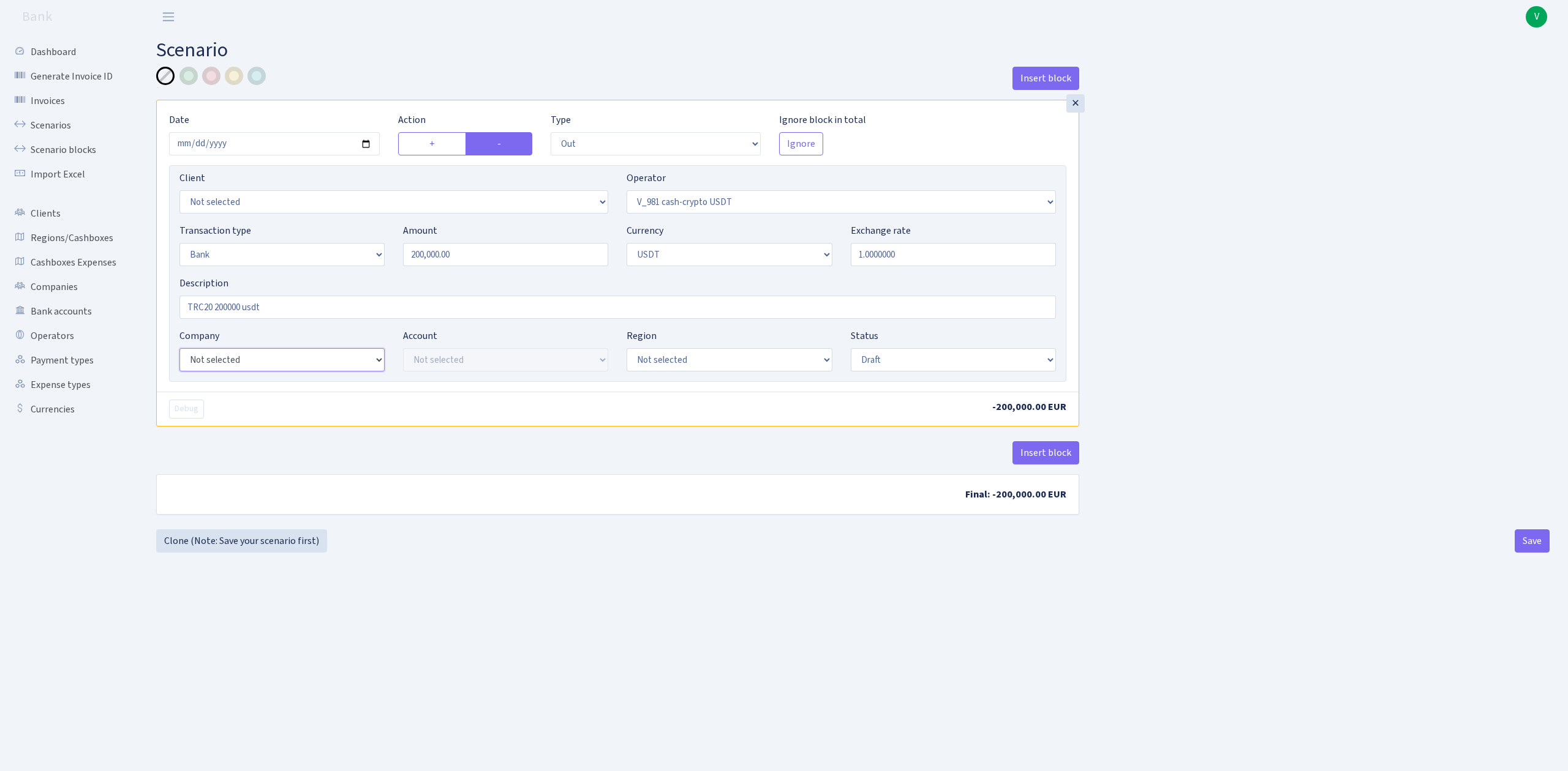
click at [298, 365] on select "Not selected ALFASTAR ATARA COMMERCE LTD CONTROL BASE CRYPTO TOMASS CRYPTO wall…" at bounding box center [282, 360] width 205 height 24
select select "20"
click at [180, 350] on select "Not selected ALFASTAR ATARA COMMERCE LTD CONTROL BASE CRYPTO TOMASS CRYPTO wall…" at bounding box center [282, 360] width 205 height 24
click at [478, 358] on select "Not selected TRC20 2024.08.01 S8dYrDY TRC20 2024.09.12 KEMg2gdc TRC20 2024.10.1…" at bounding box center [505, 360] width 205 height 24
select select "61"
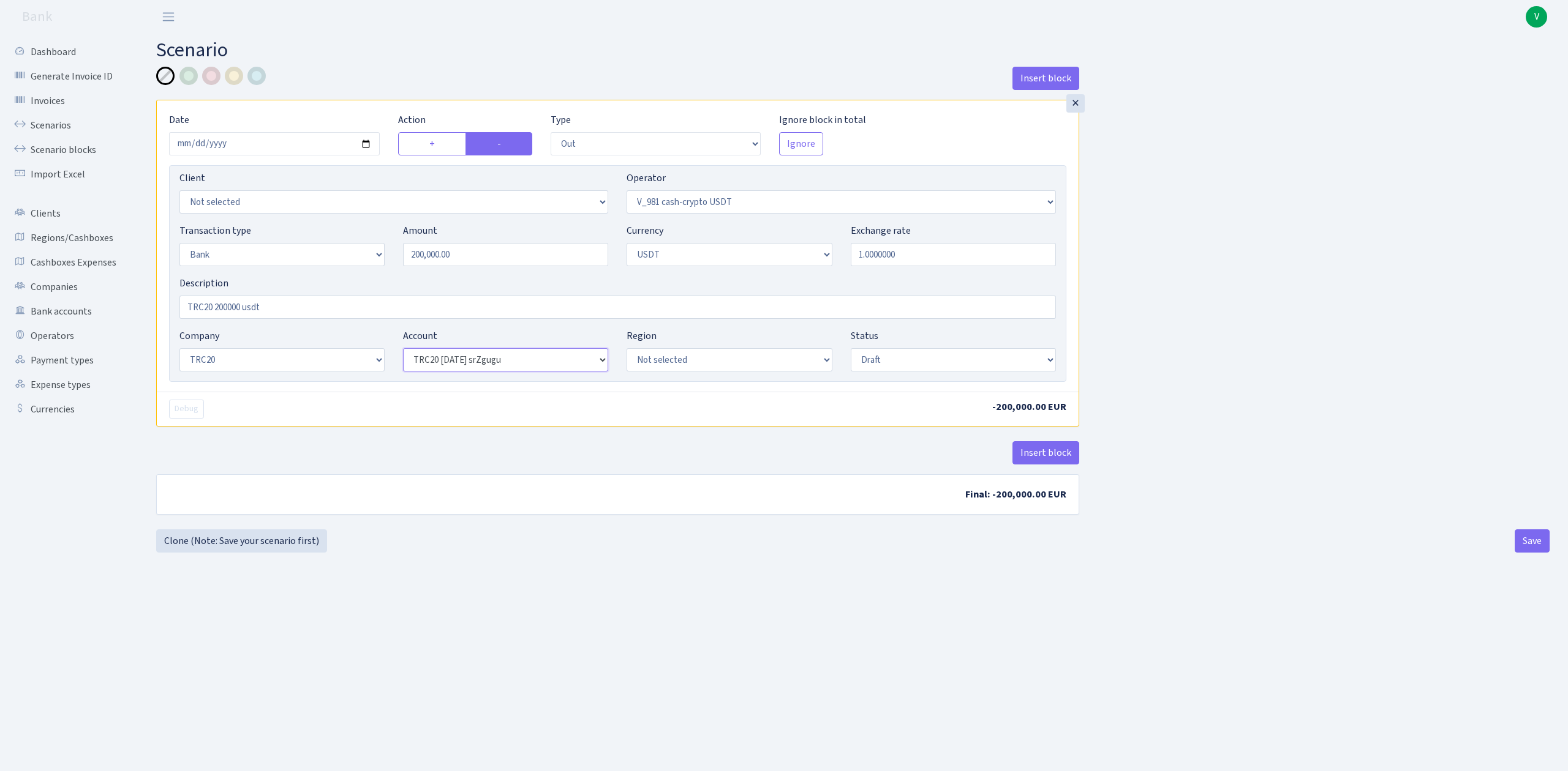
click at [403, 350] on select "Not selected TRC20 2024.08.01 S8dYrDY TRC20 2024.09.12 KEMg2gdc TRC20 2024.10.1…" at bounding box center [505, 360] width 205 height 24
click at [915, 365] on select "Draft Pending Later Never Processed" at bounding box center [953, 360] width 205 height 24
select select "processed"
click at [851, 350] on select "Draft Pending Later Never Processed" at bounding box center [953, 360] width 205 height 24
click at [847, 500] on b "Final: -200,000.00 EUR" at bounding box center [618, 494] width 922 height 39
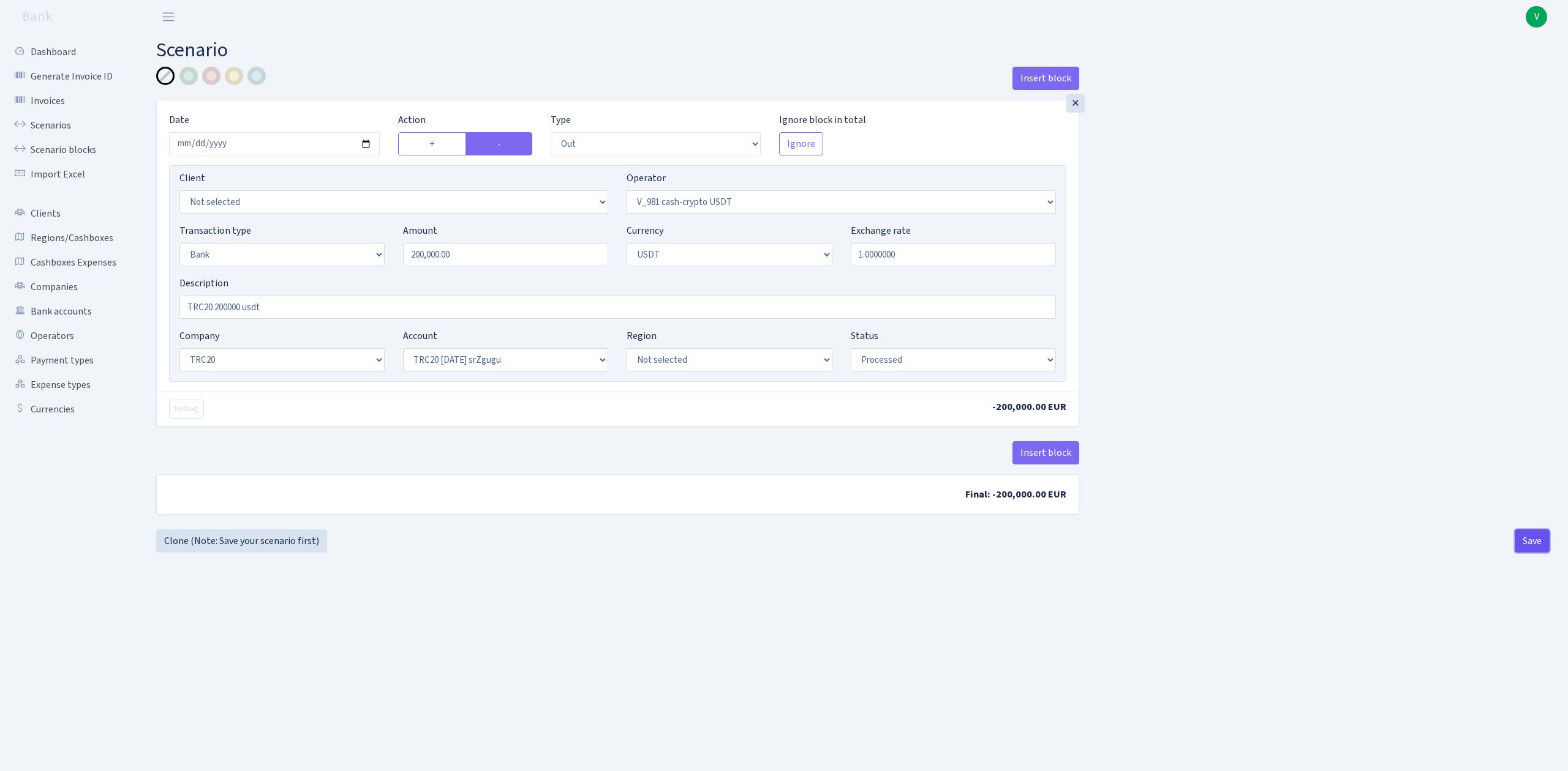
click at [1522, 545] on button "Save" at bounding box center [1532, 541] width 35 height 24
select select "out"
select select "435"
select select "2"
select select "6"
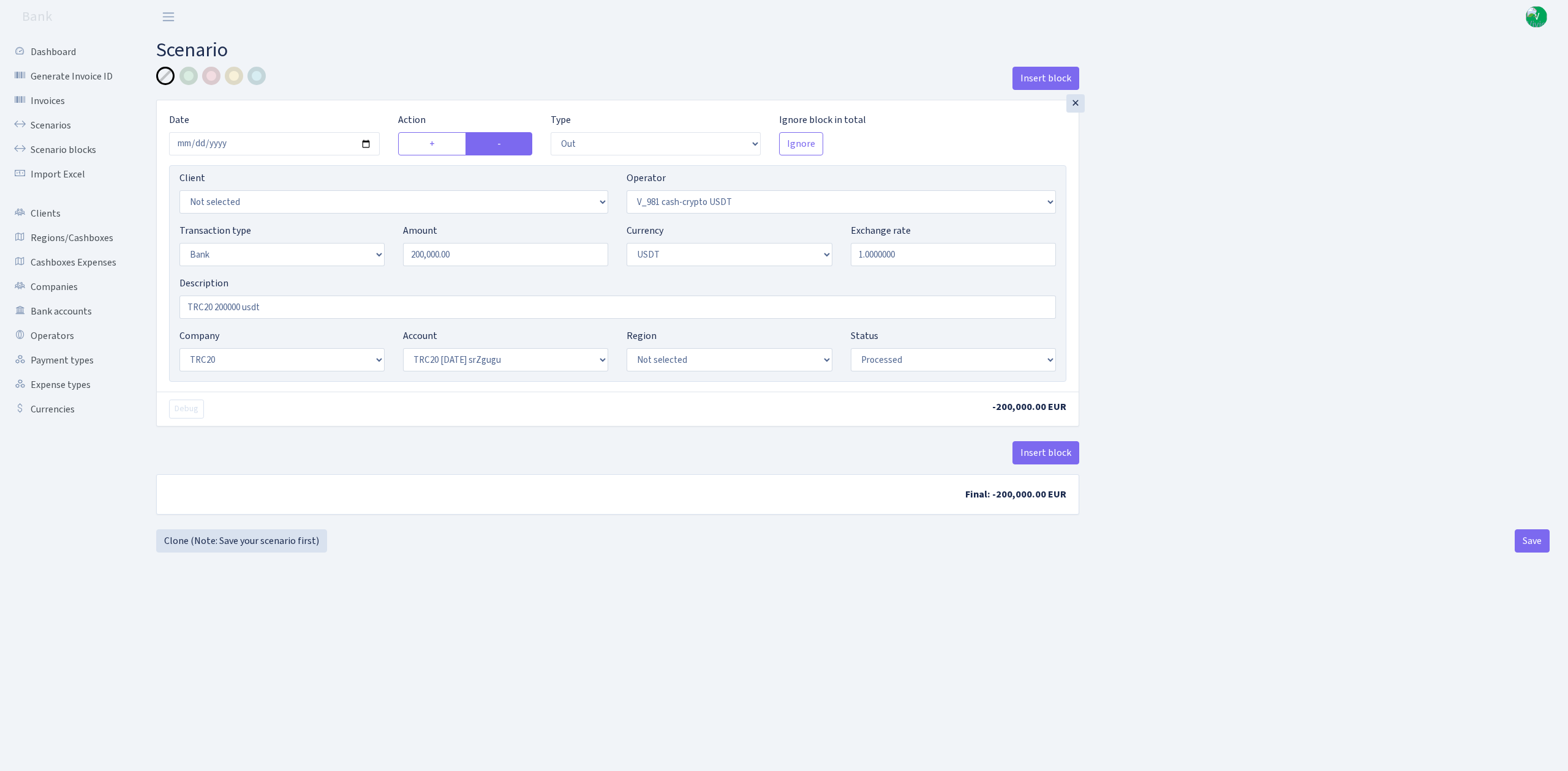
select select "20"
select select "61"
select select "processed"
click at [74, 118] on link "Scenarios" at bounding box center [67, 125] width 122 height 24
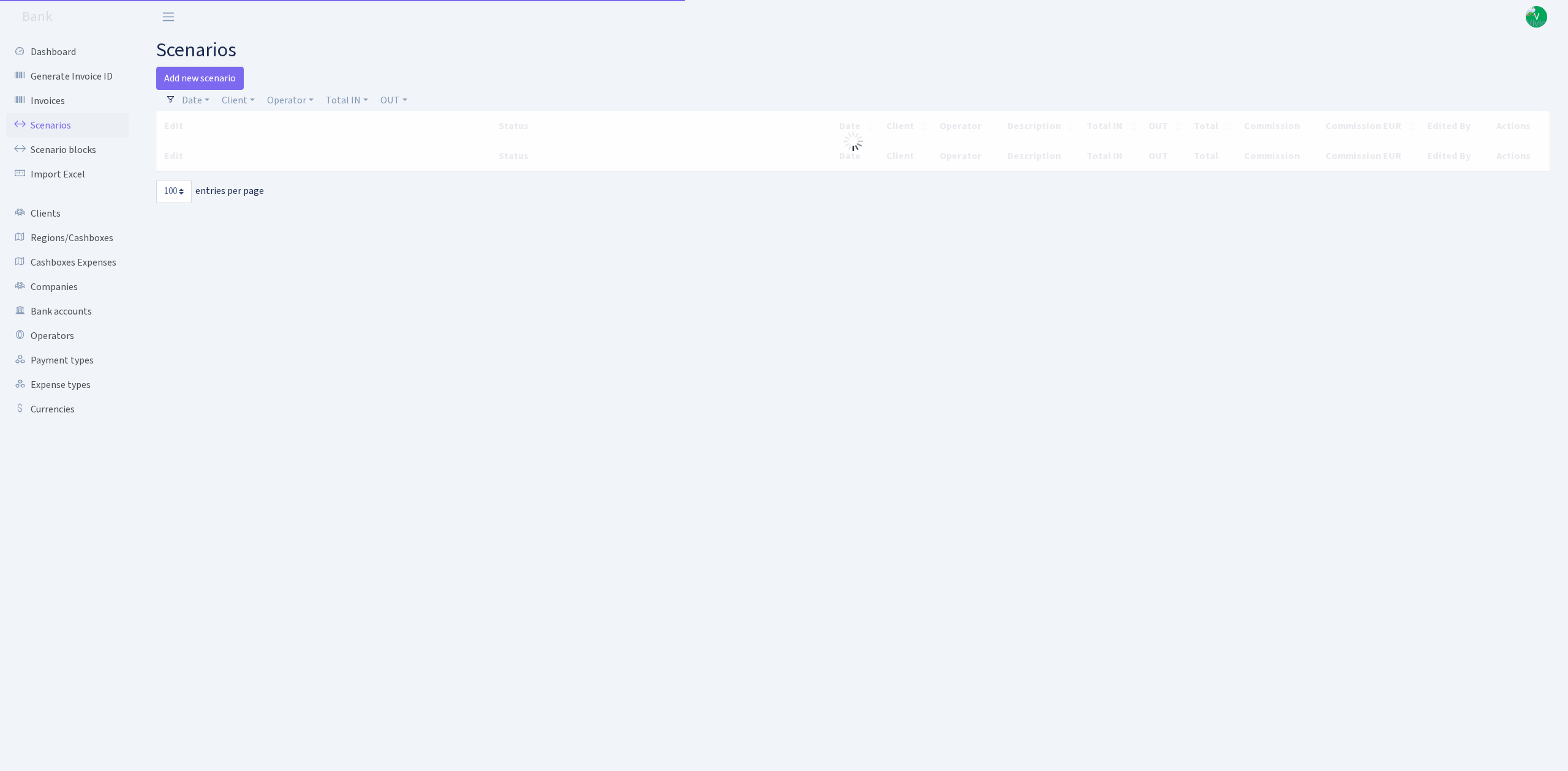
select select "100"
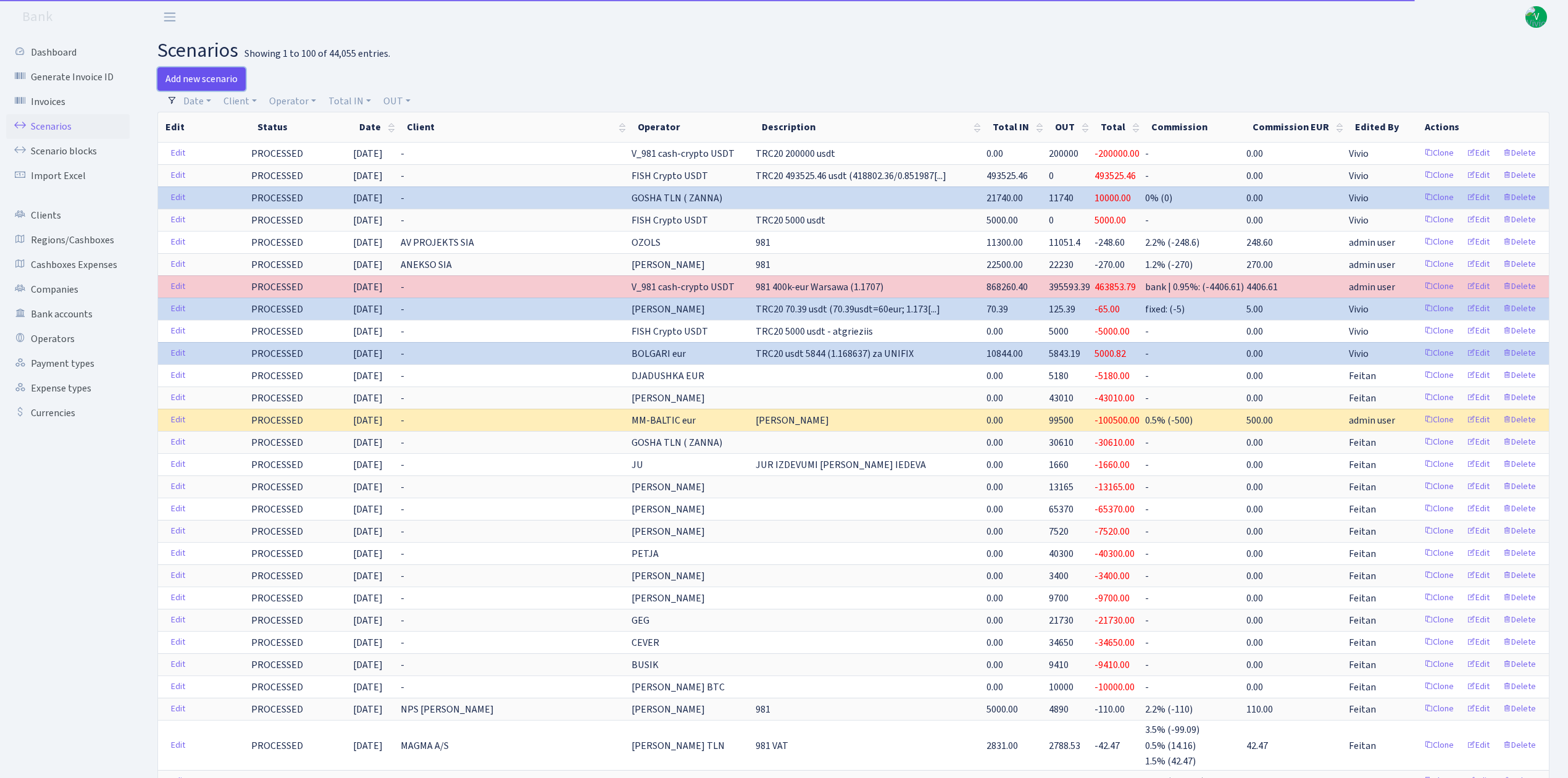
click at [206, 74] on link "Add new scenario" at bounding box center [201, 79] width 88 height 24
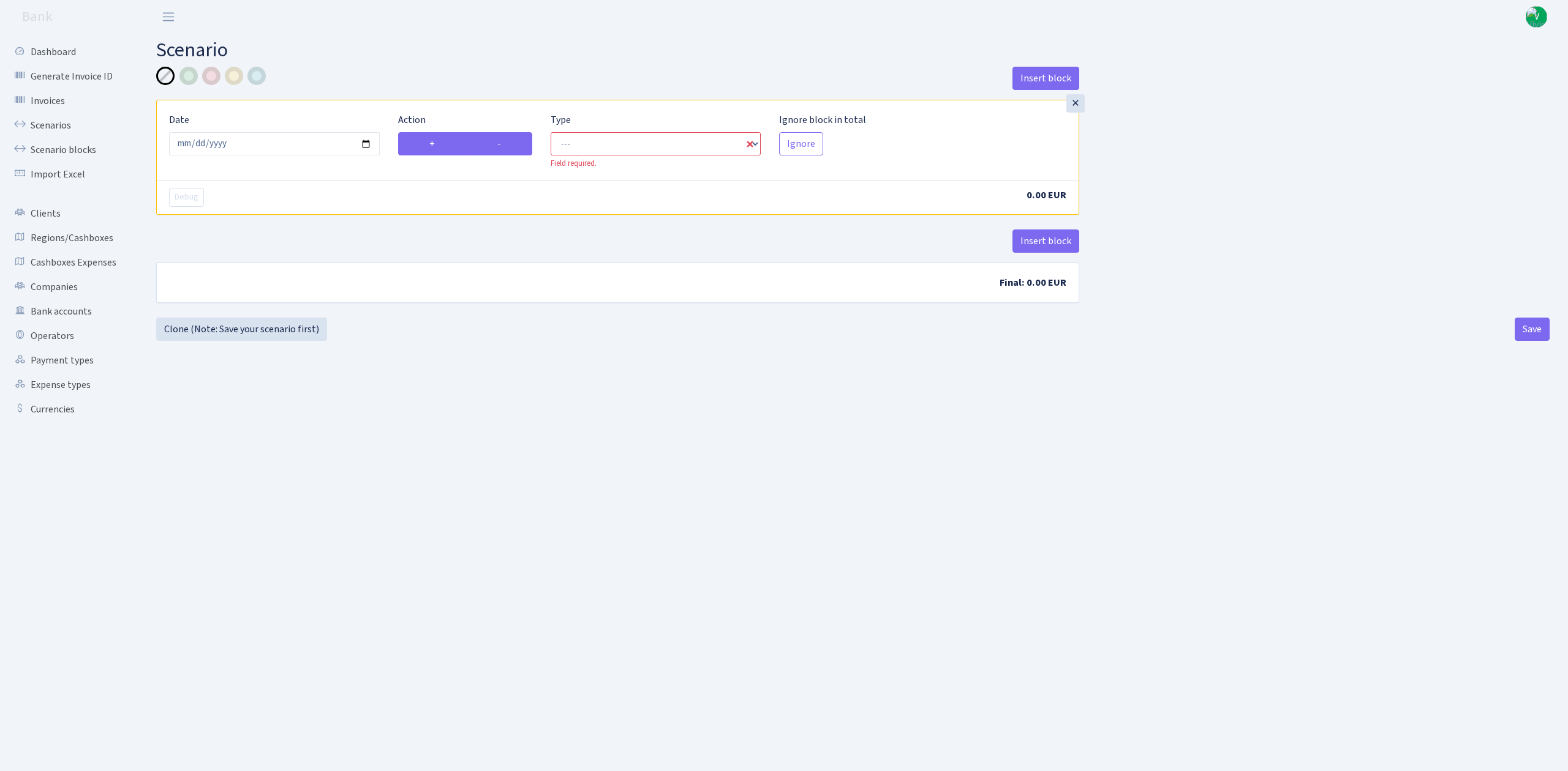
click at [484, 145] on label "-" at bounding box center [499, 144] width 67 height 24
click at [497, 144] on input "-" at bounding box center [501, 140] width 8 height 8
radio input "true"
radio input "false"
click at [615, 149] on select "--- In Out Commission" at bounding box center [656, 144] width 210 height 24
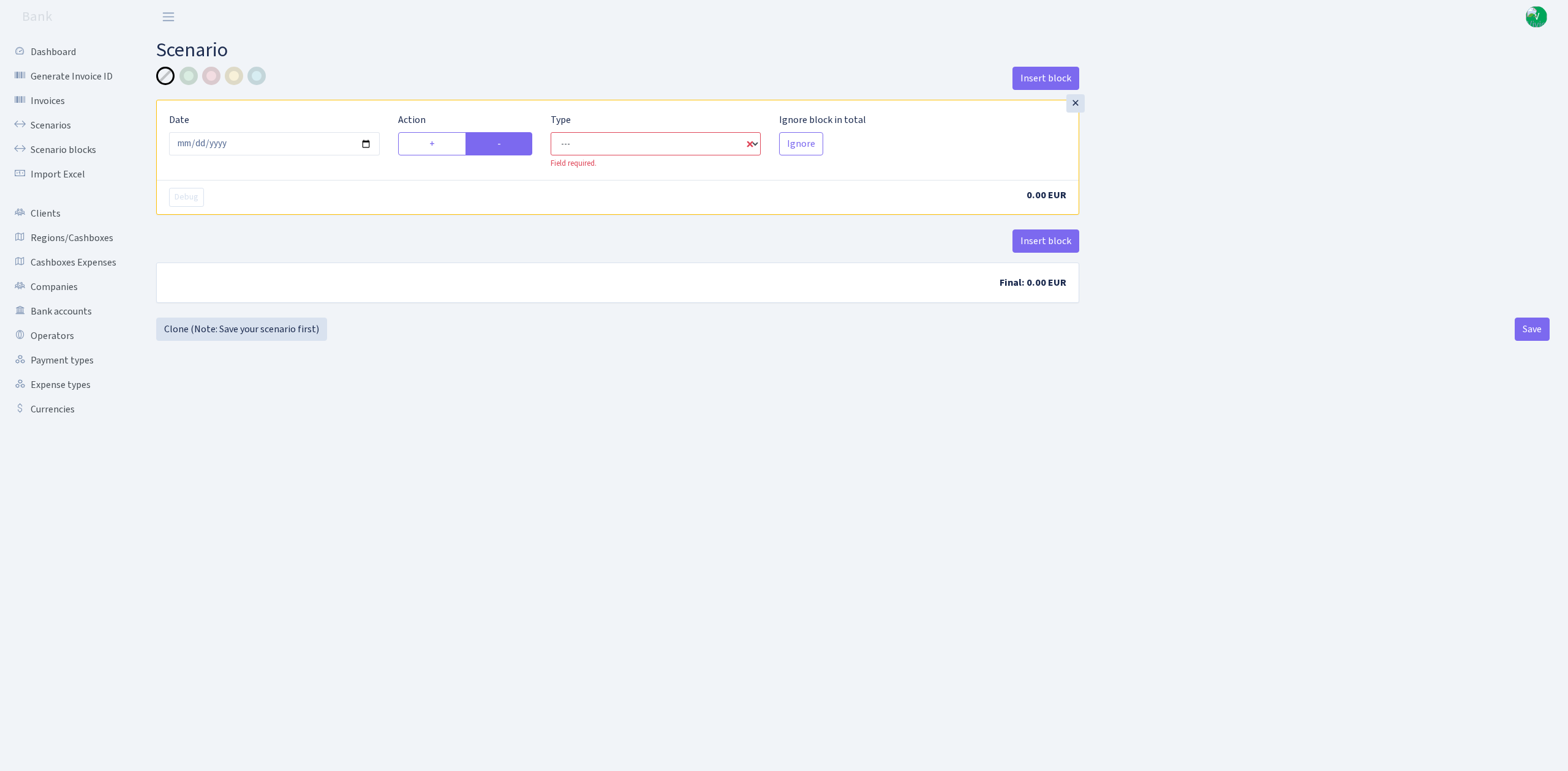
select select "out"
click at [550, 133] on select "--- In Out Commission" at bounding box center [656, 144] width 210 height 24
select select "1"
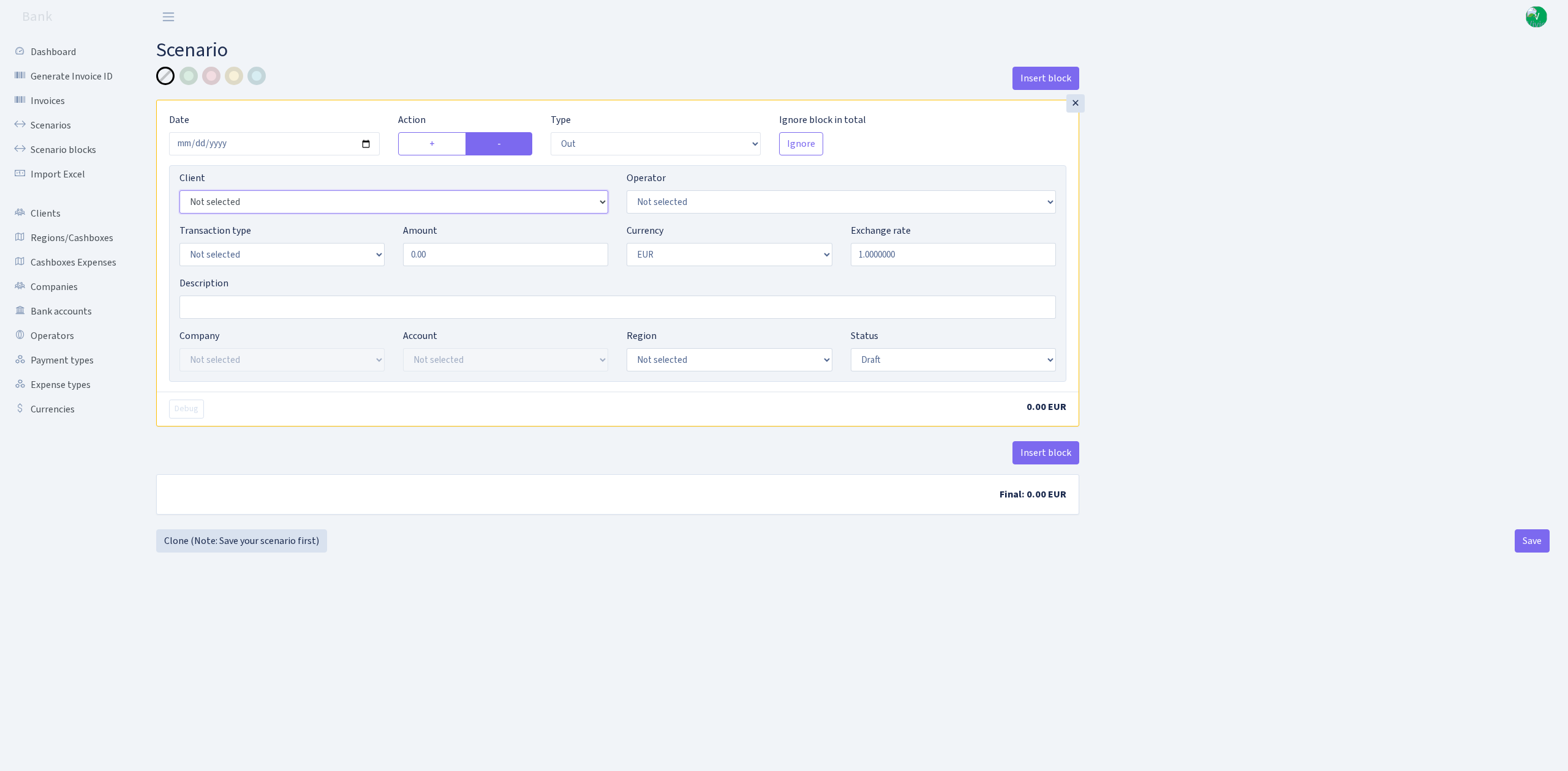
click at [590, 206] on select "Not selected 1 KOC GEMICILIK VE TASIMACILIK 1/BALDERE-SILDEDZE SIGNE 1/SCP NERO…" at bounding box center [394, 202] width 429 height 24
click at [1167, 236] on div "Insert block × Date 2025-09-12 Action + - Type --- In Out Commission Field requ…" at bounding box center [852, 298] width 1412 height 463
click at [807, 204] on select "Not selected 981 981 AED 981 BN usdt 981 CASH USDT 981 CASH USDT EUR 981 GOLD 9…" at bounding box center [841, 202] width 429 height 24
select select "435"
click at [627, 192] on select "Not selected 981 981 AED 981 BN usdt 981 CASH USDT 981 CASH USDT EUR 981 GOLD 9…" at bounding box center [841, 202] width 429 height 24
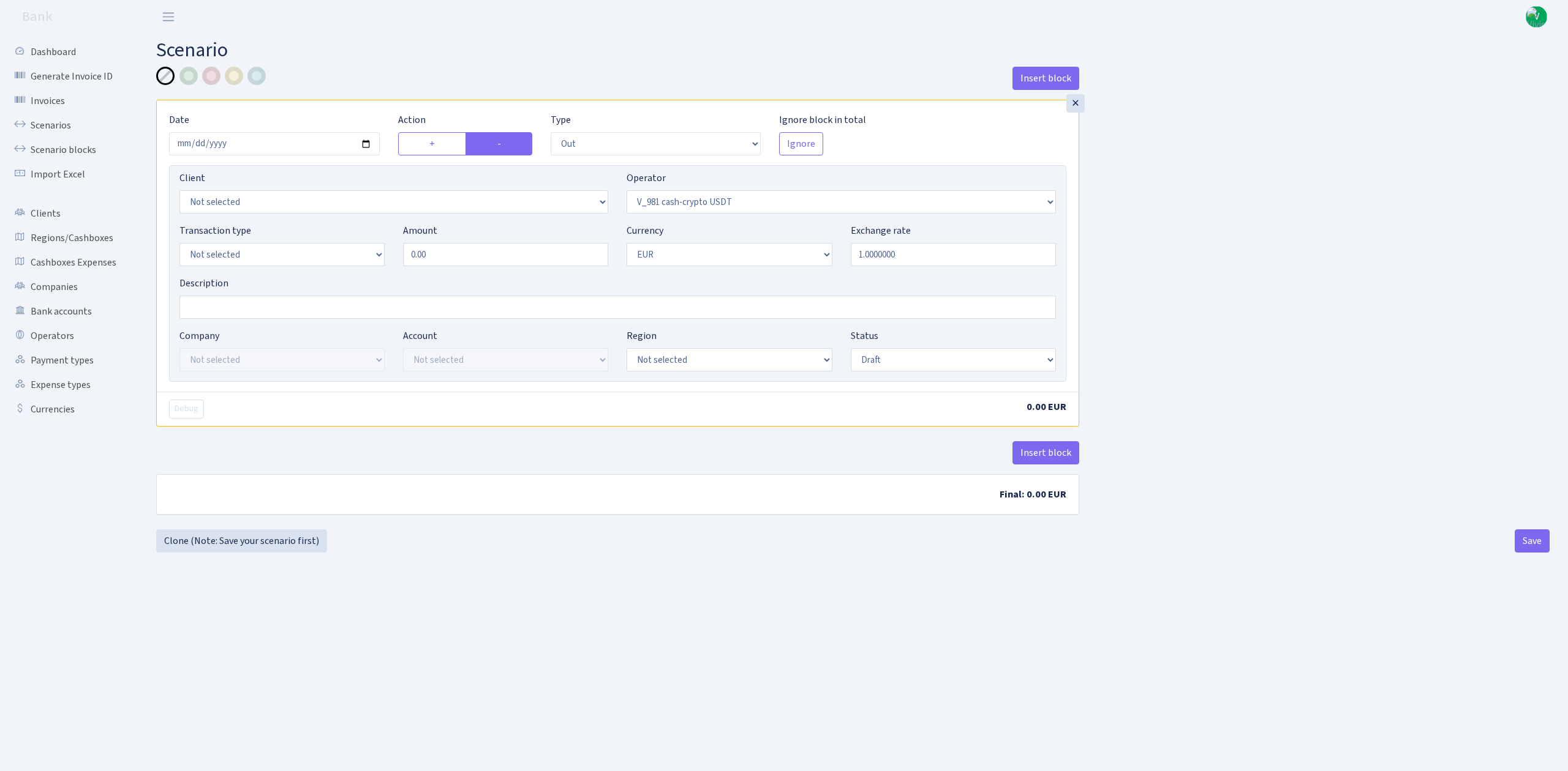
click at [784, 538] on div "Insert block × Date 2025-09-12 Action + - Type --- In Out Commission Field requ…" at bounding box center [852, 310] width 1393 height 486
click at [359, 257] on select "Not selected 981 ELF FISH crypto GIRT IVO dekl MM-BALTIC eur UAB Bank Cash Cash…" at bounding box center [282, 255] width 205 height 24
select select "2"
click at [180, 245] on select "Not selected 981 ELF FISH crypto GIRT IVO dekl MM-BALTIC eur UAB Bank Cash Cash…" at bounding box center [282, 255] width 205 height 24
drag, startPoint x: 436, startPoint y: 246, endPoint x: 336, endPoint y: 193, distance: 113.2
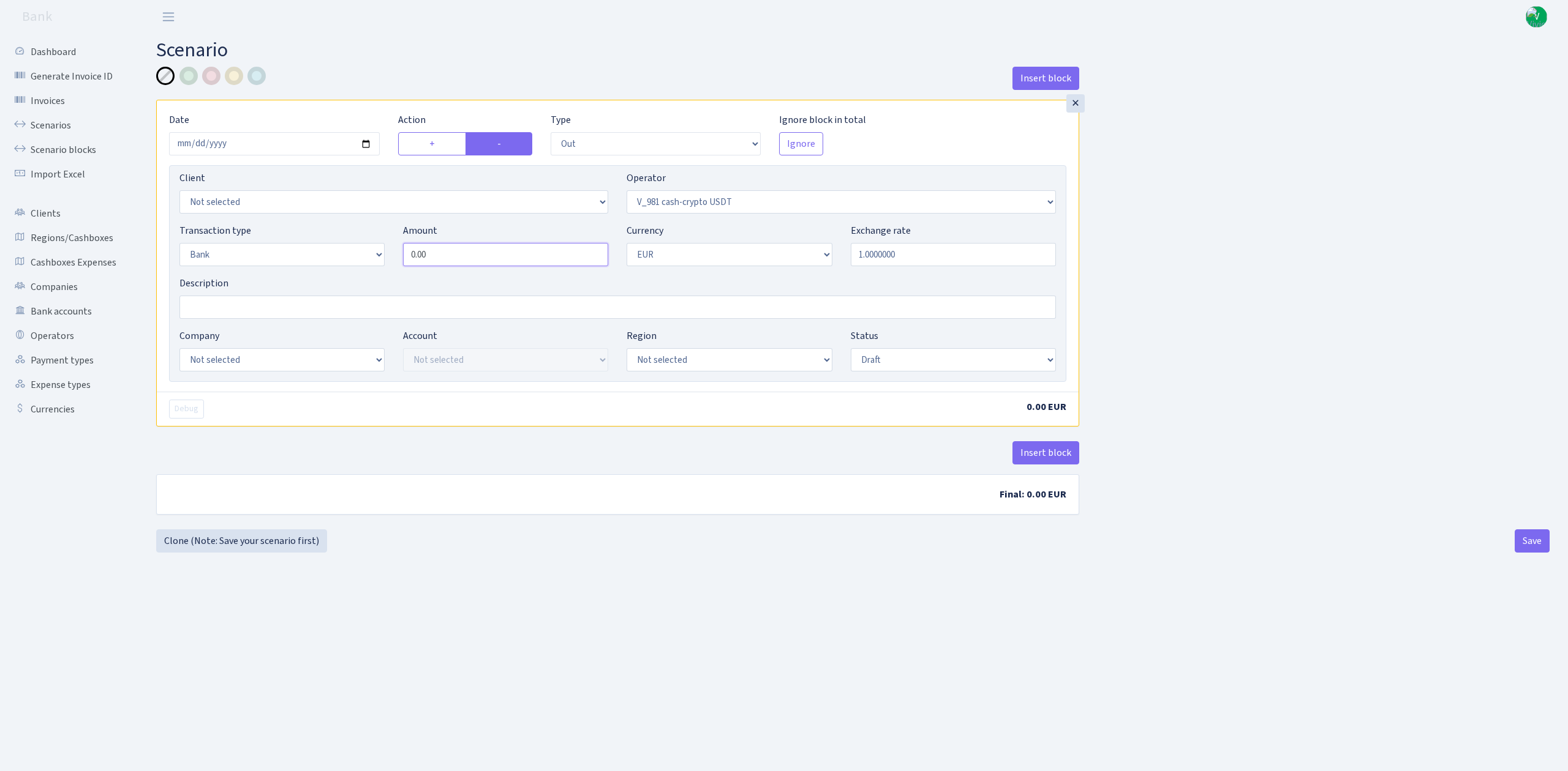
click at [344, 216] on div "Client Not selected 1 KOC GEMICILIK VE TASIMACILIK 1/BALDERE-SILDEDZE SIGNE 1/S…" at bounding box center [618, 273] width 897 height 217
type input "340,000.00"
click at [714, 260] on select "Not selected AED BGN BTC ETH EUR GBP JPN RUB TRX UAH" at bounding box center [729, 255] width 205 height 24
select select "6"
click at [627, 245] on select "Not selected AED BGN BTC ETH EUR GBP JPN RUB TRX UAH" at bounding box center [729, 255] width 205 height 24
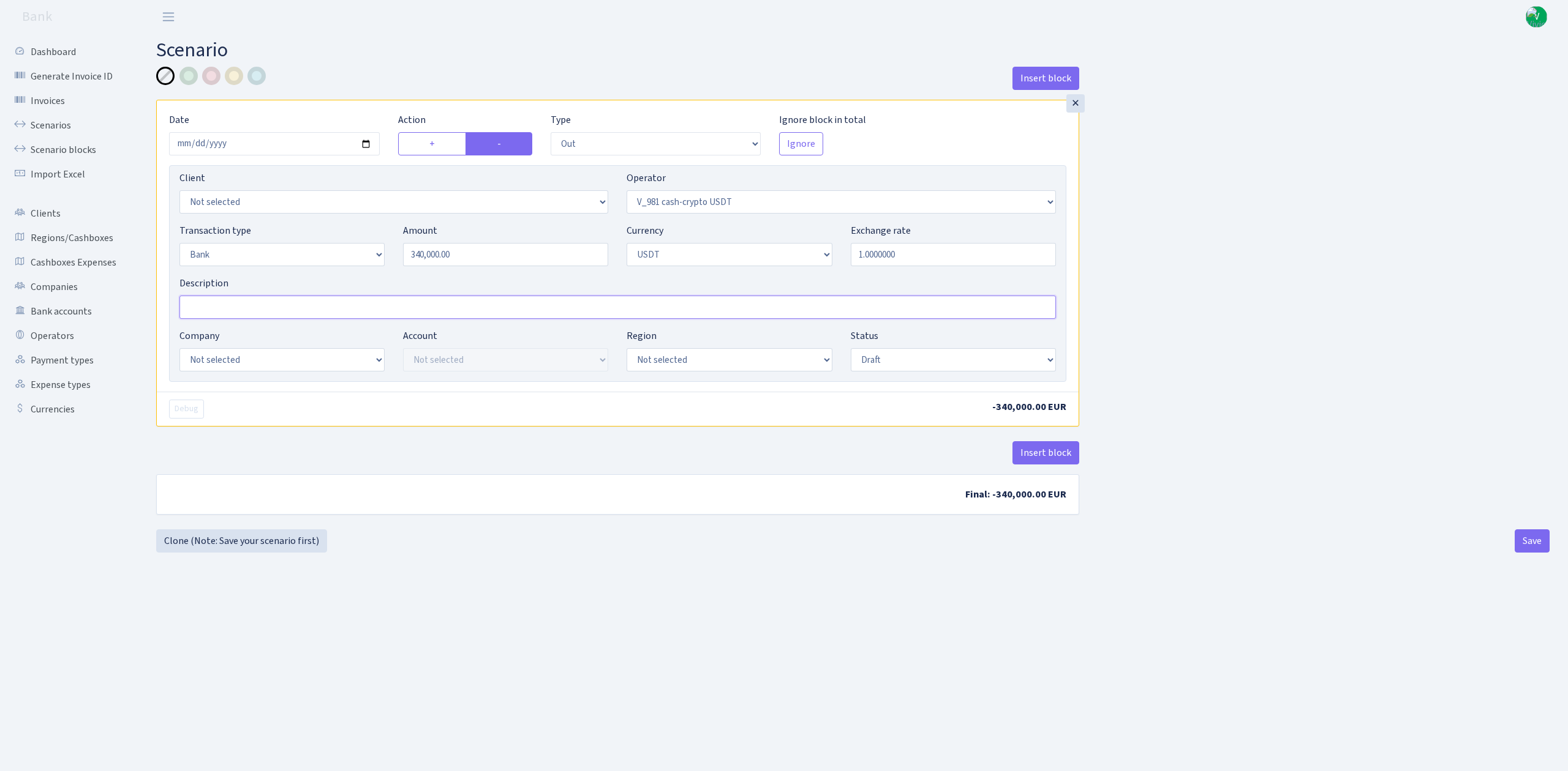
click at [325, 305] on input "Description" at bounding box center [618, 307] width 877 height 24
type input "TRC20 340000 usdt"
click at [301, 363] on select "Not selected ALFASTAR ATARA COMMERCE LTD CONTROL BASE CRYPTO TOMASS CRYPTO wall…" at bounding box center [282, 360] width 205 height 24
select select "20"
click at [180, 350] on select "Not selected ALFASTAR ATARA COMMERCE LTD CONTROL BASE CRYPTO TOMASS CRYPTO wall…" at bounding box center [282, 360] width 205 height 24
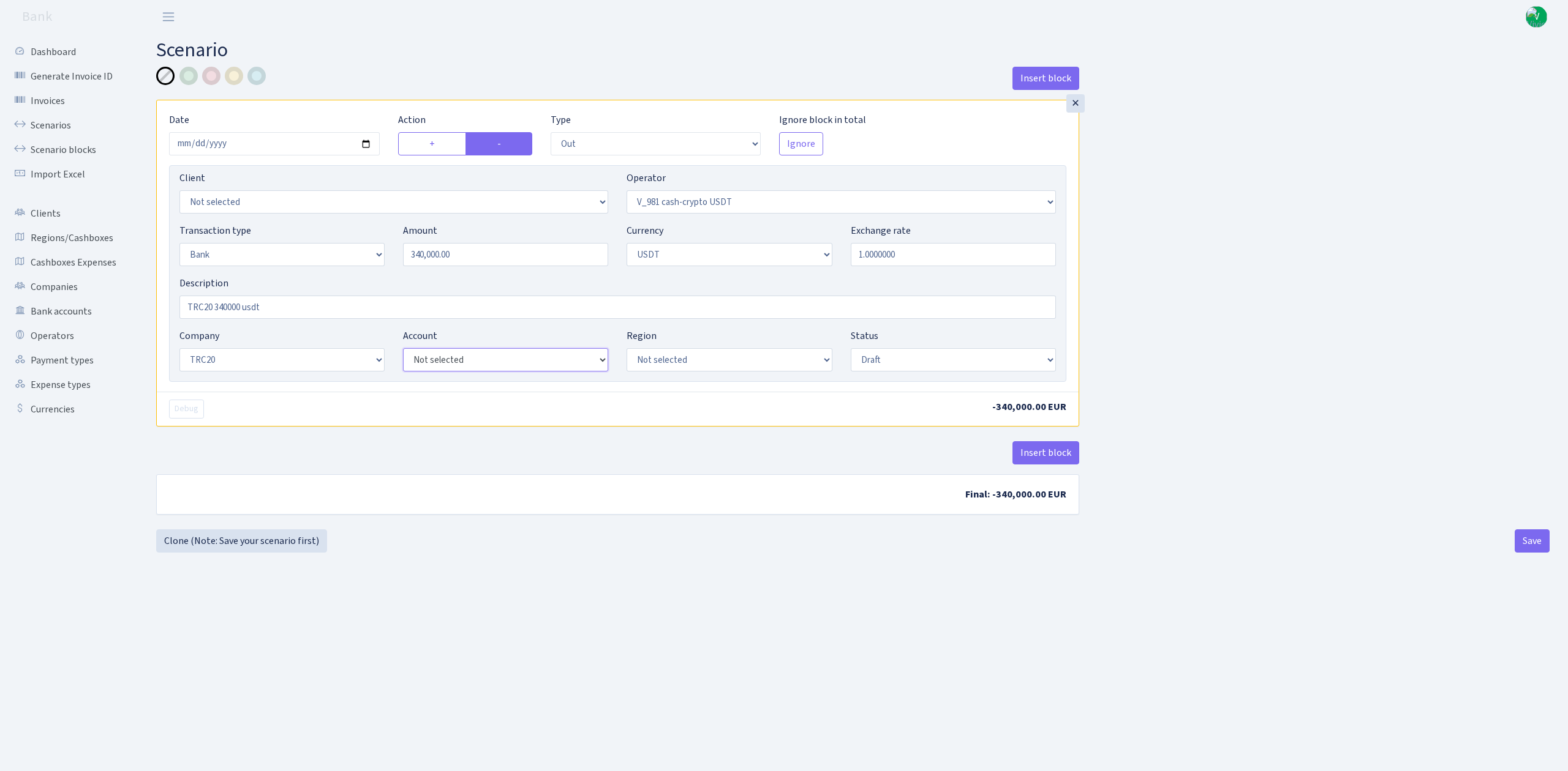
click at [483, 361] on select "Not selected TRC20 2024.08.01 S8dYrDY TRC20 2024.09.12 KEMg2gdc TRC20 2024.10.1…" at bounding box center [505, 360] width 205 height 24
select select "61"
click at [403, 350] on select "Not selected TRC20 2024.08.01 S8dYrDY TRC20 2024.09.12 KEMg2gdc TRC20 2024.10.1…" at bounding box center [505, 360] width 205 height 24
click at [873, 363] on select "Draft Pending Later Never Processed" at bounding box center [953, 360] width 205 height 24
select select "processed"
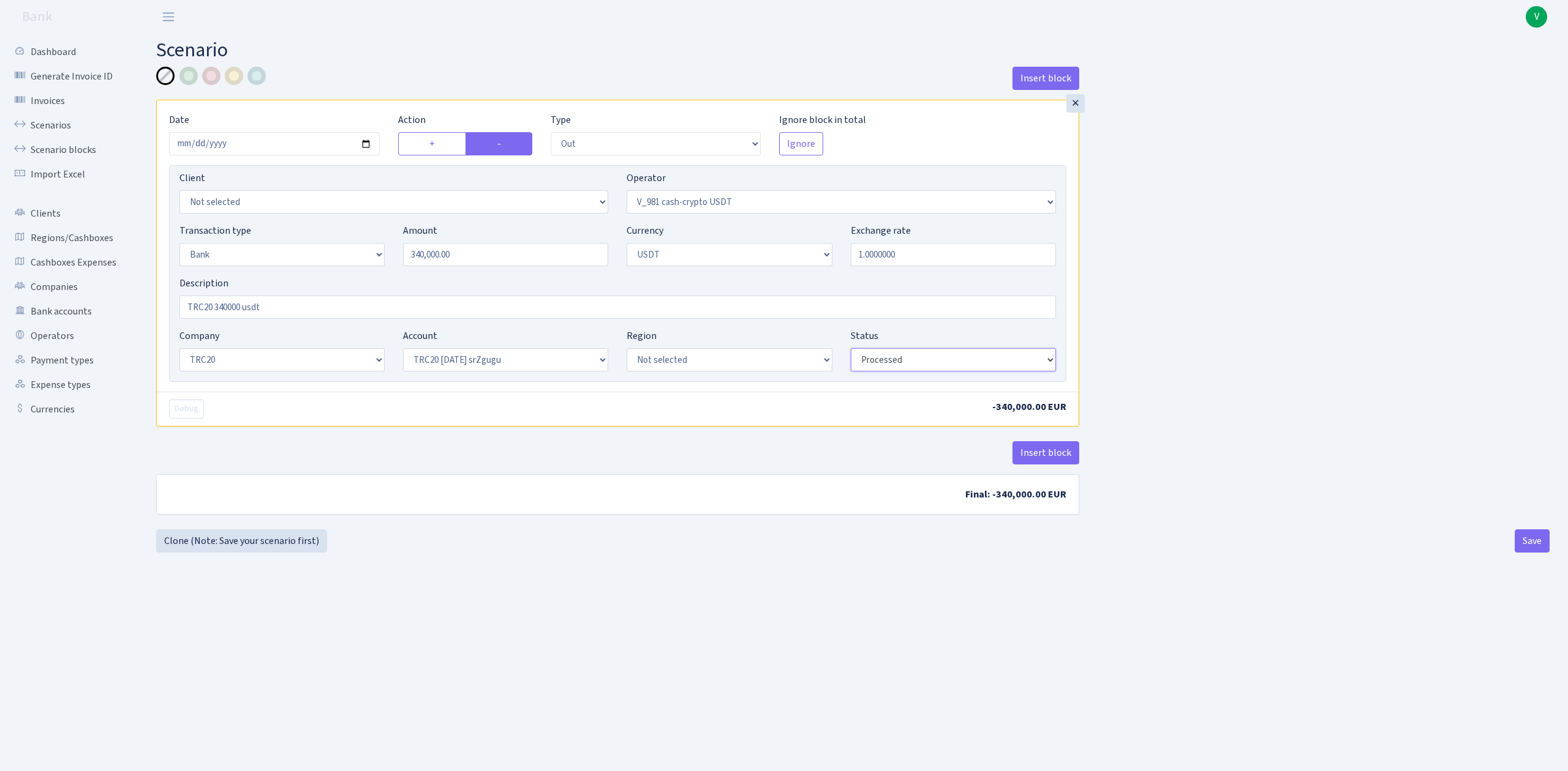
click at [851, 350] on select "Draft Pending Later Never Processed" at bounding box center [953, 360] width 205 height 24
click at [822, 579] on main "Scenario Insert block × Date 2025-09-12 Action + - Type --- In Out Commission F…" at bounding box center [853, 387] width 1431 height 707
click at [1393, 637] on main "Scenario Insert block × Date 2025-09-12 Action + - Type --- In Out Commission F…" at bounding box center [853, 387] width 1431 height 707
click at [1520, 540] on button "Save" at bounding box center [1532, 541] width 35 height 24
select select "out"
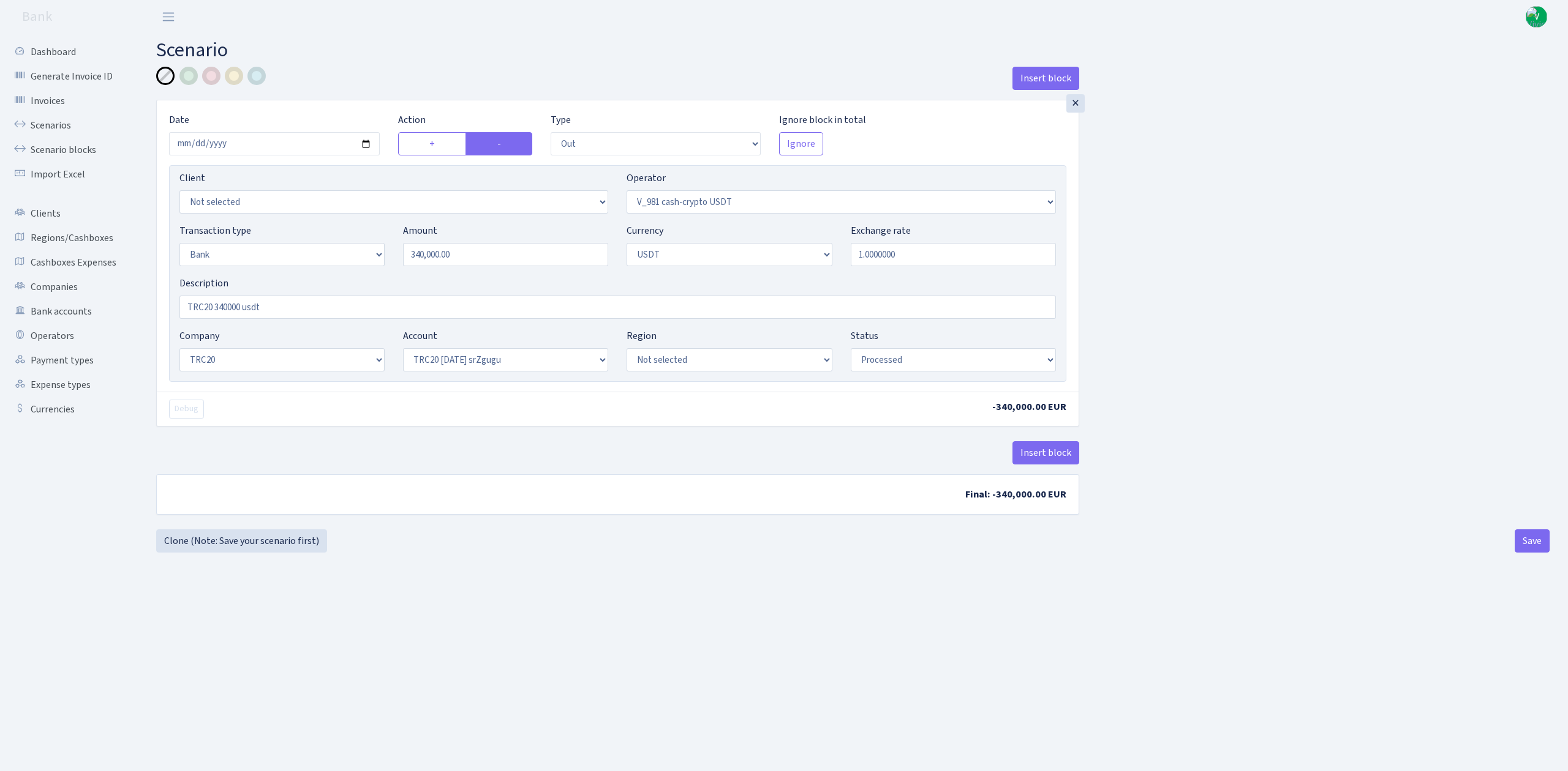
select select "435"
select select "2"
select select "6"
select select "20"
select select "61"
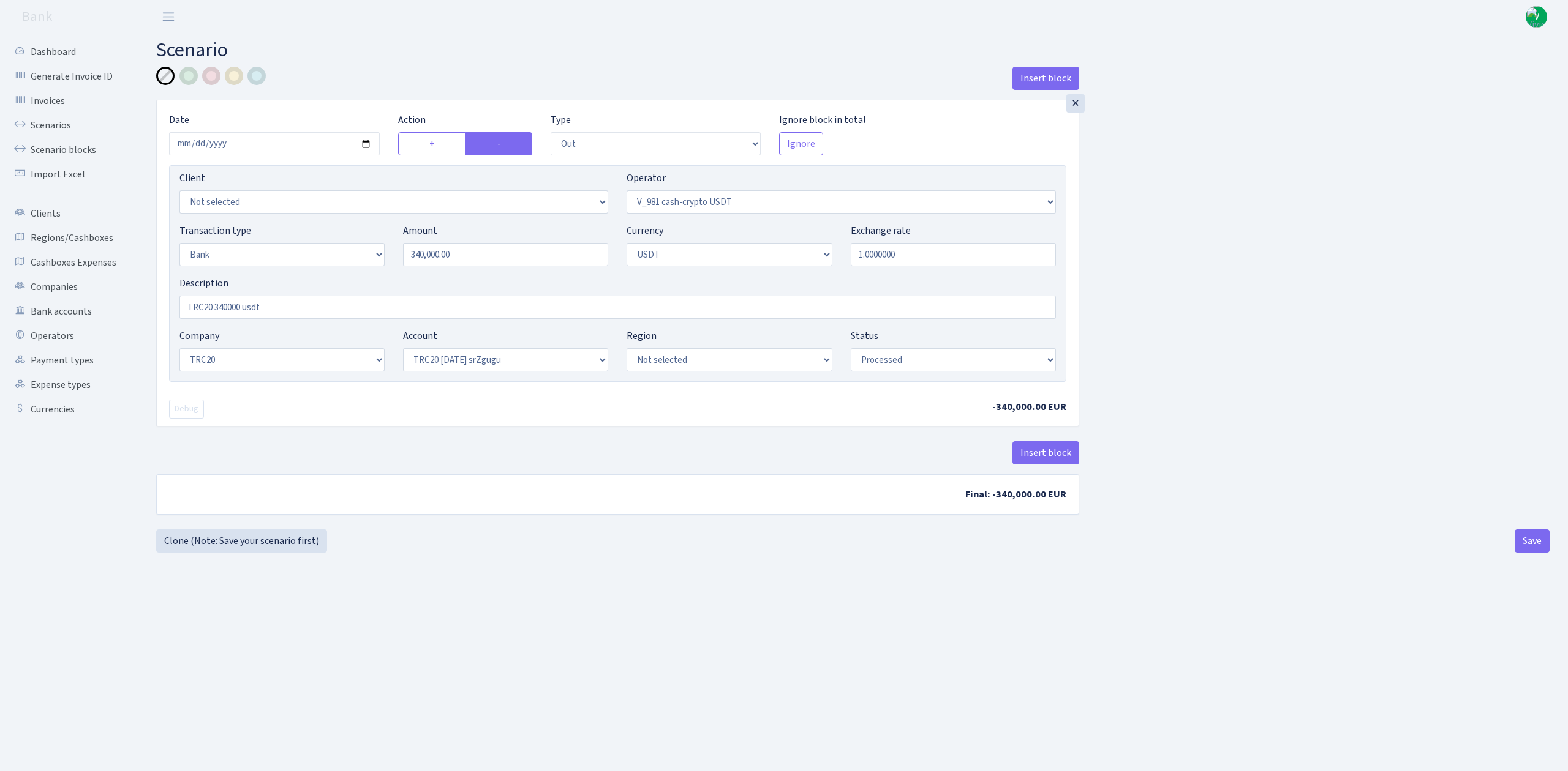
select select "processed"
click at [38, 122] on link "Scenarios" at bounding box center [67, 125] width 122 height 24
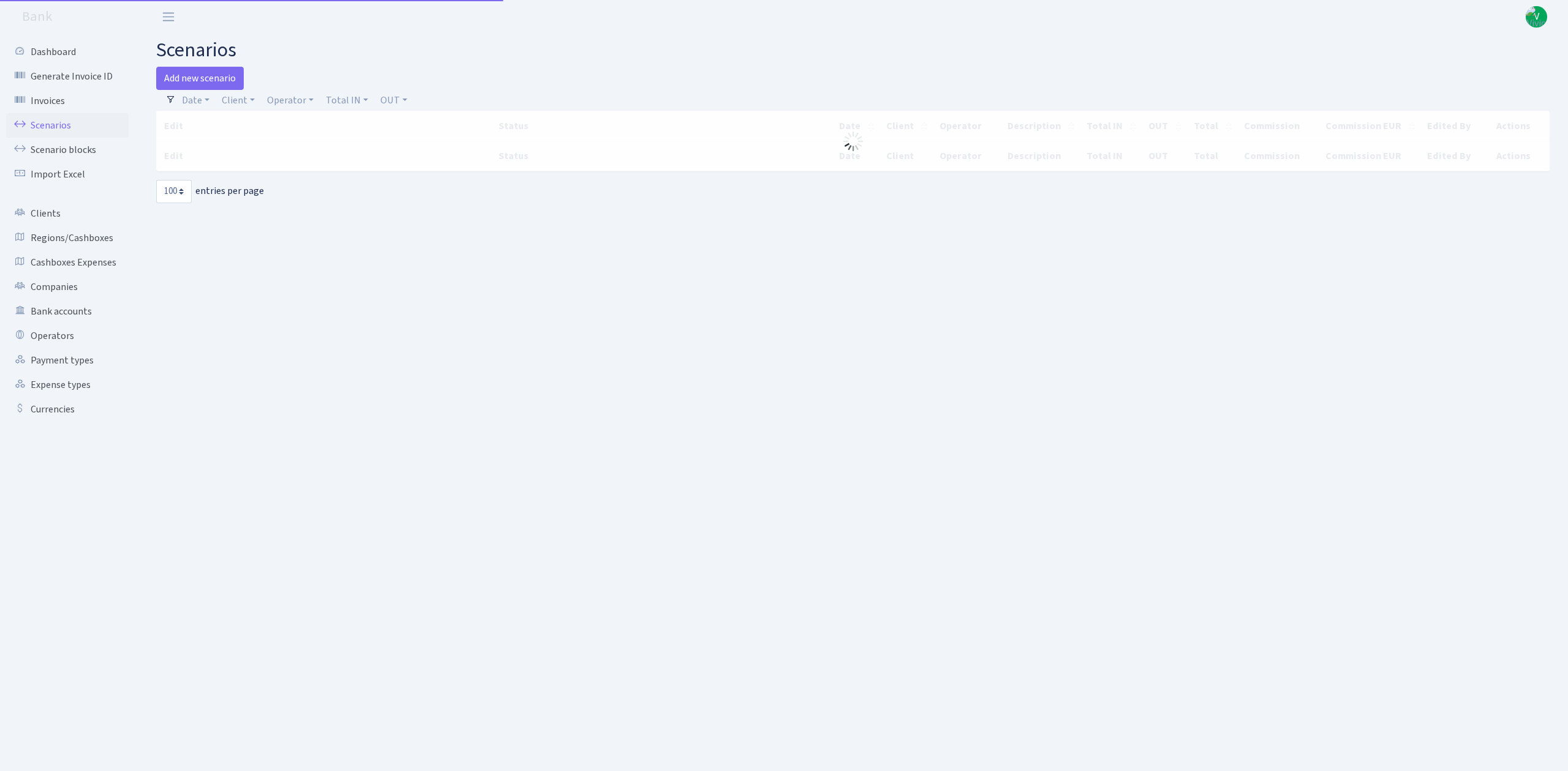
select select "100"
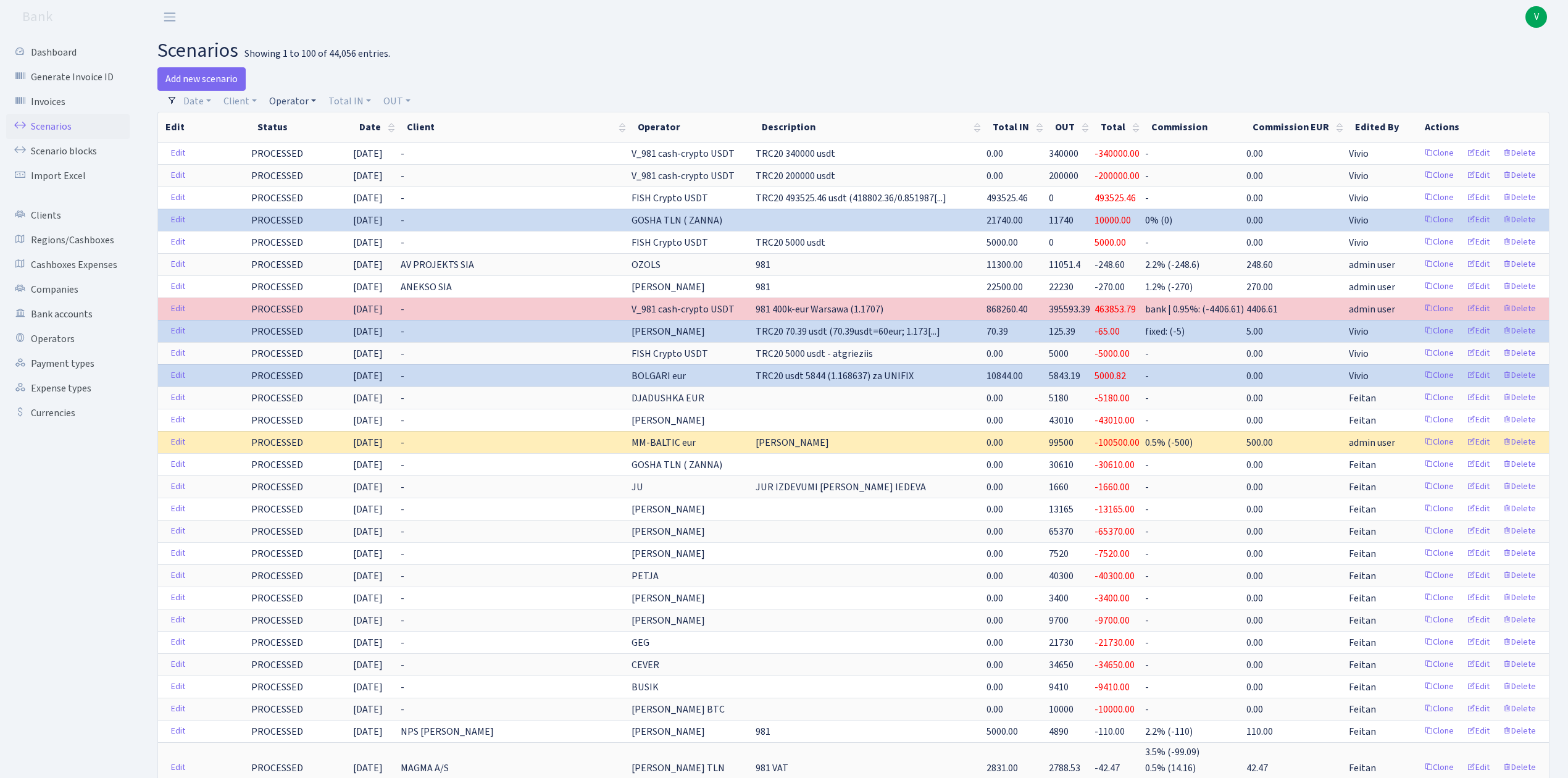
click at [280, 101] on link "Operator" at bounding box center [292, 101] width 57 height 21
click at [304, 153] on input "search" at bounding box center [313, 145] width 91 height 19
type input "[PERSON_NAME]"
drag, startPoint x: 329, startPoint y: 139, endPoint x: 203, endPoint y: 122, distance: 127.1
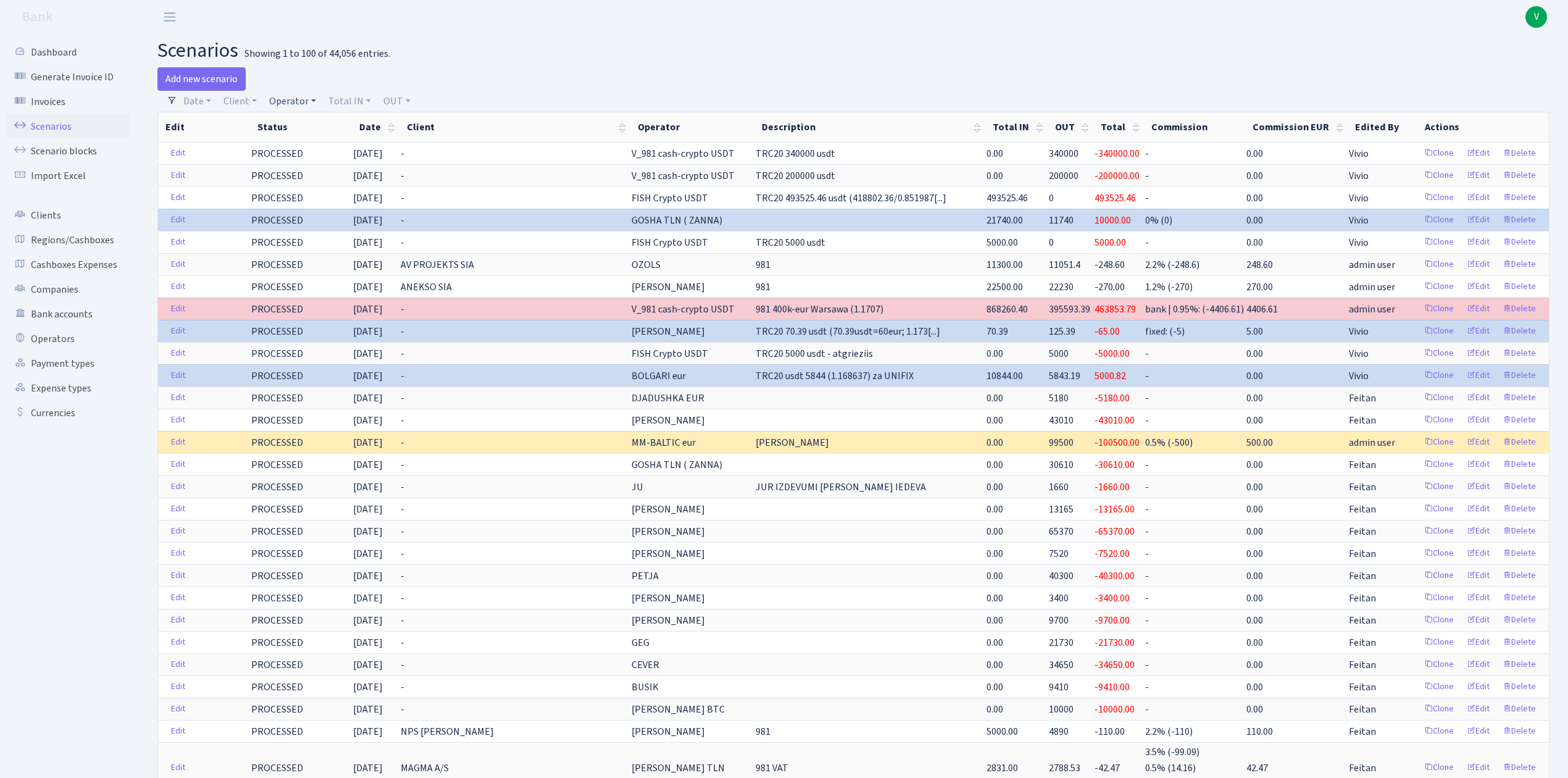
click at [304, 92] on link "Operator" at bounding box center [292, 101] width 57 height 21
click at [310, 144] on input "search" at bounding box center [313, 145] width 91 height 19
type input "mm"
click at [301, 233] on li "MM-BALTIC usdt" at bounding box center [313, 232] width 93 height 22
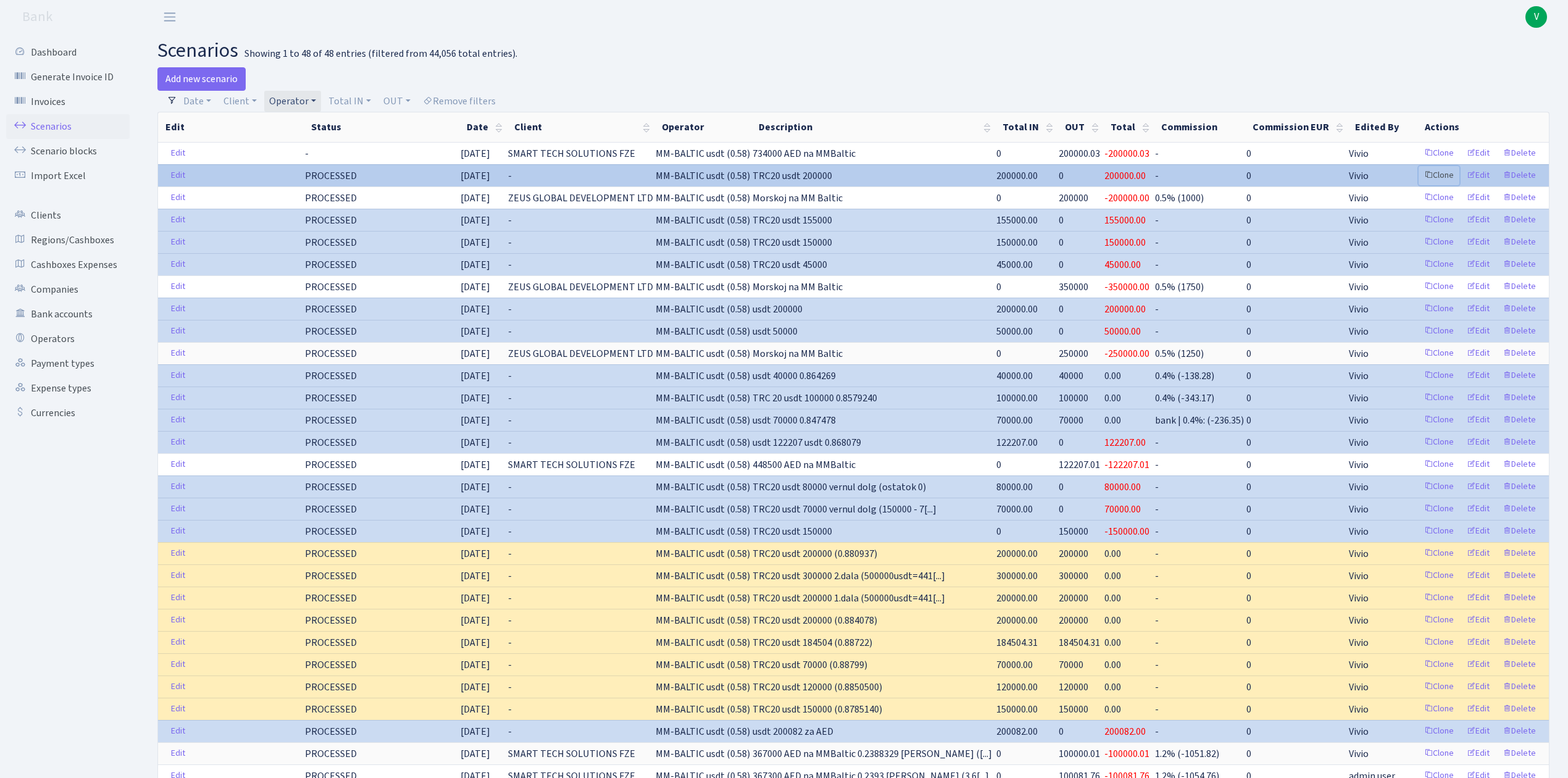
click at [1436, 170] on link "Clone" at bounding box center [1439, 175] width 40 height 19
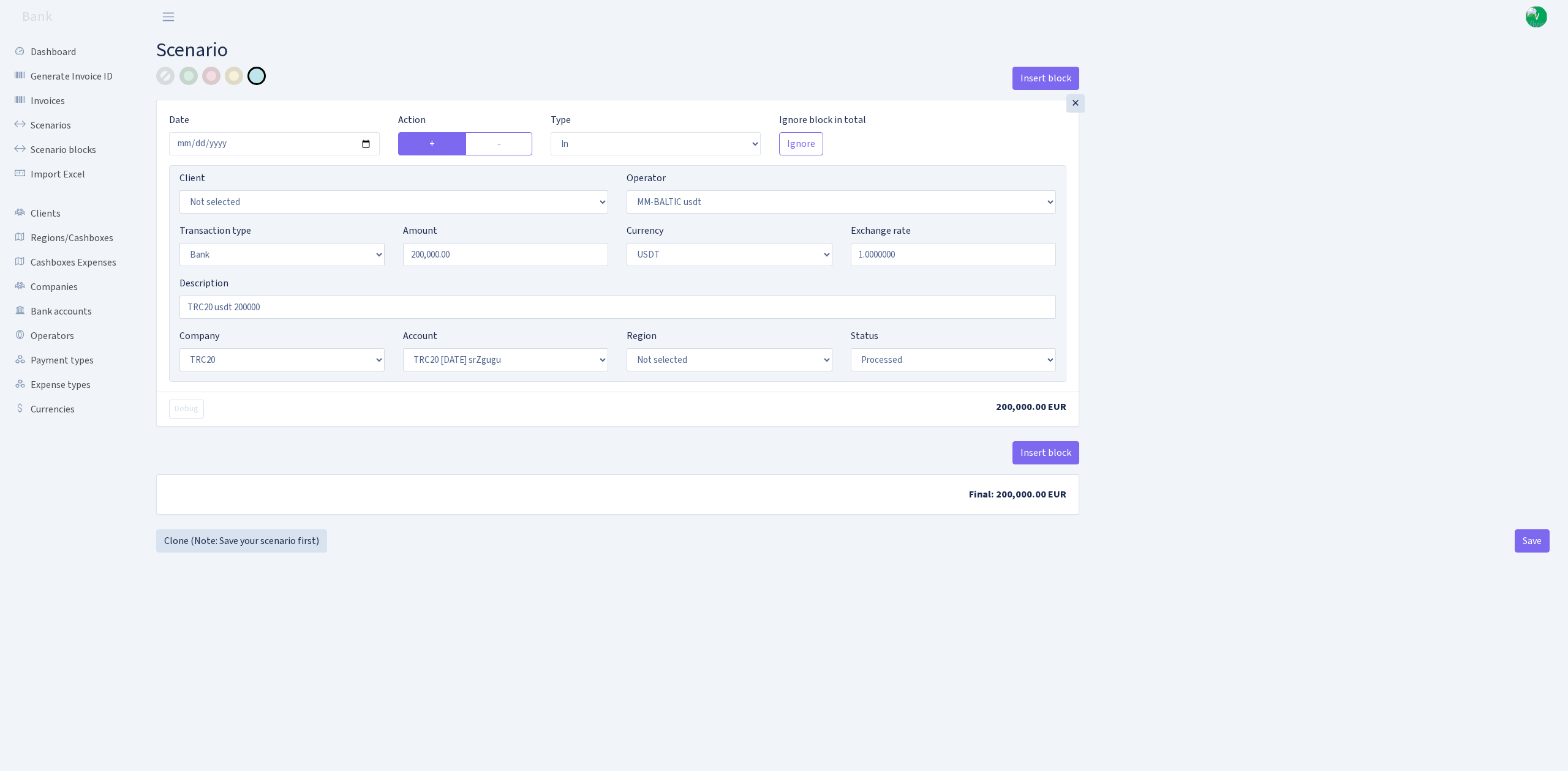
select select "in"
select select "459"
select select "2"
select select "6"
select select "20"
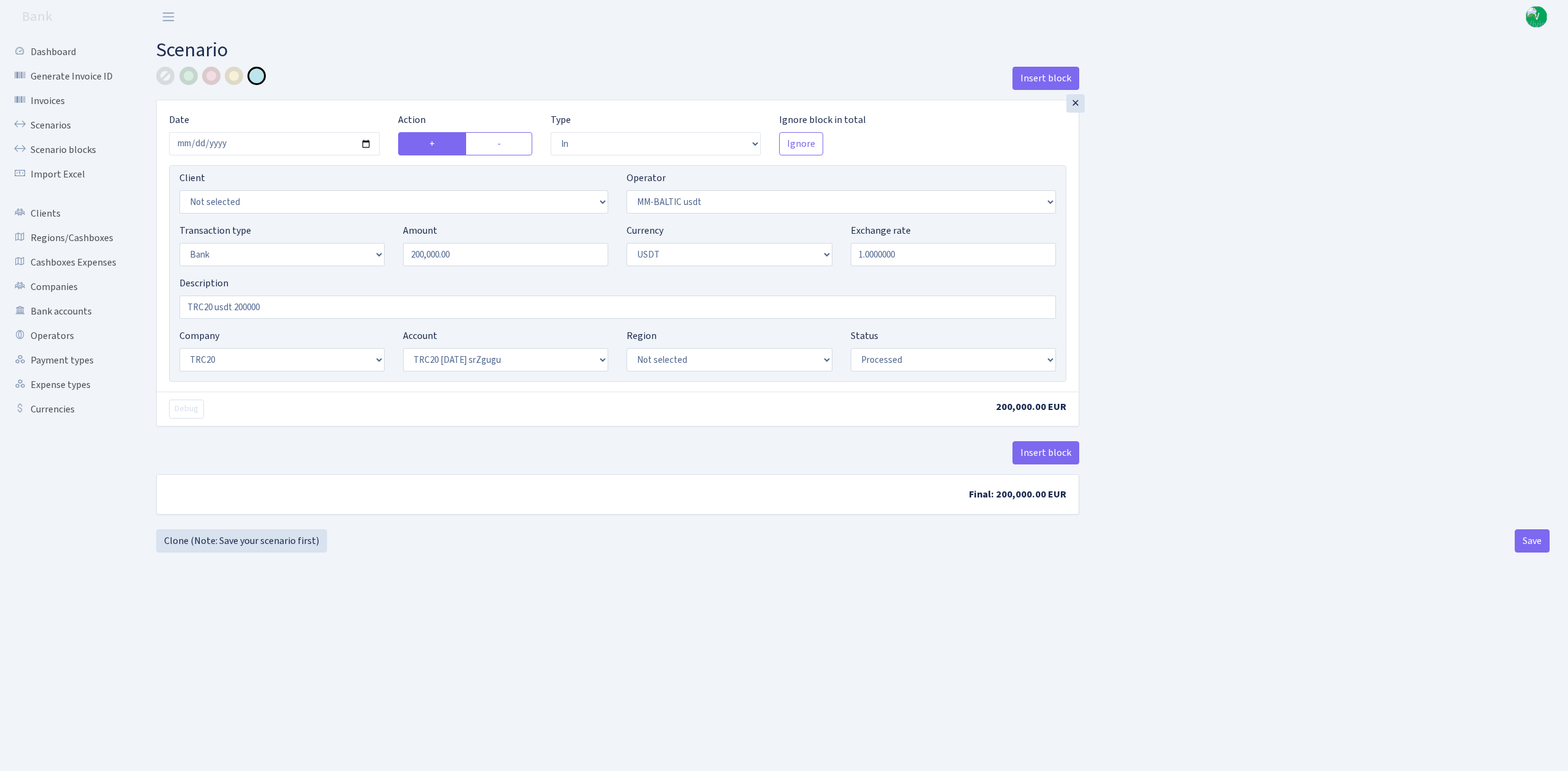
select select "61"
select select "processed"
click at [369, 144] on input "[DATE]" at bounding box center [274, 144] width 210 height 24
type input "[DATE]"
click at [1008, 644] on main "Scenario Insert block × Date [DATE] Action + - Type --- In Out Commission Field…" at bounding box center [853, 387] width 1431 height 707
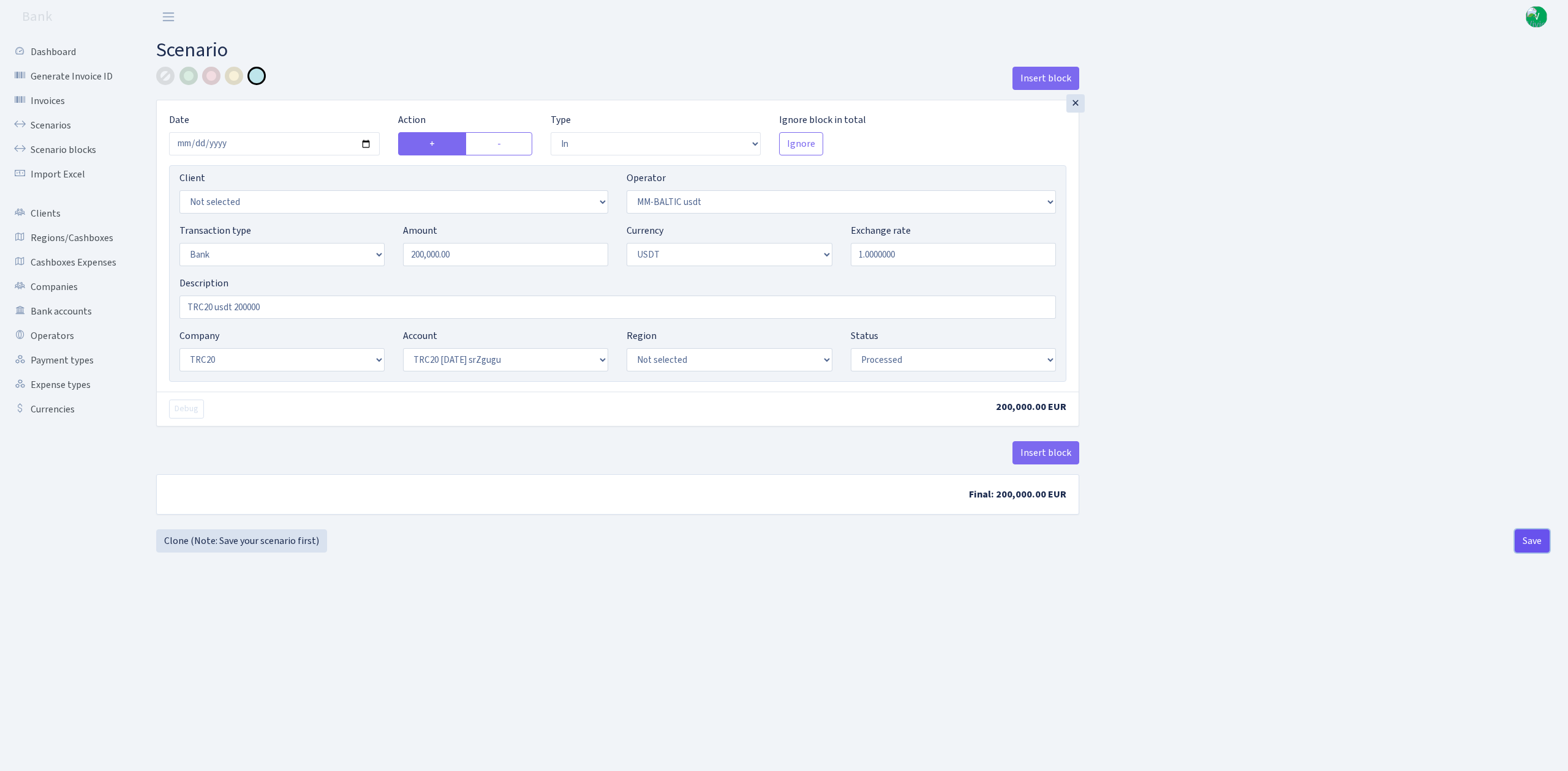
click at [1534, 539] on button "Save" at bounding box center [1532, 541] width 35 height 24
select select "in"
select select "459"
select select "2"
select select "6"
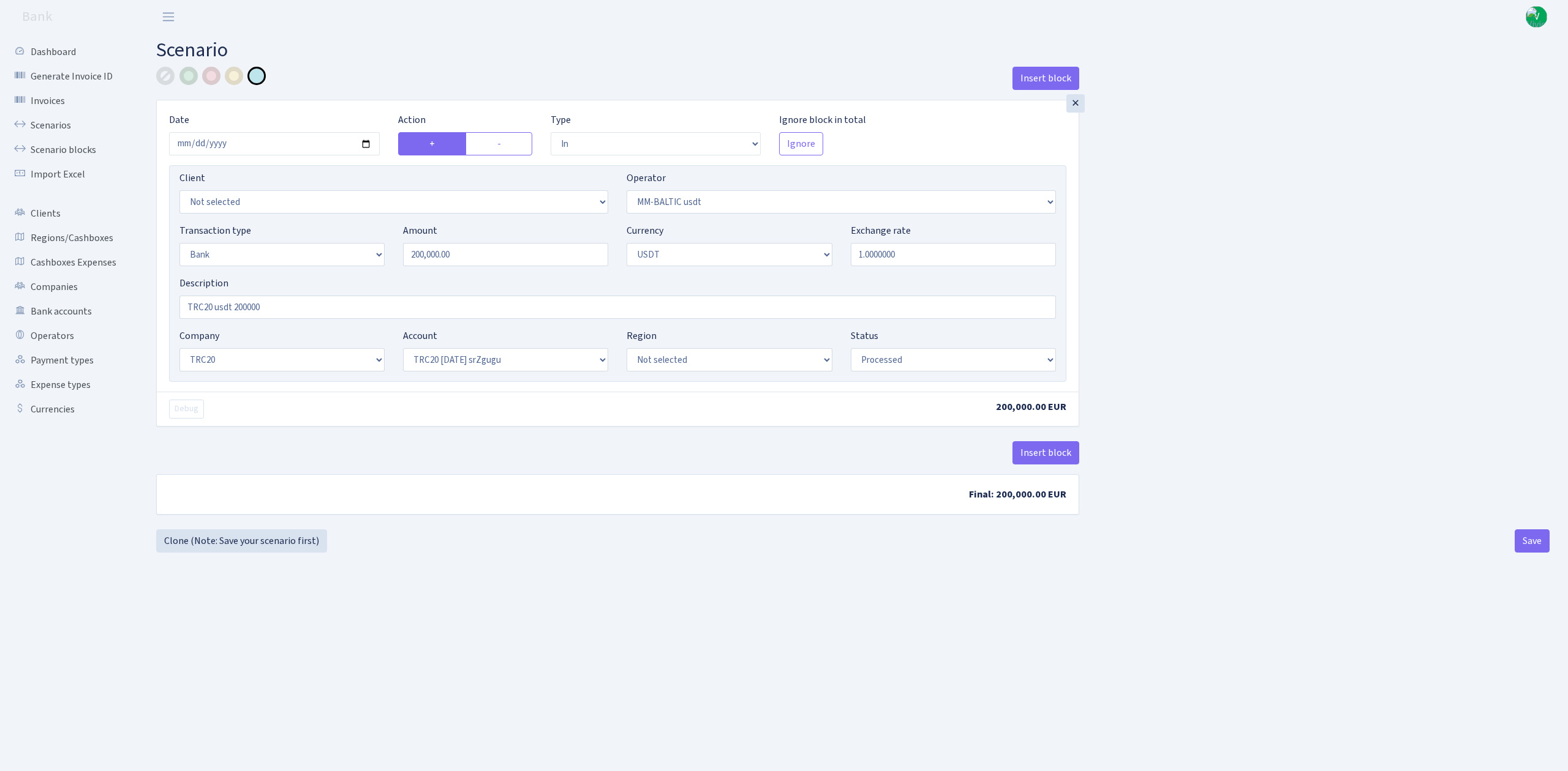
select select "20"
select select "61"
select select "processed"
click at [54, 117] on link "Scenarios" at bounding box center [67, 125] width 122 height 24
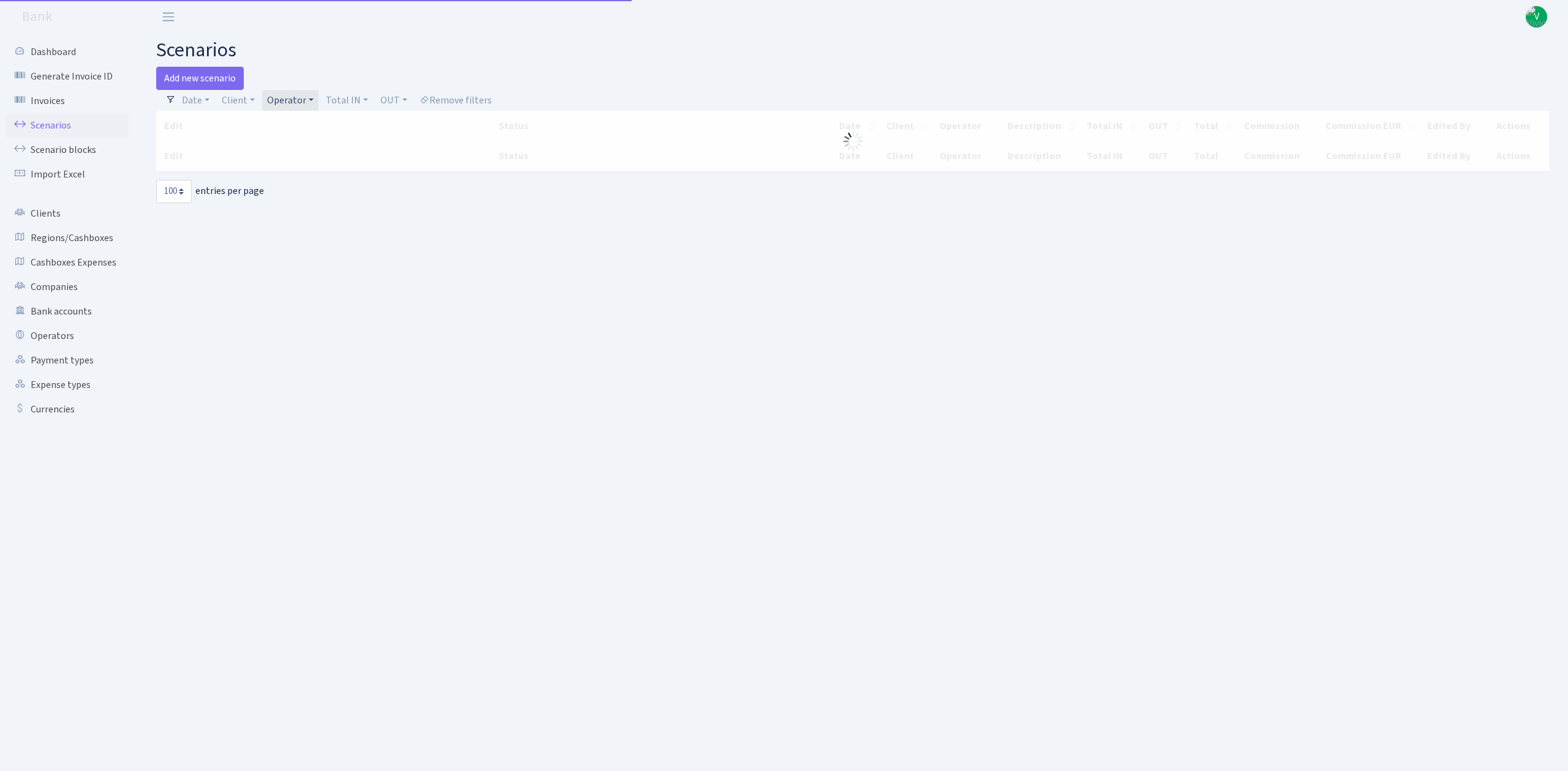
select select "100"
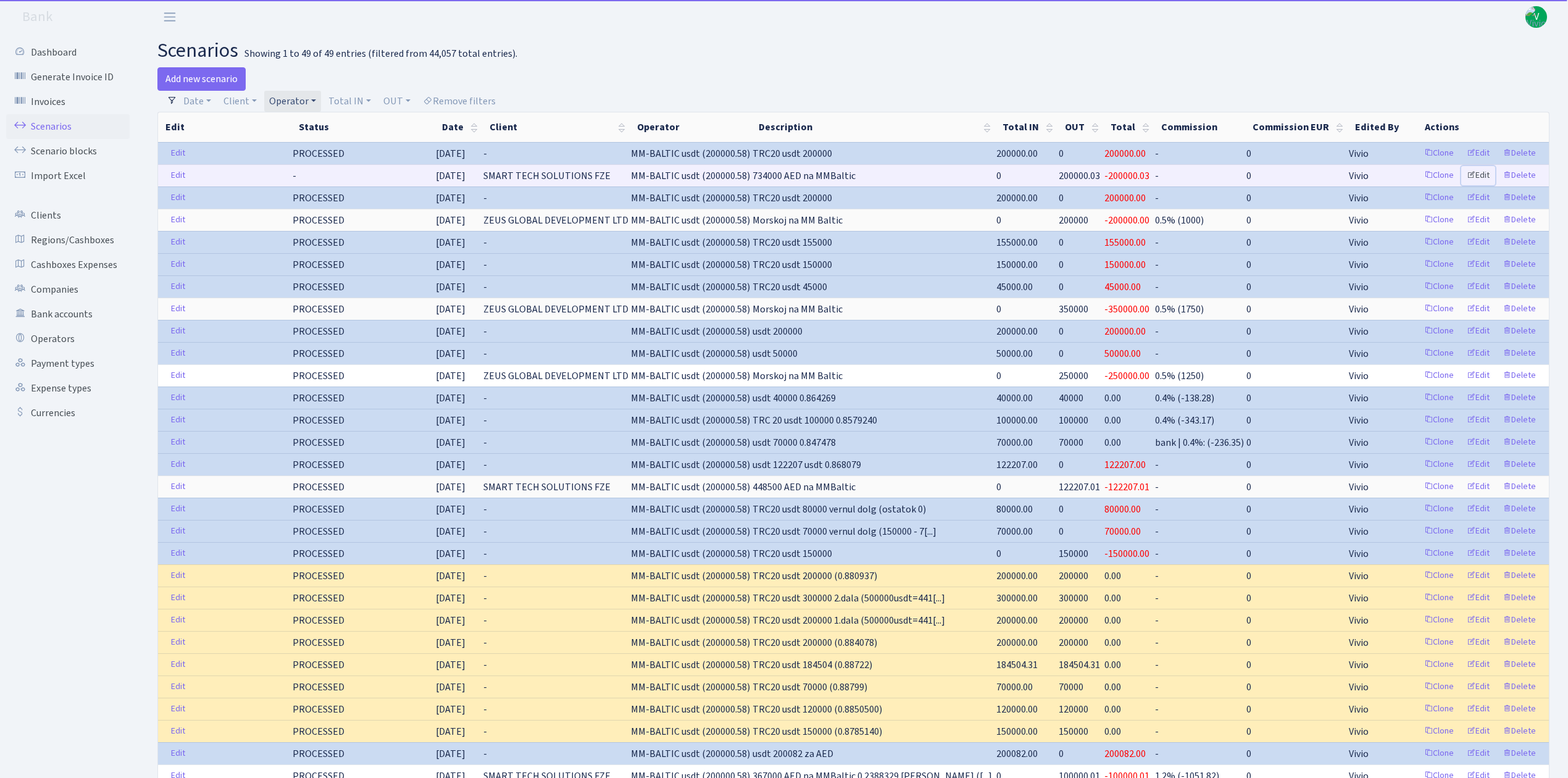
click at [1481, 178] on link "Edit" at bounding box center [1478, 175] width 34 height 19
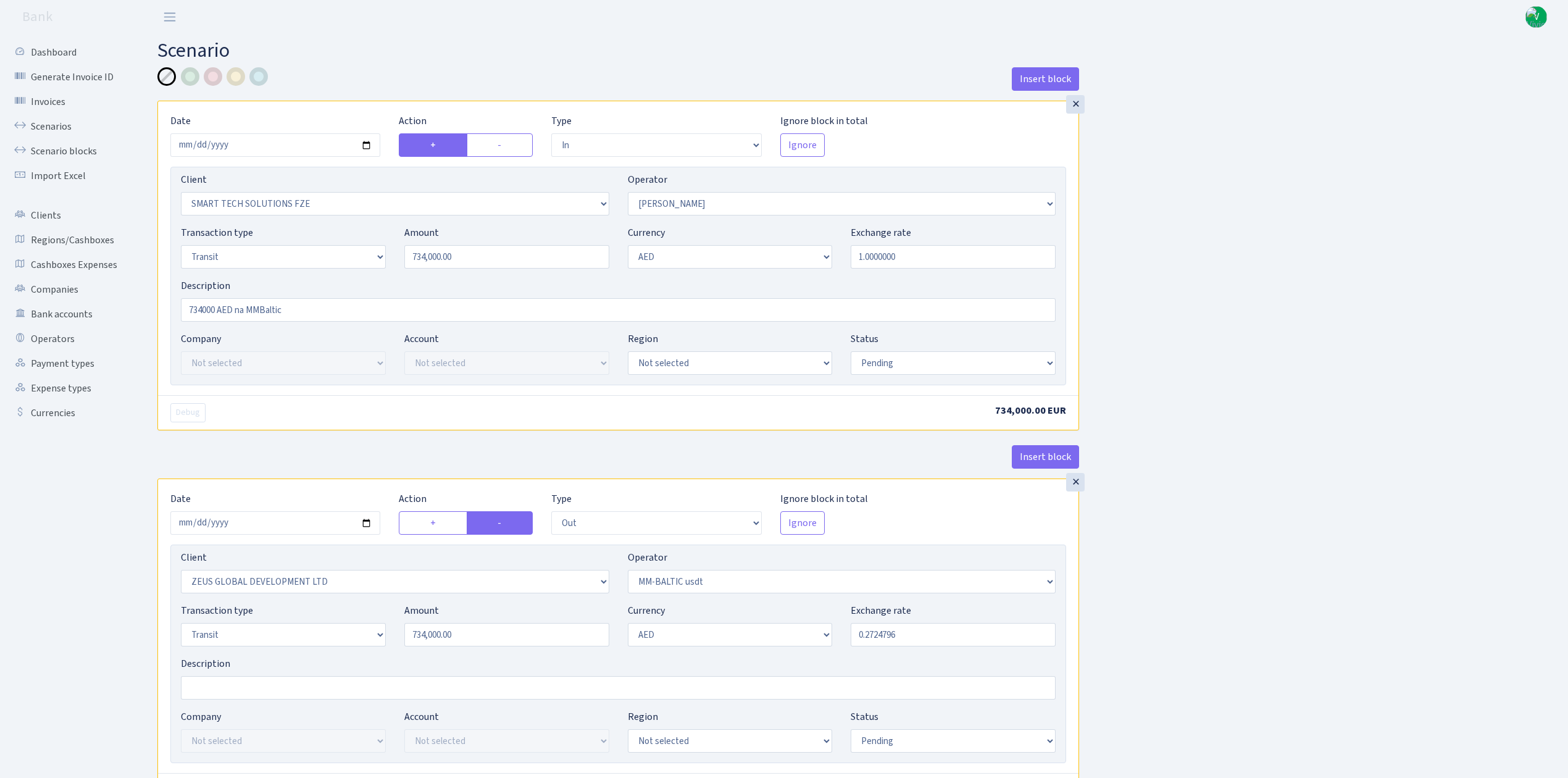
select select "in"
select select "2758"
select select "407"
select select "5"
select select "9"
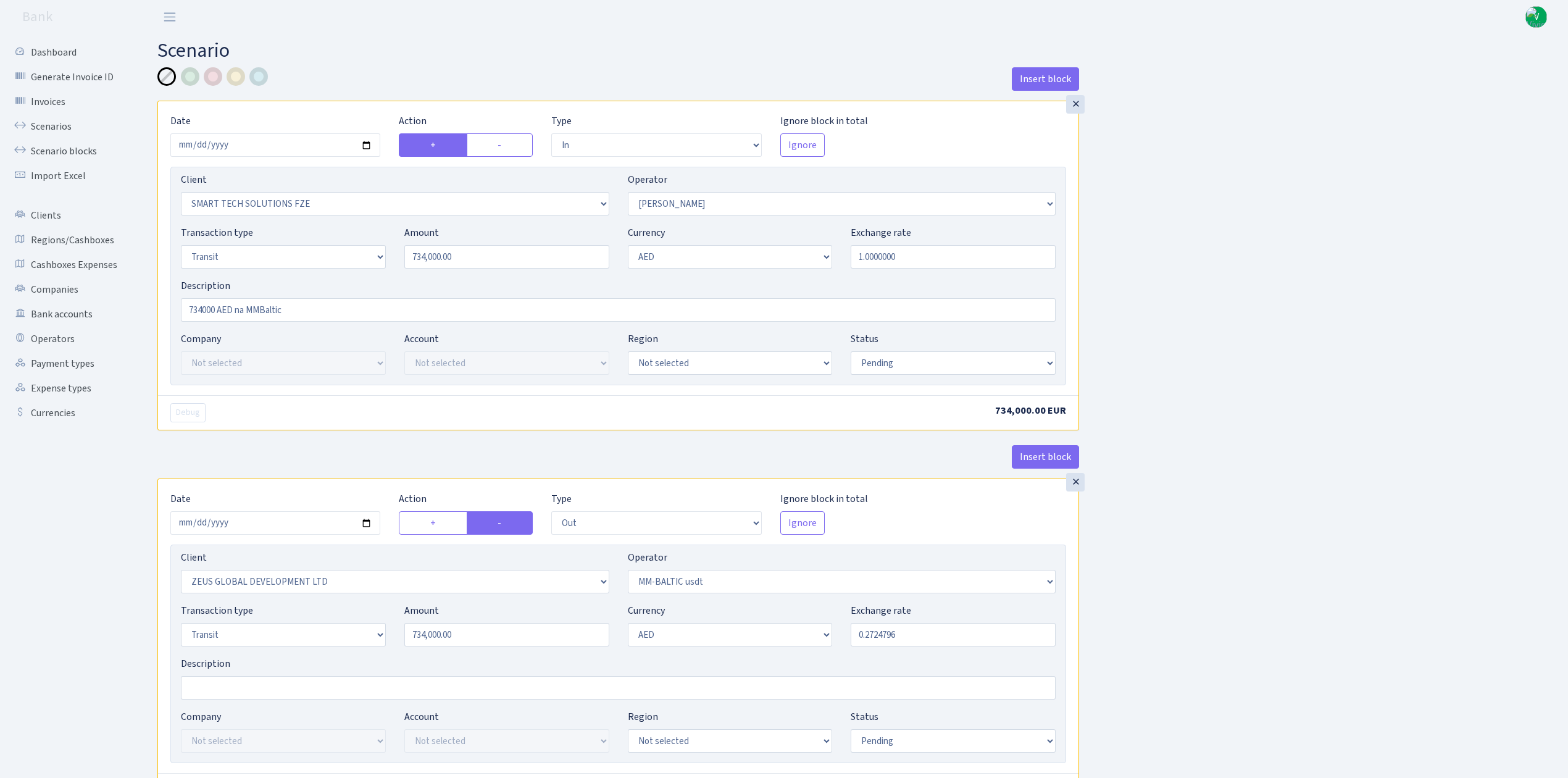
select select "pending"
select select "out"
select select "1276"
select select "459"
select select "5"
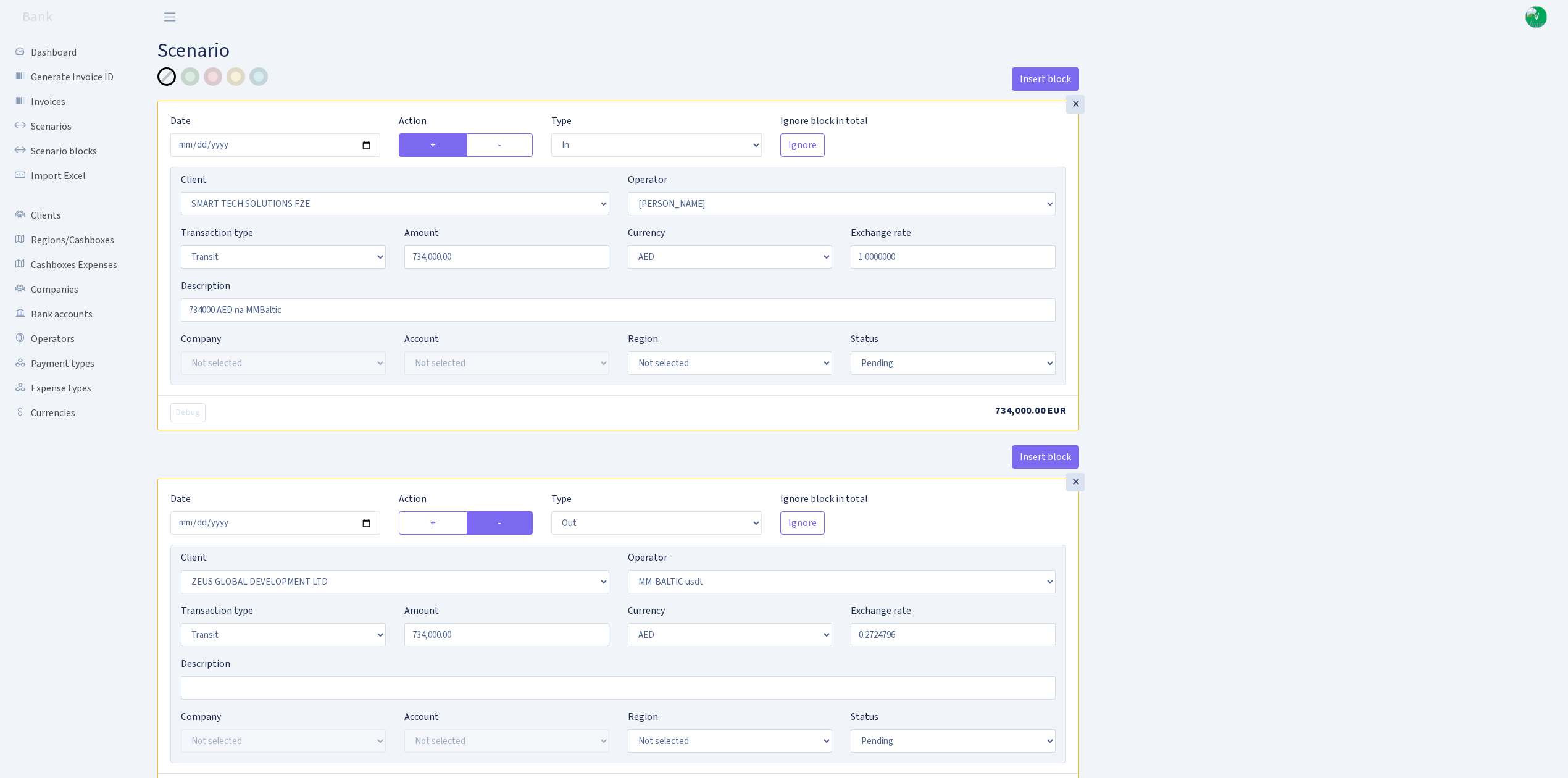
select select "9"
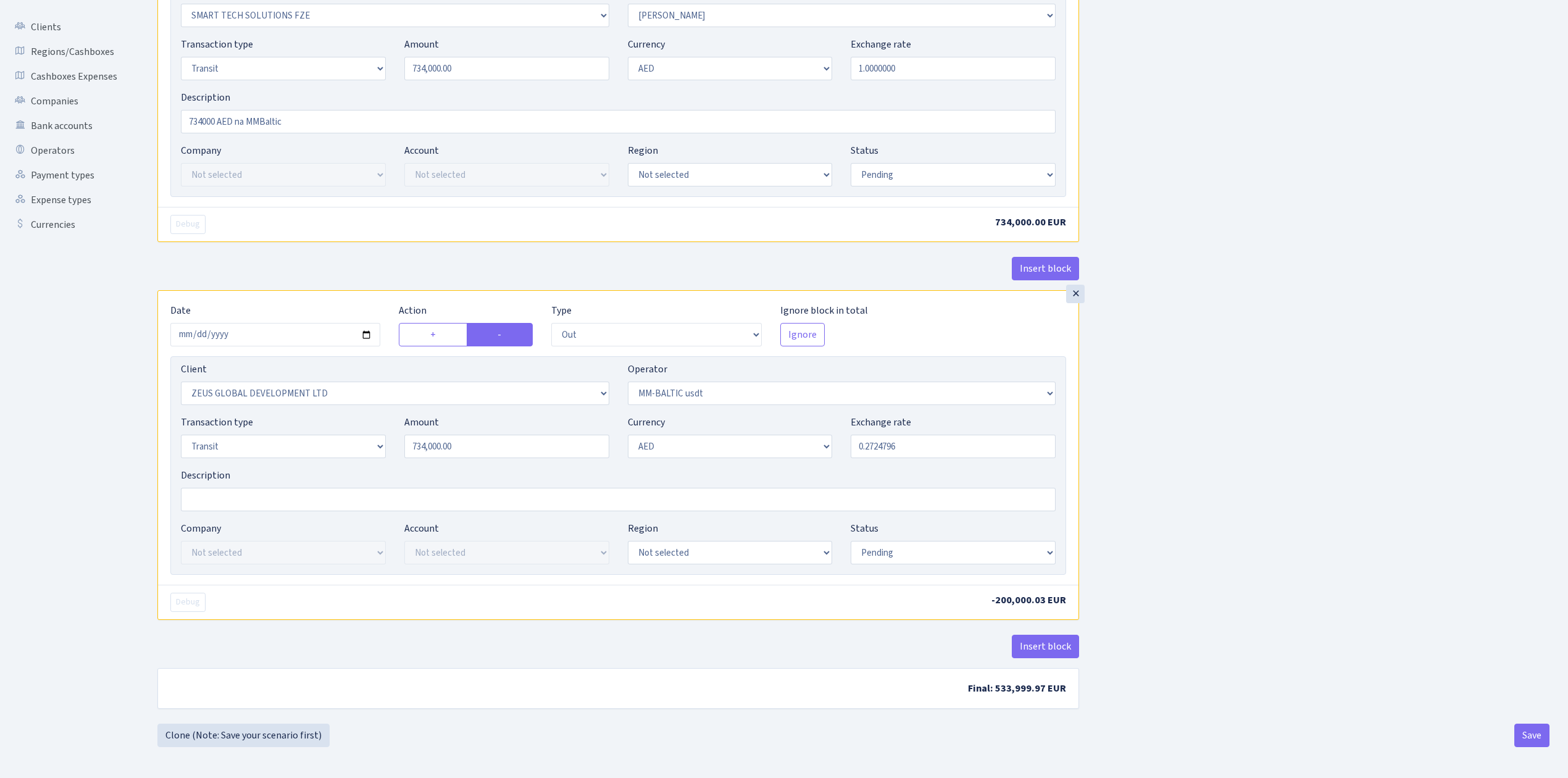
scroll to position [194, 0]
click at [914, 550] on select "Draft Pending Later Never Processed" at bounding box center [953, 553] width 205 height 24
select select "processed"
click at [850, 541] on select "Draft Pending Later Never Processed" at bounding box center [953, 553] width 205 height 24
click at [1178, 540] on div "Insert block × Date 2025-09-11 Action + - Type --- In Out Commission Field requ…" at bounding box center [853, 301] width 1411 height 845
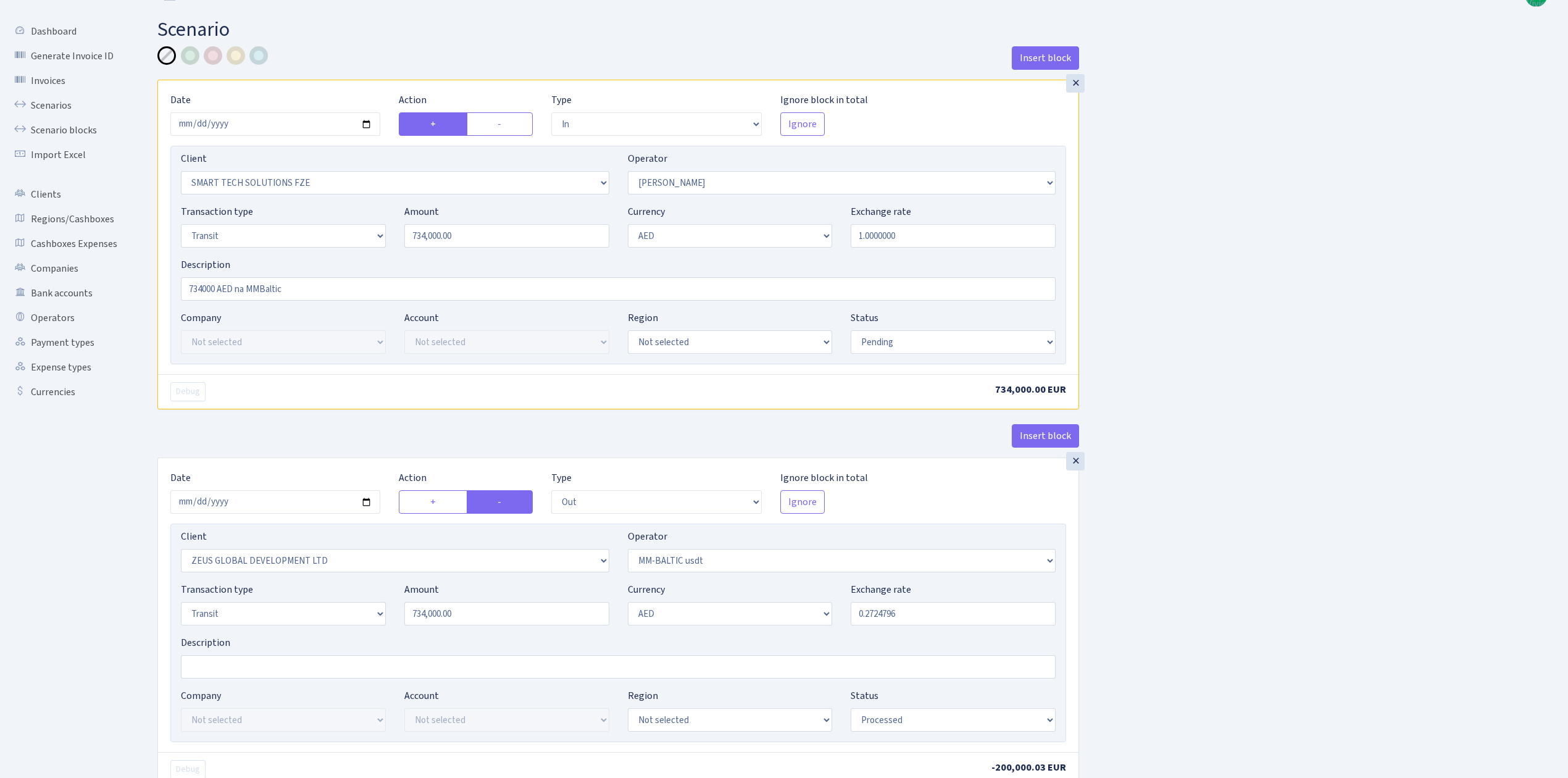
scroll to position [0, 0]
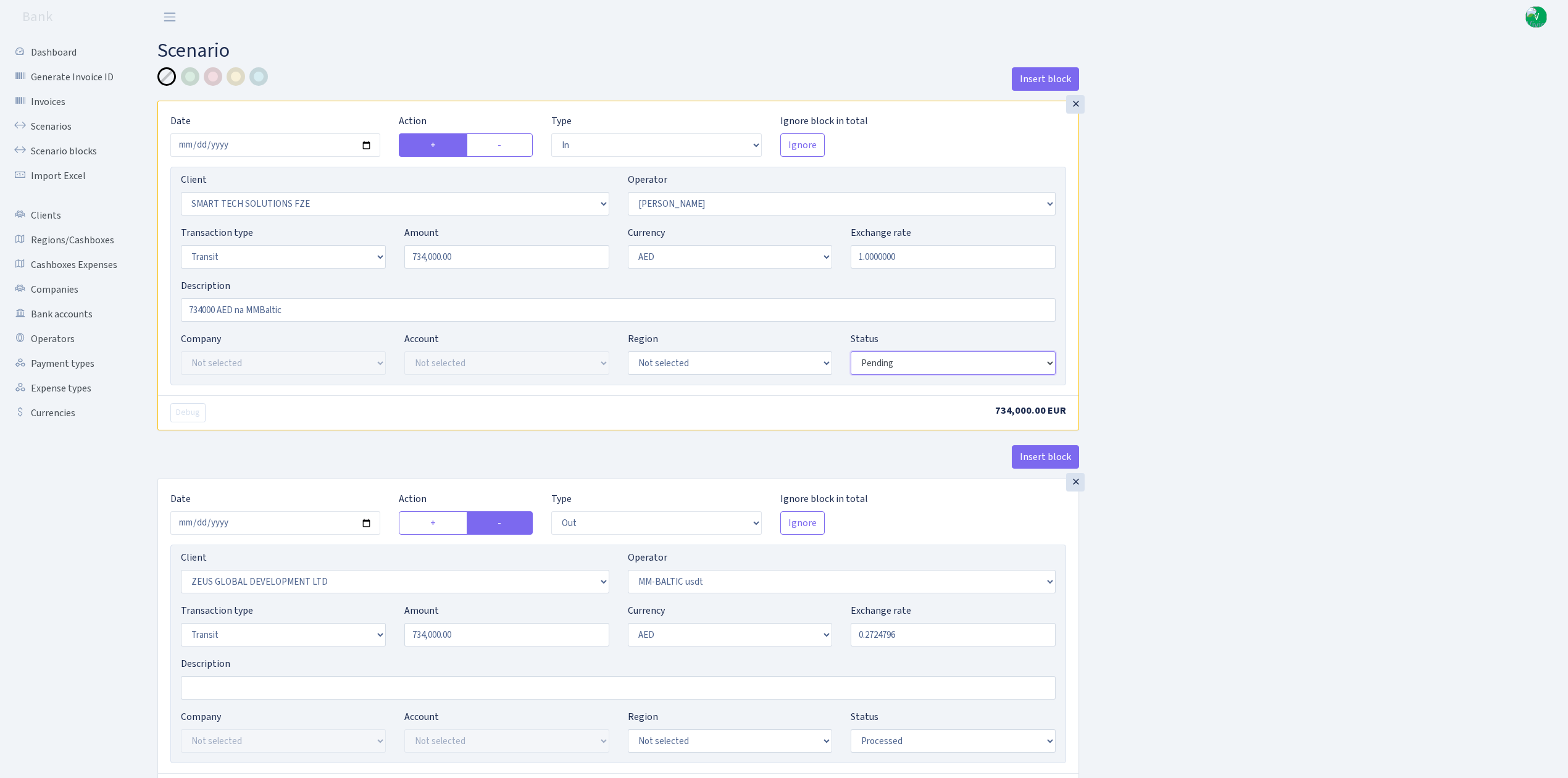
click at [881, 363] on select "Draft Pending Later Never Processed" at bounding box center [953, 363] width 205 height 24
select select "processed"
click at [850, 353] on select "Draft Pending Later Never Processed" at bounding box center [953, 363] width 205 height 24
click at [1329, 359] on div "Insert block × Date 2025-09-11 Action + - Type --- In Out Commission Field requ…" at bounding box center [853, 489] width 1411 height 845
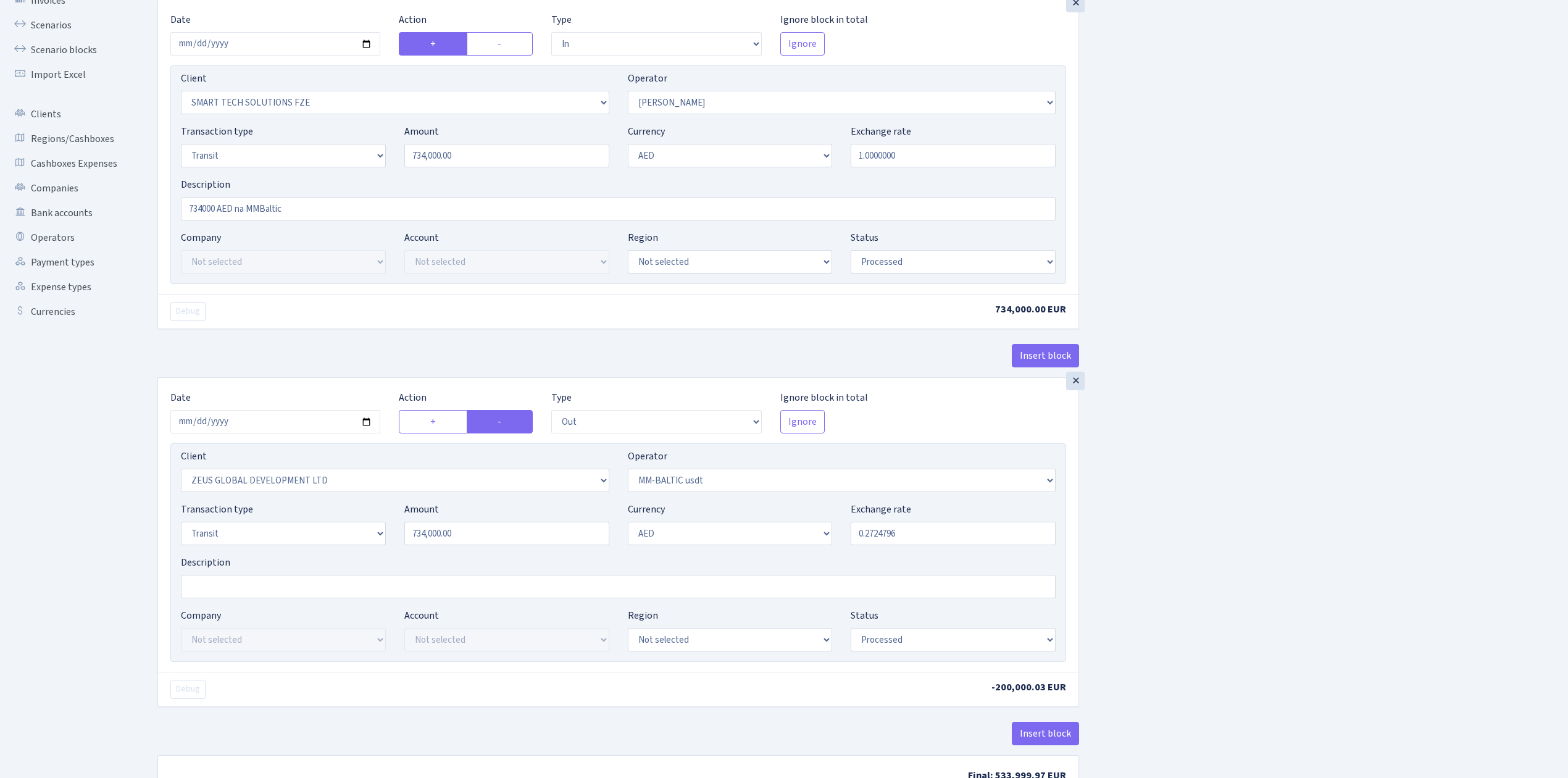
scroll to position [194, 0]
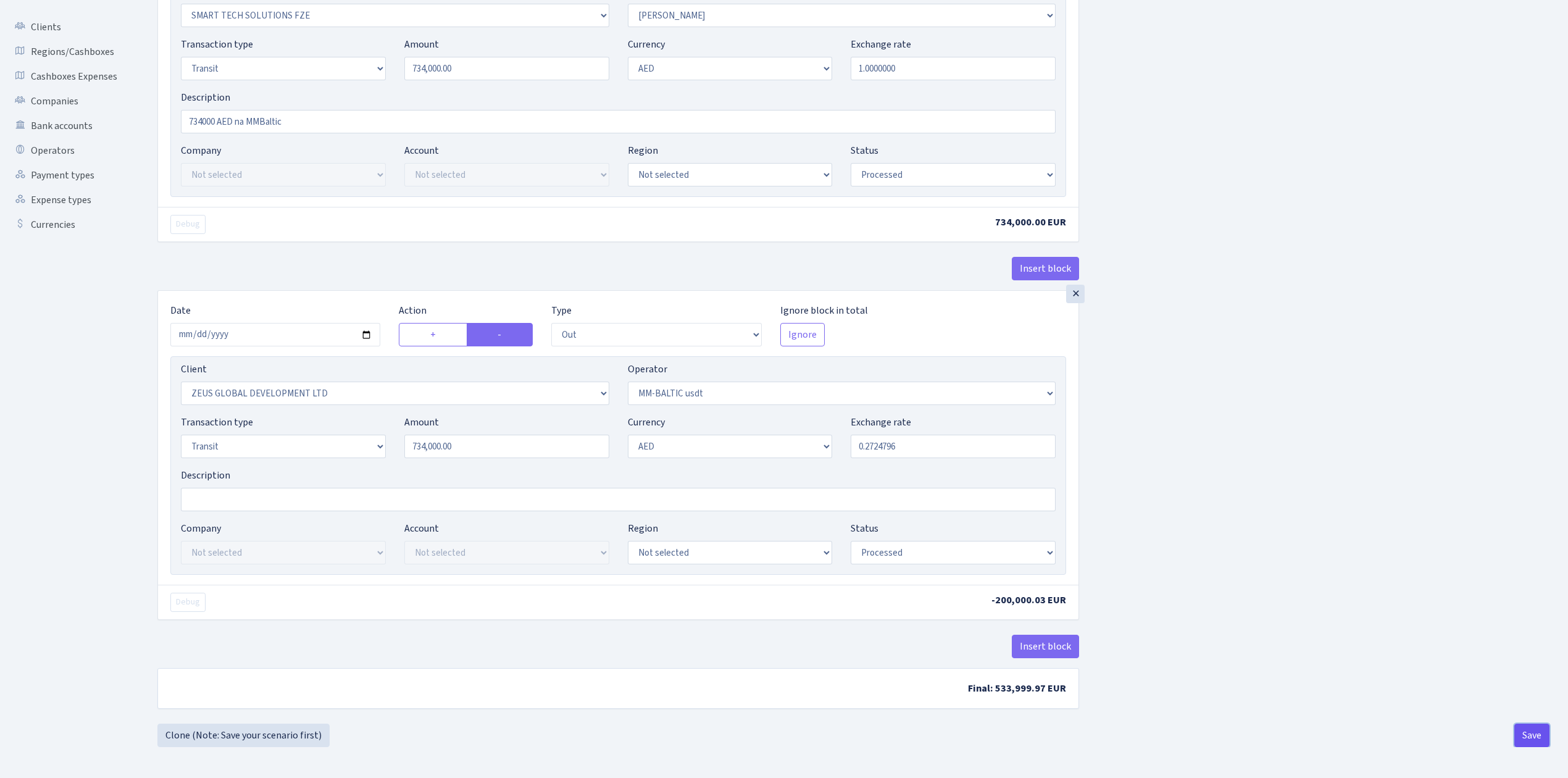
click at [1532, 730] on button "Save" at bounding box center [1532, 735] width 35 height 24
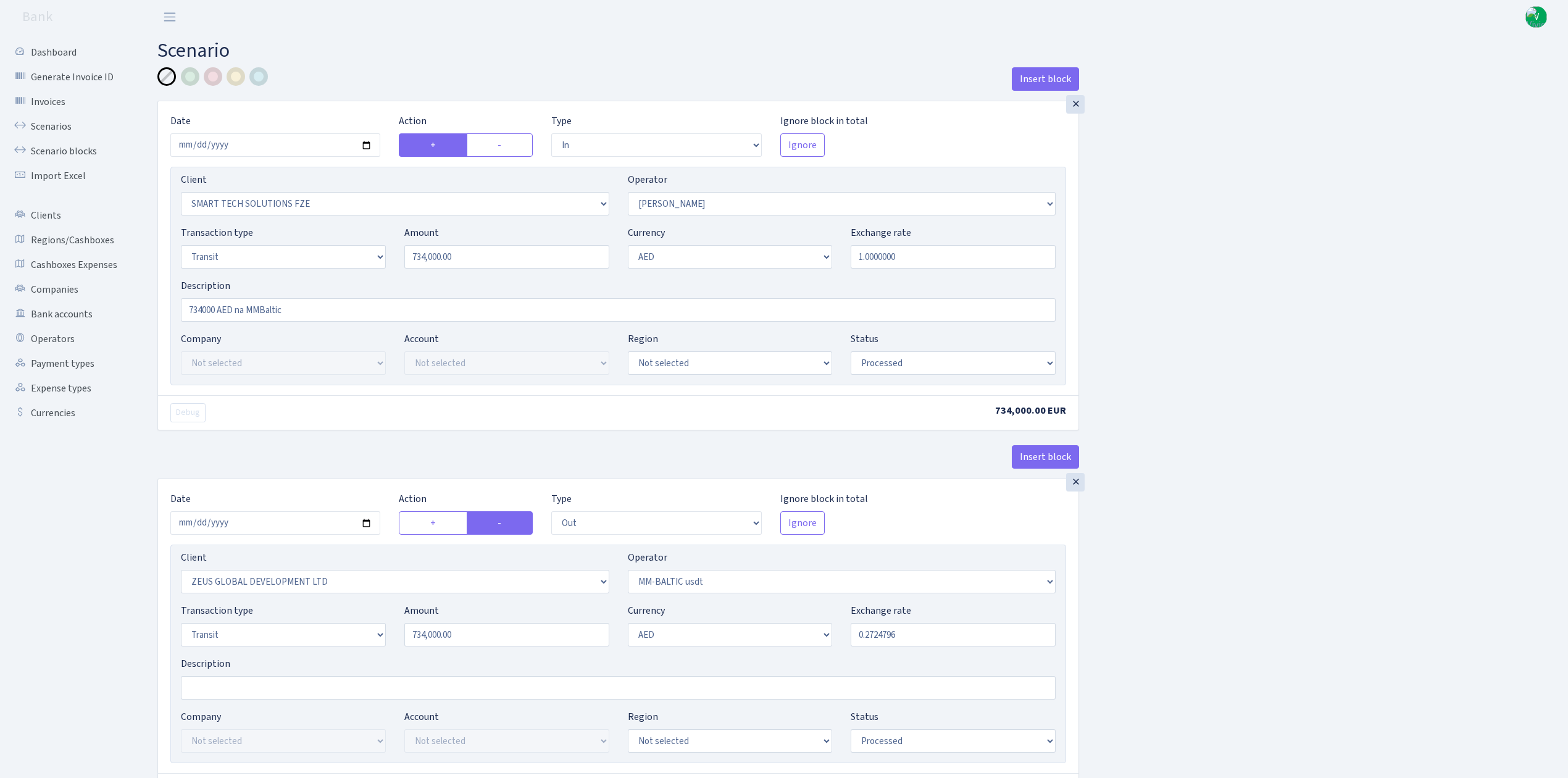
select select "in"
select select "2758"
select select "407"
select select "5"
select select "9"
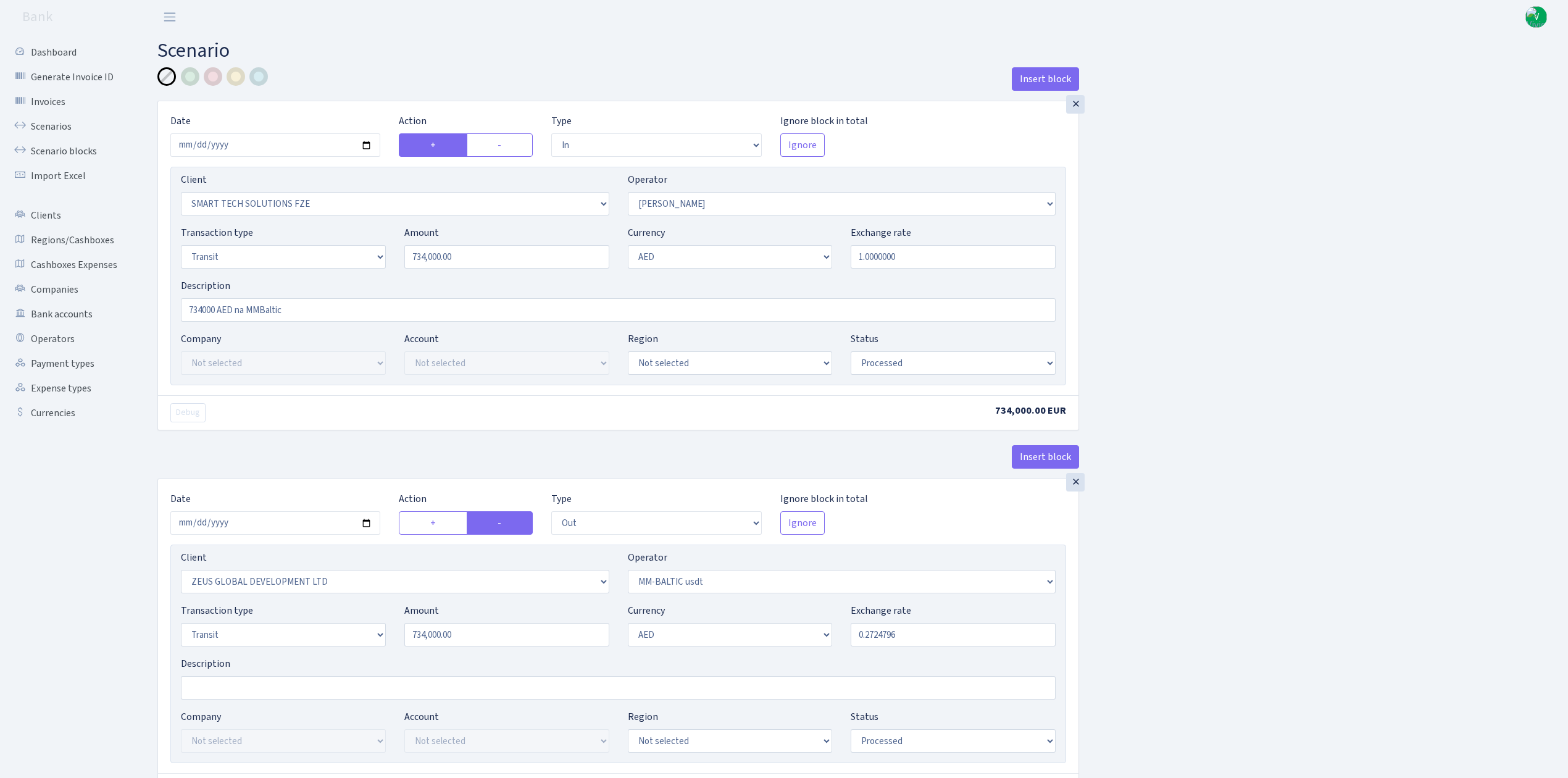
select select "processed"
select select "out"
select select "1276"
select select "459"
select select "5"
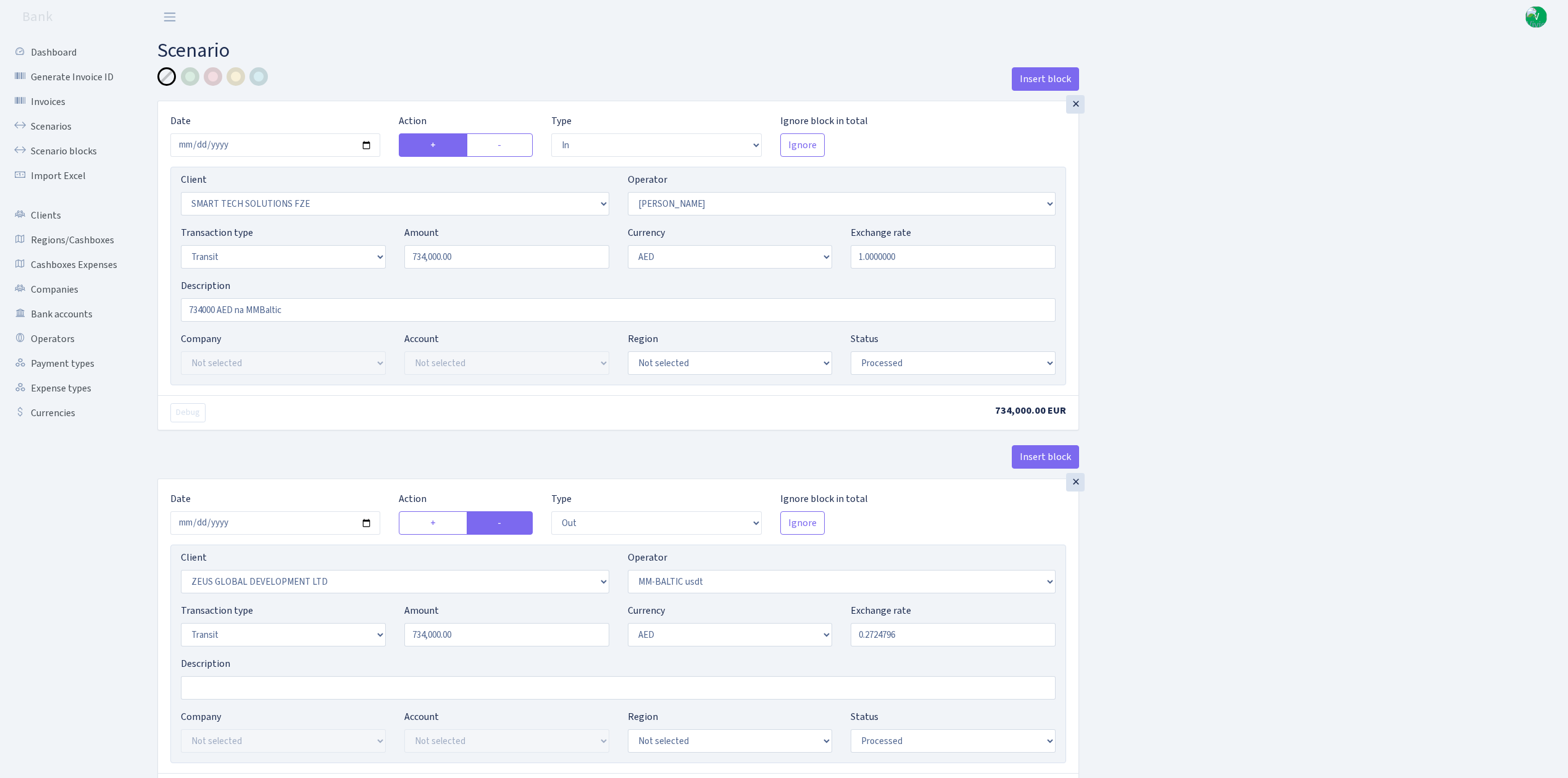
select select "9"
select select "processed"
click at [66, 122] on link "Scenarios" at bounding box center [68, 126] width 123 height 25
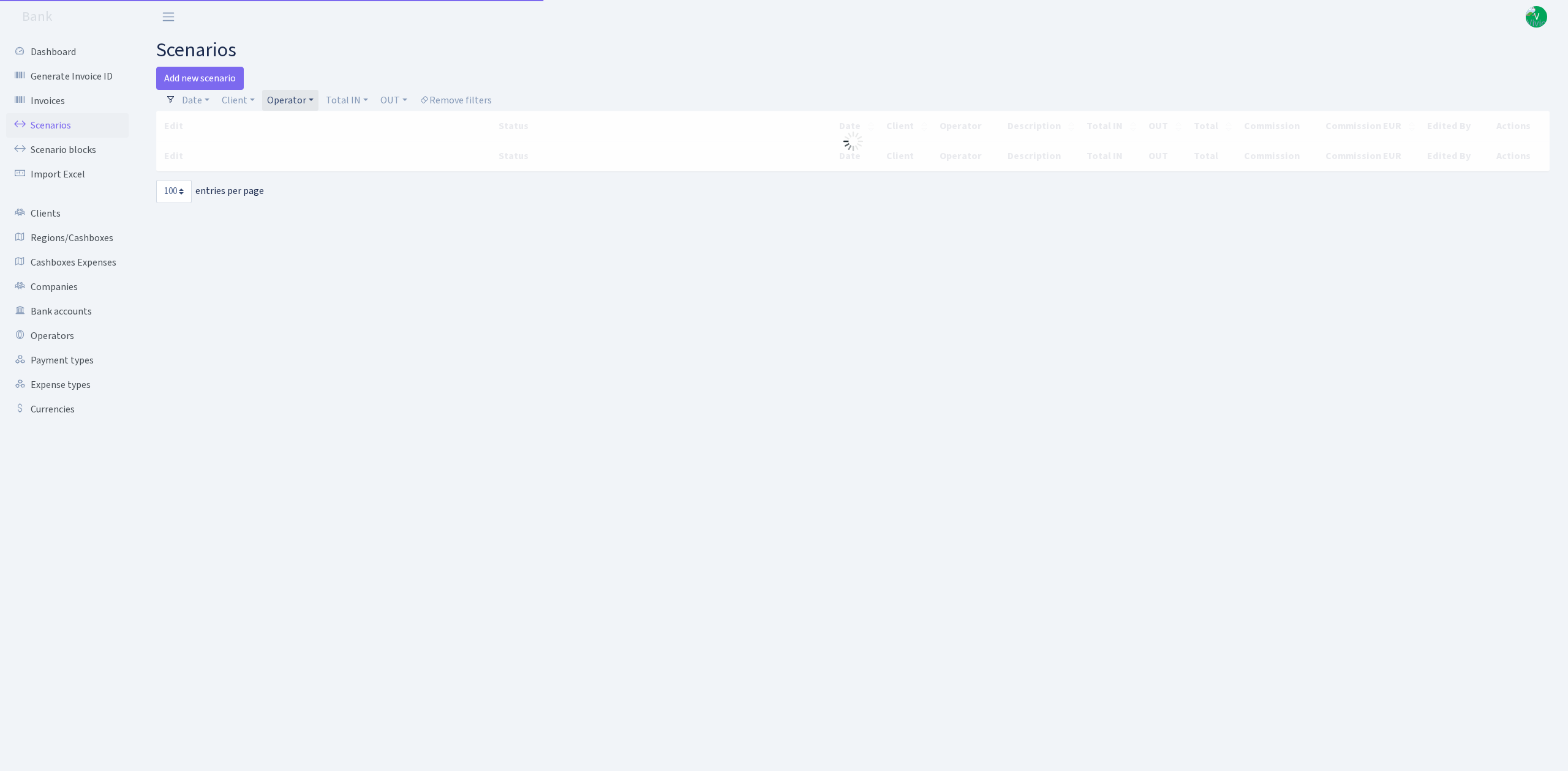
select select "100"
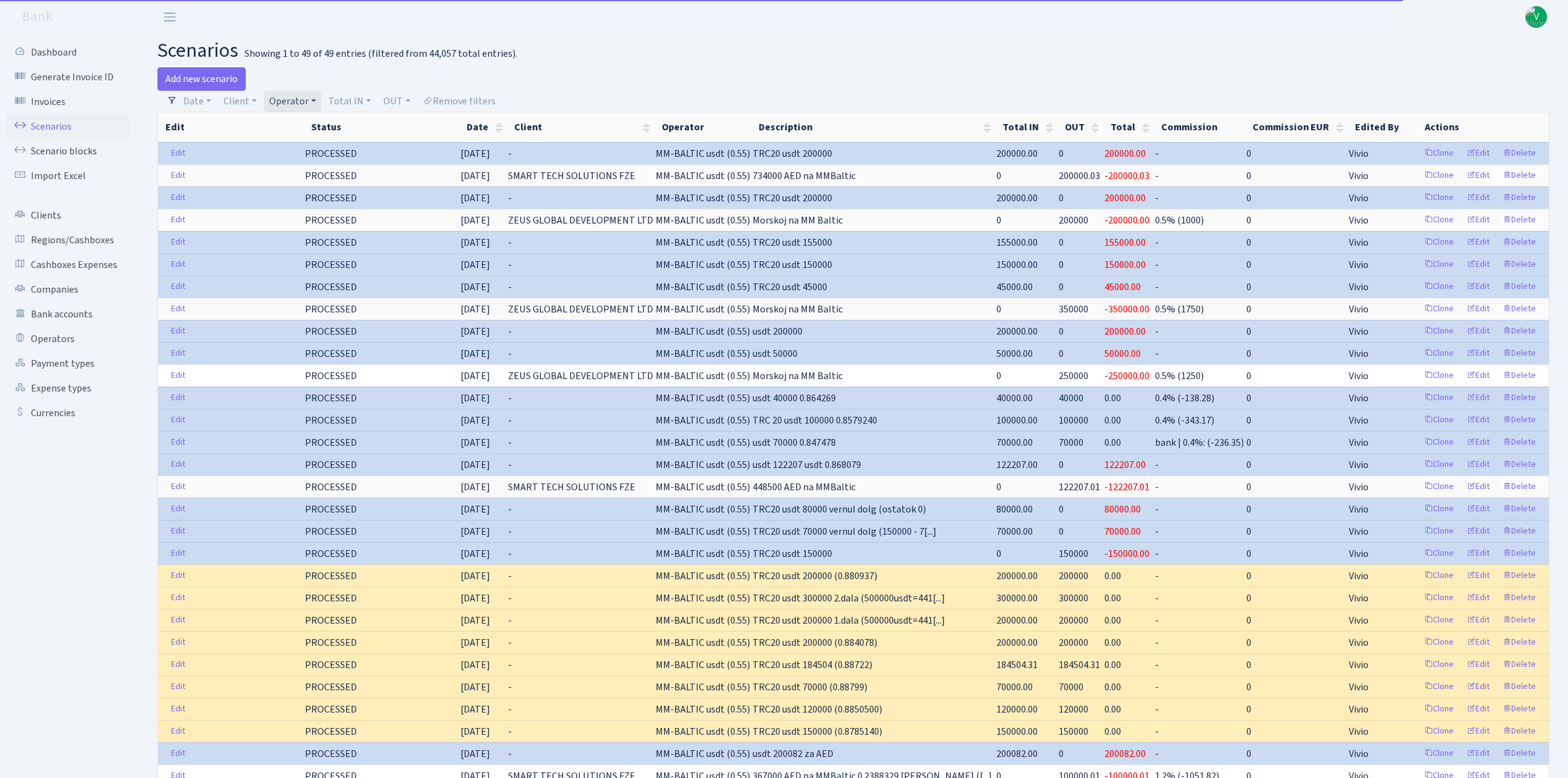
click at [301, 101] on link "Operator" at bounding box center [292, 101] width 57 height 21
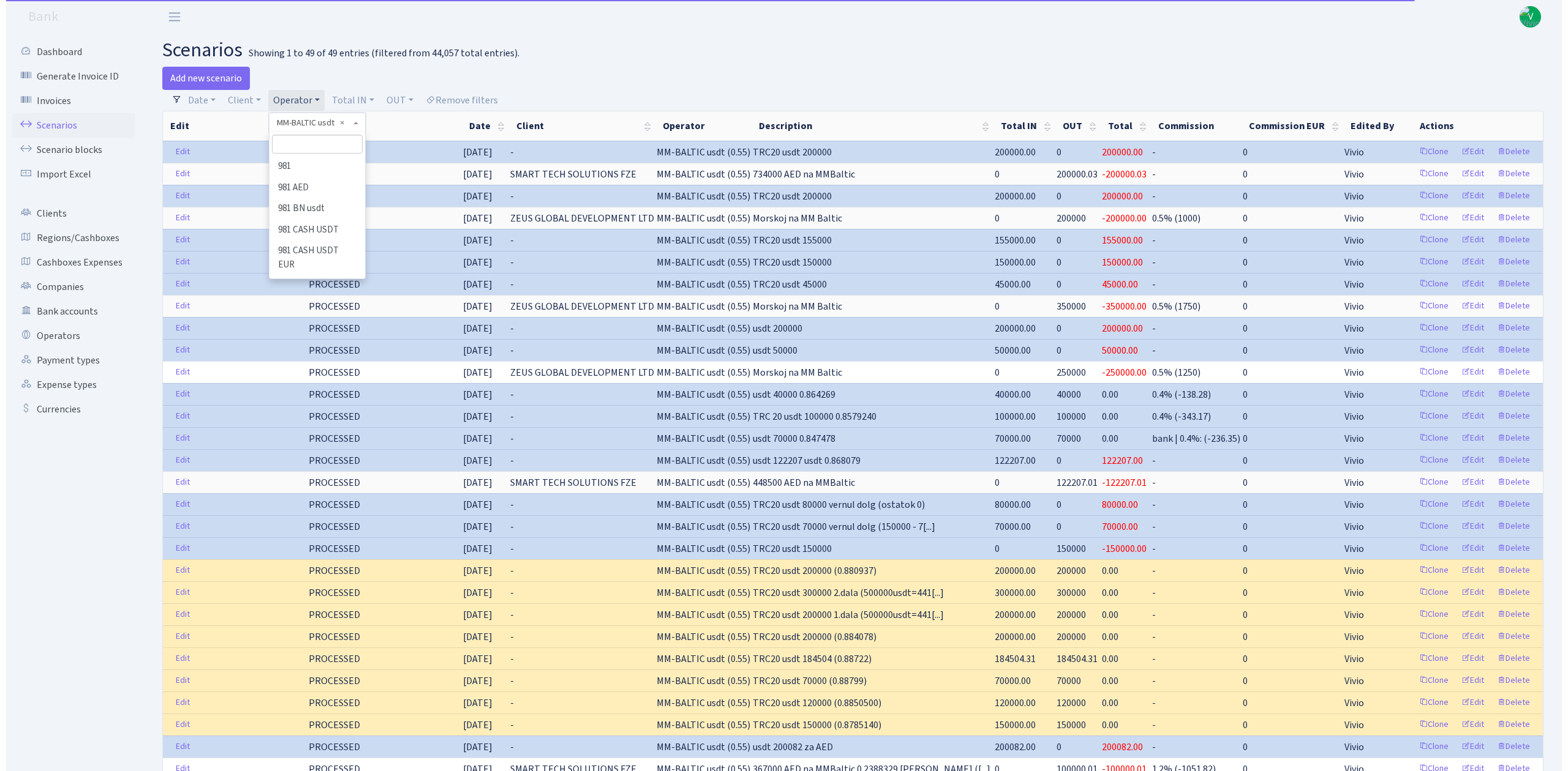
scroll to position [5072, 0]
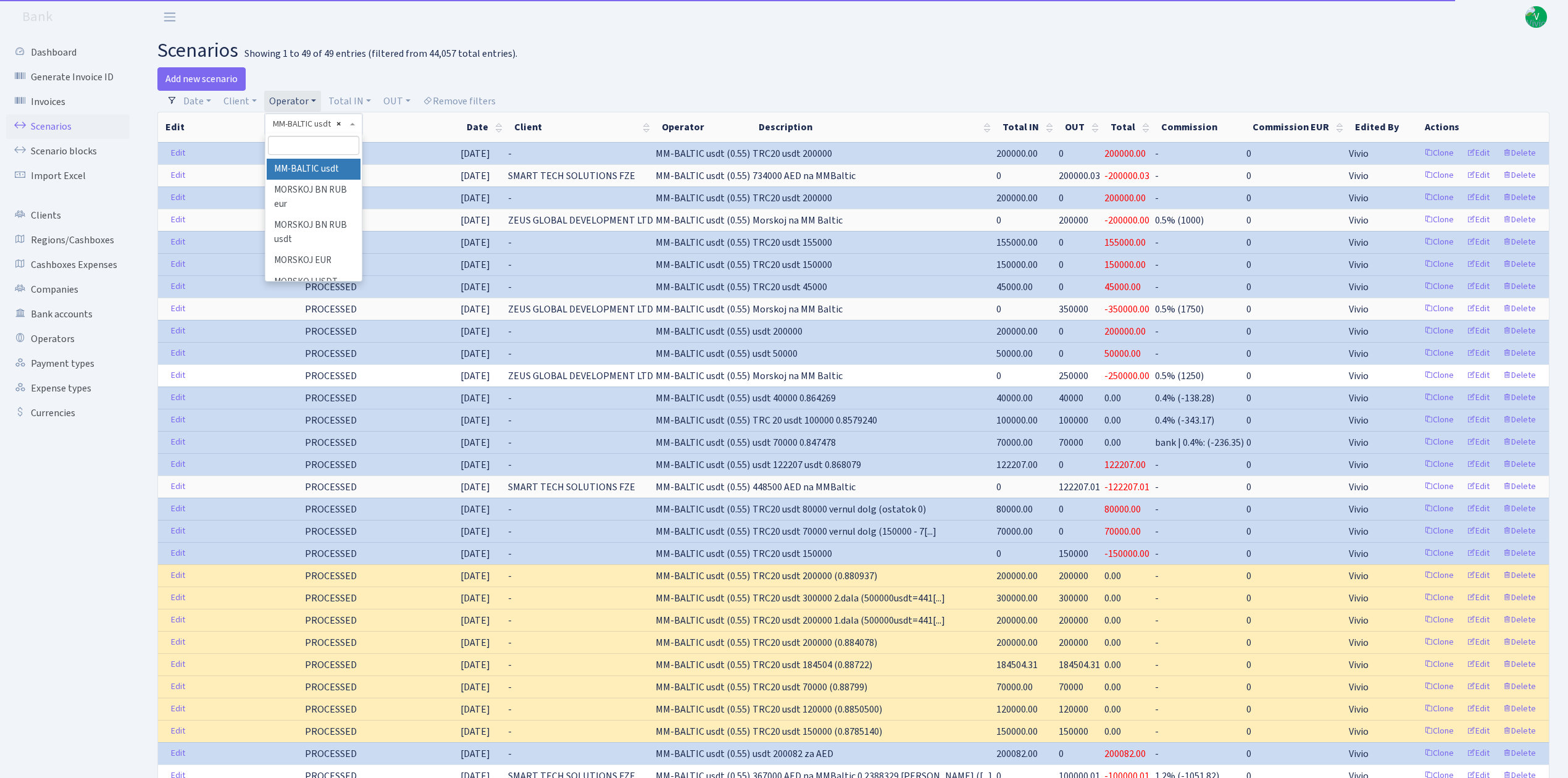
select select
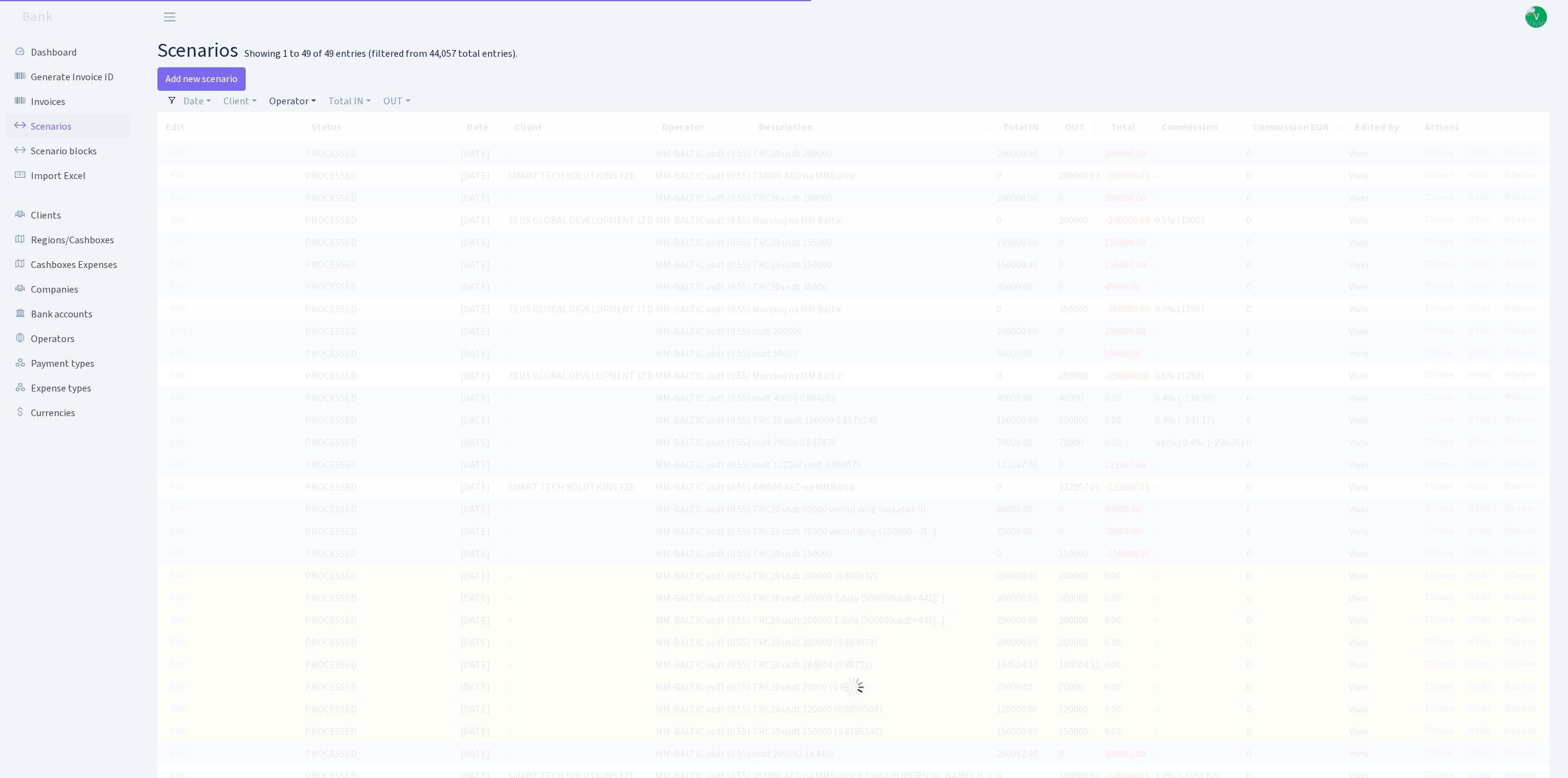
click at [292, 99] on link "Operator" at bounding box center [292, 101] width 57 height 21
click at [302, 144] on input "search" at bounding box center [313, 145] width 91 height 19
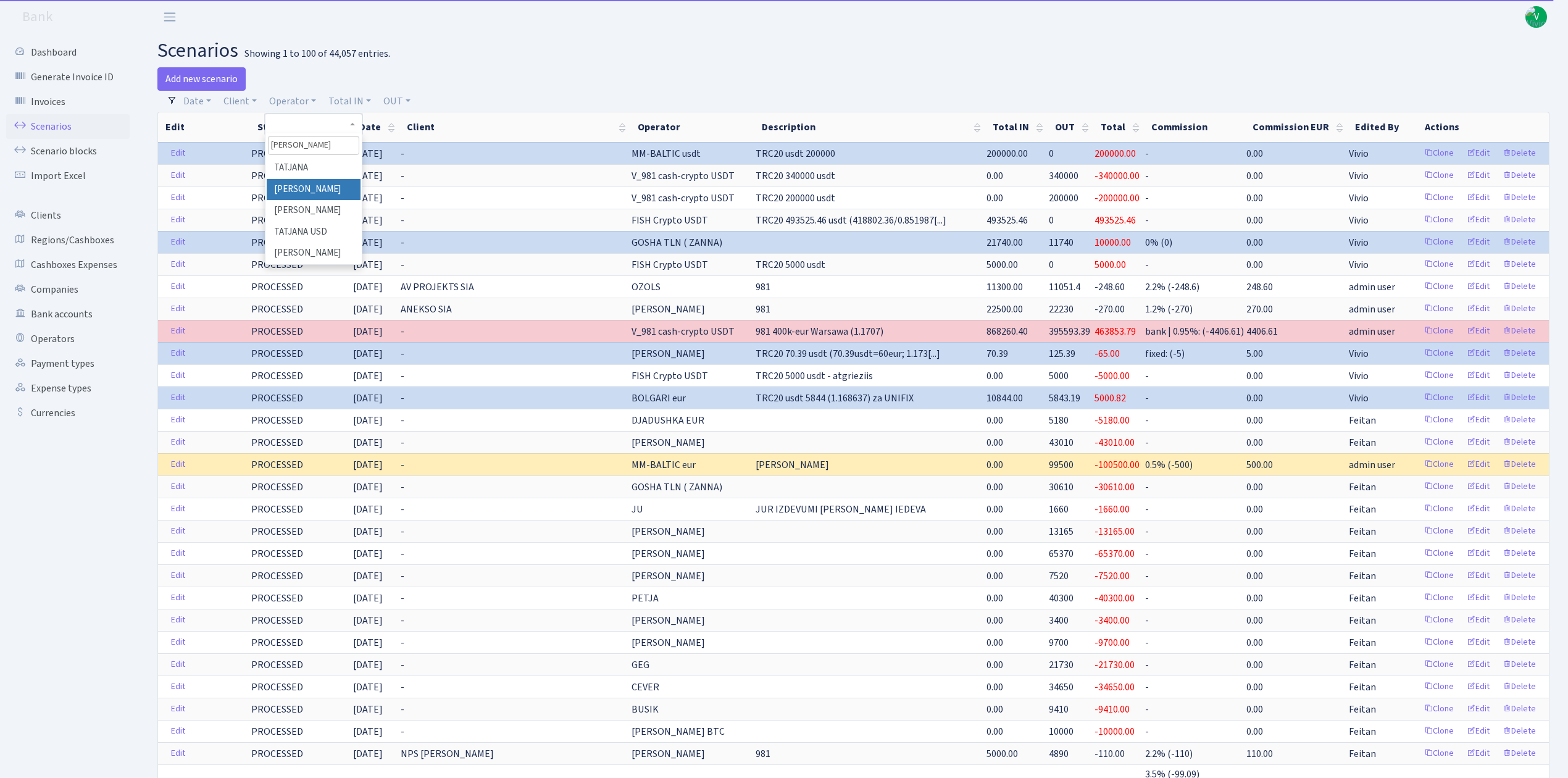
type input "[PERSON_NAME]"
click at [320, 184] on li "[PERSON_NAME]" at bounding box center [313, 190] width 93 height 22
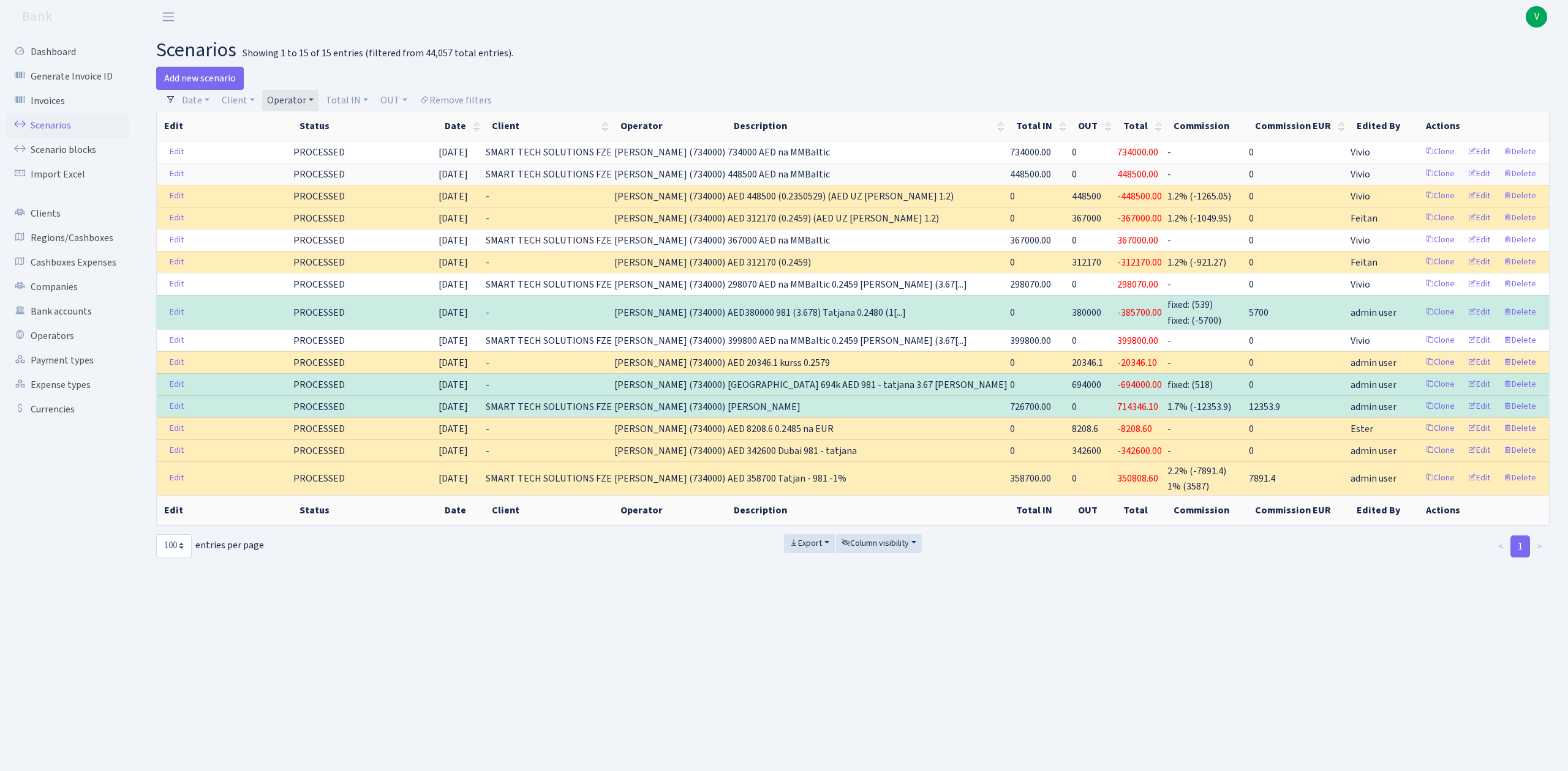
click at [288, 98] on link "Operator" at bounding box center [290, 100] width 57 height 21
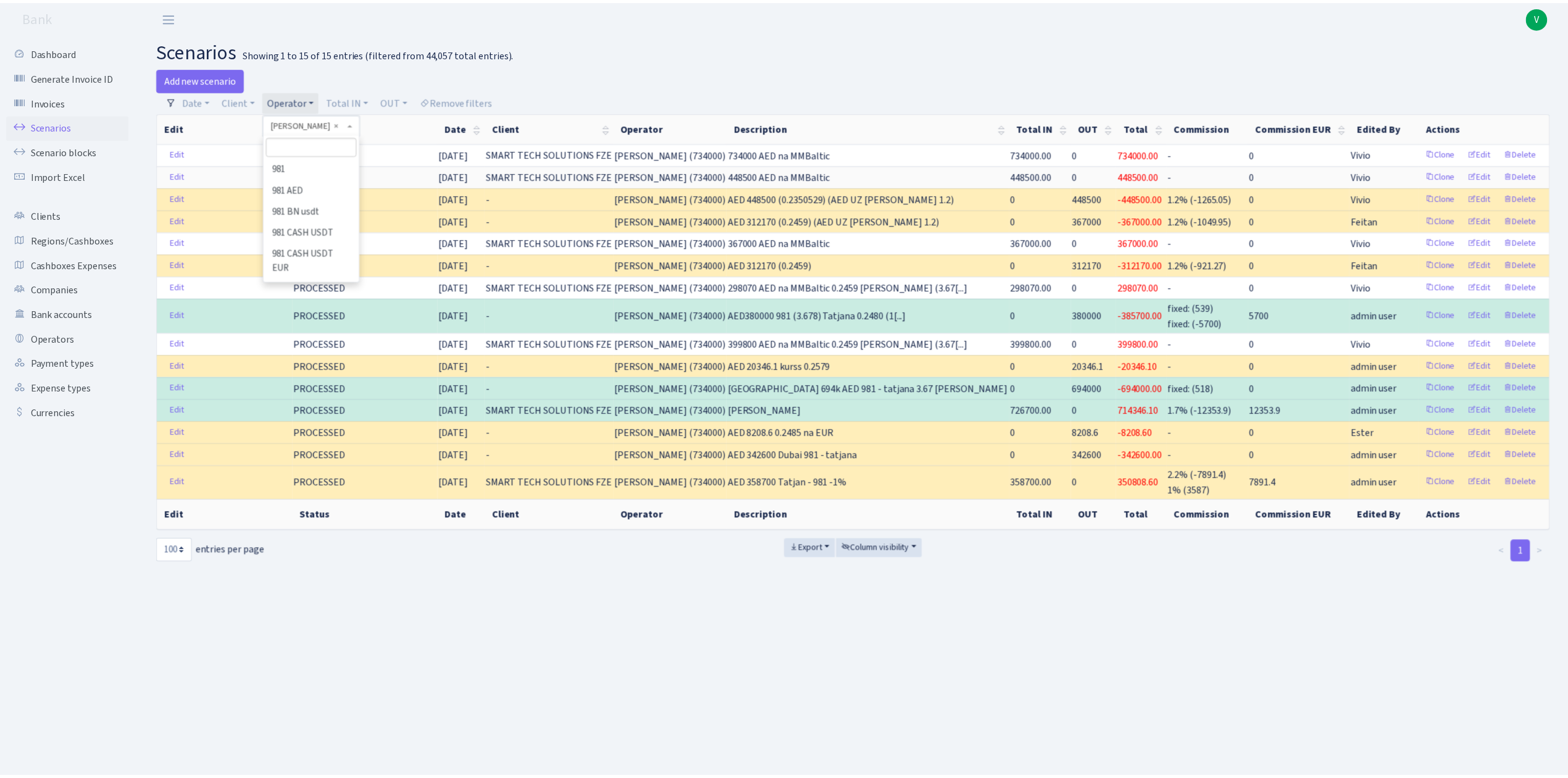
scroll to position [7283, 0]
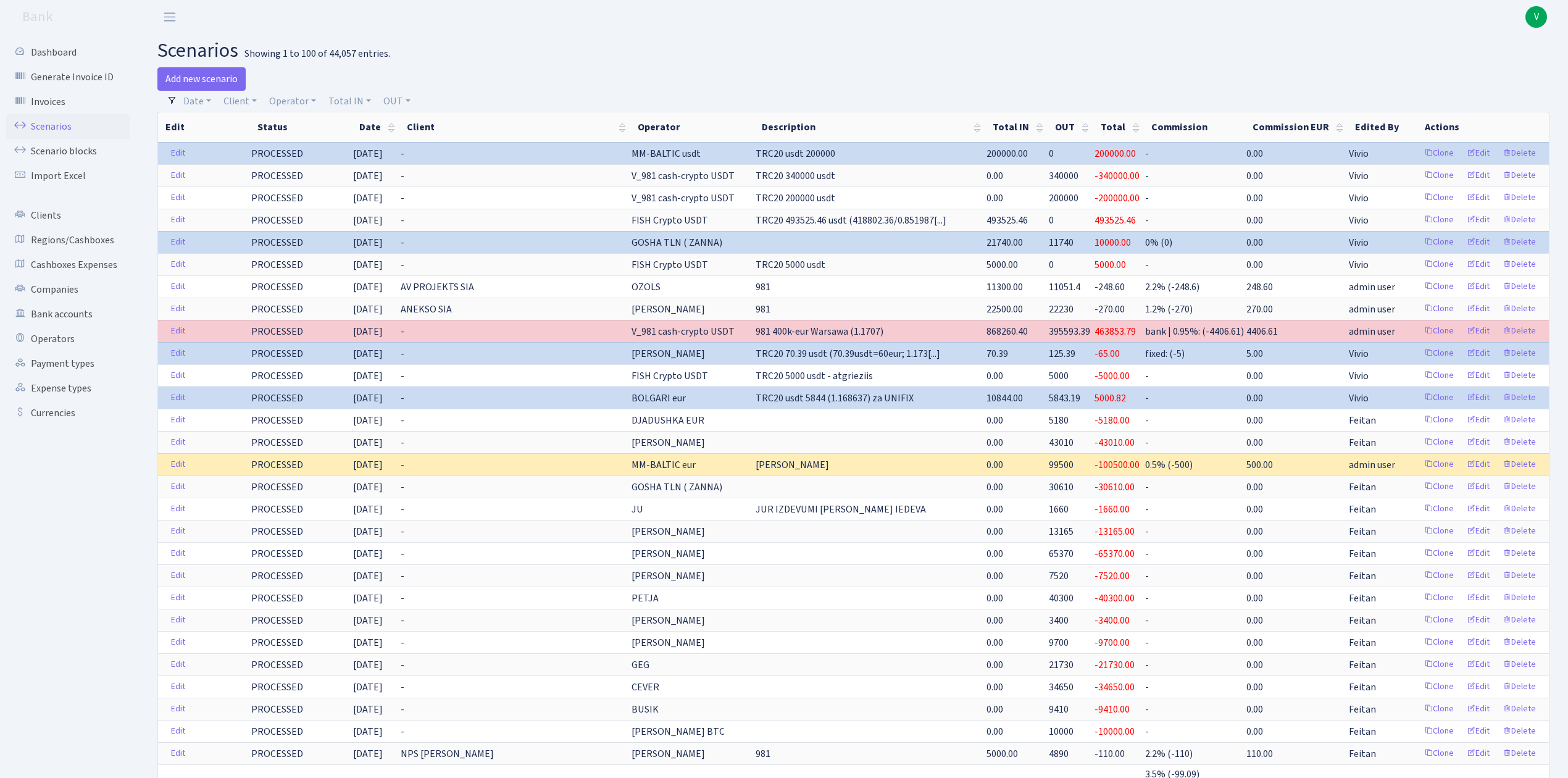
click at [1537, 17] on span "V" at bounding box center [1536, 17] width 22 height 22
click at [1490, 67] on link "Logout" at bounding box center [1497, 71] width 111 height 19
